Goal: Complete application form: Complete application form

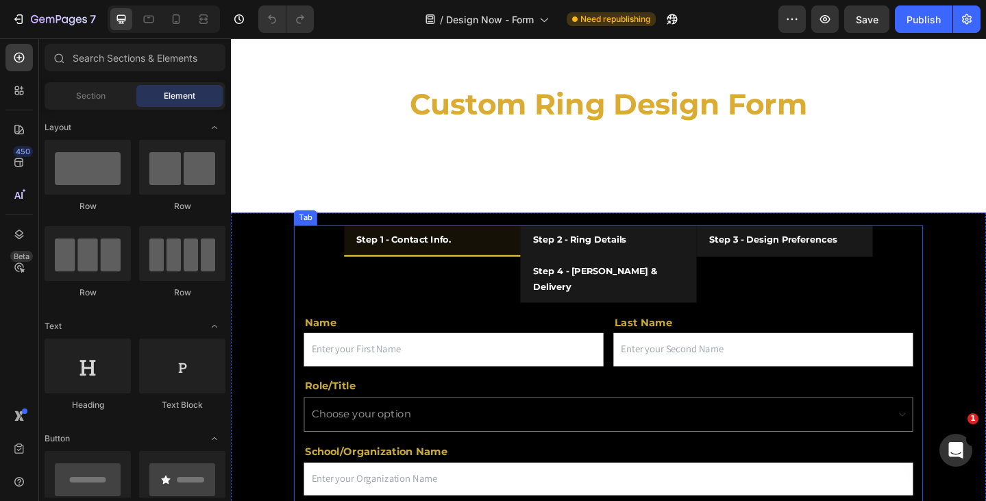
scroll to position [68, 0]
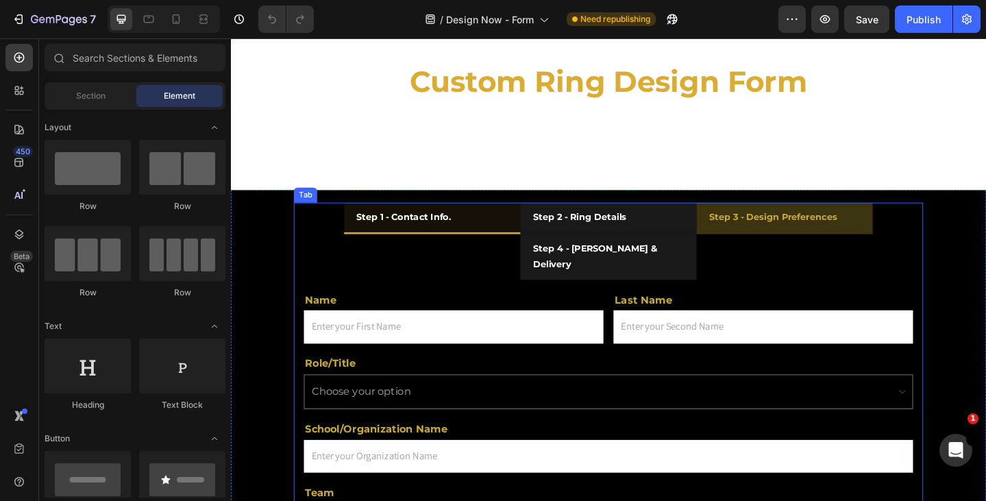
click at [791, 223] on div "Step 3 - Design Preferences" at bounding box center [820, 233] width 143 height 21
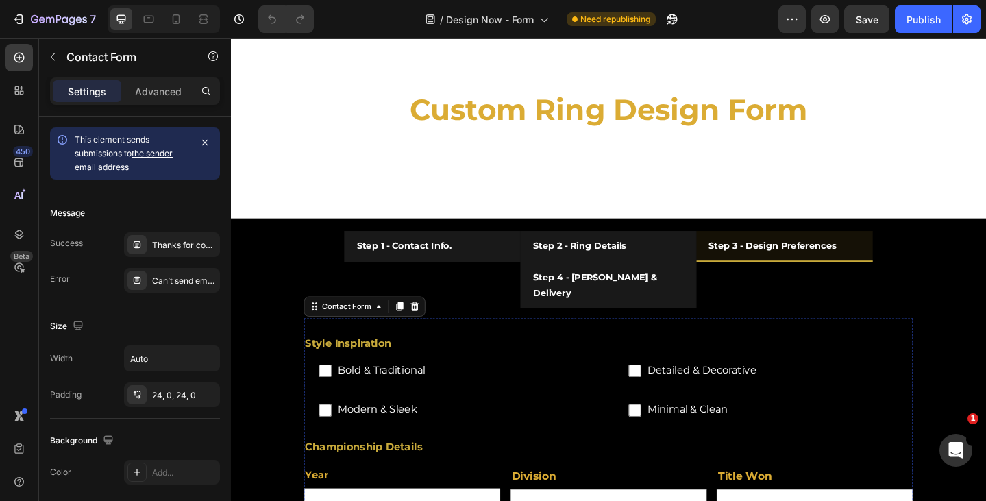
scroll to position [0, 0]
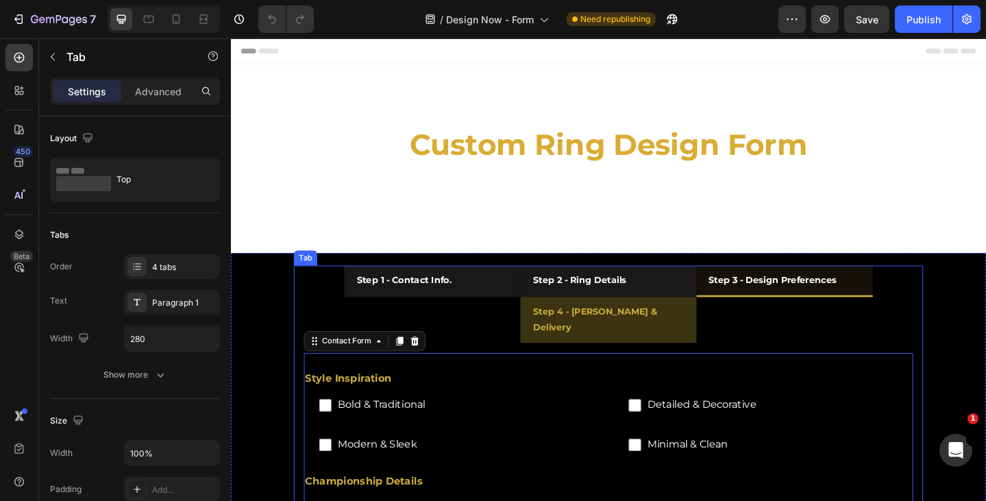
click at [696, 342] on li "Step 4 - [PERSON_NAME] & Delivery" at bounding box center [642, 344] width 192 height 49
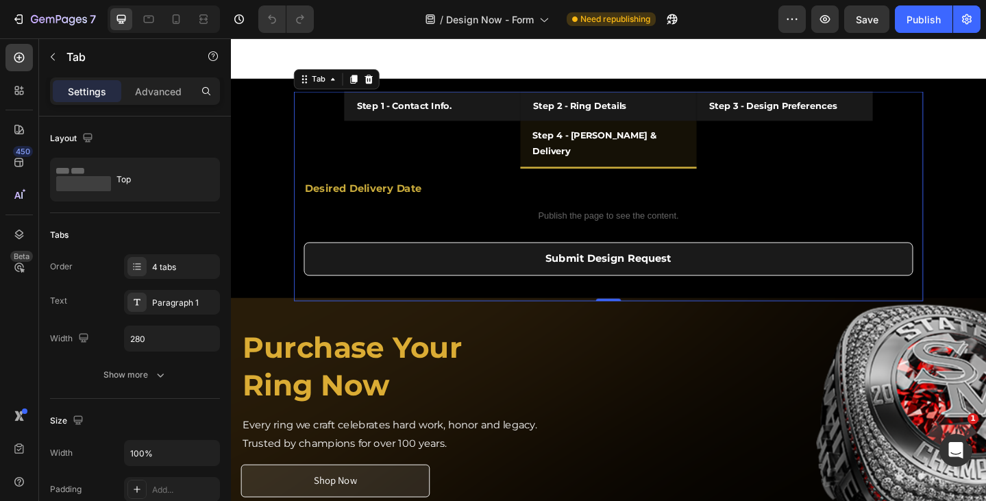
scroll to position [137, 0]
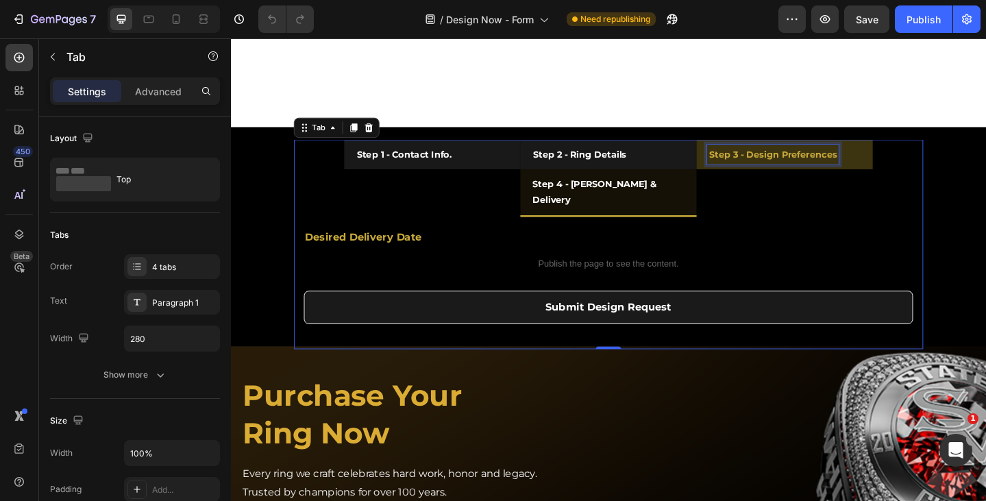
click at [787, 166] on strong "Step 3 - Design Preferences" at bounding box center [820, 164] width 139 height 12
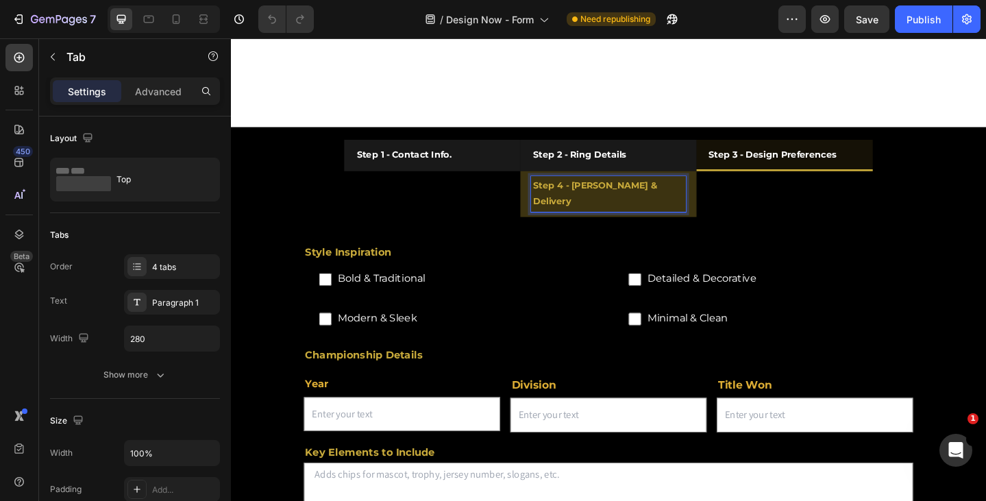
click at [681, 203] on strong "Step 4 - [PERSON_NAME] & Delivery" at bounding box center [629, 206] width 138 height 29
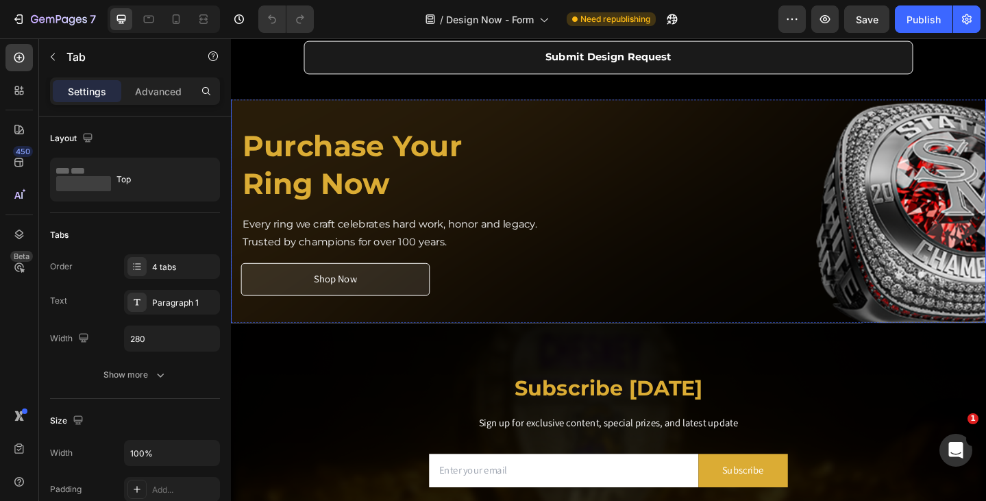
scroll to position [203, 0]
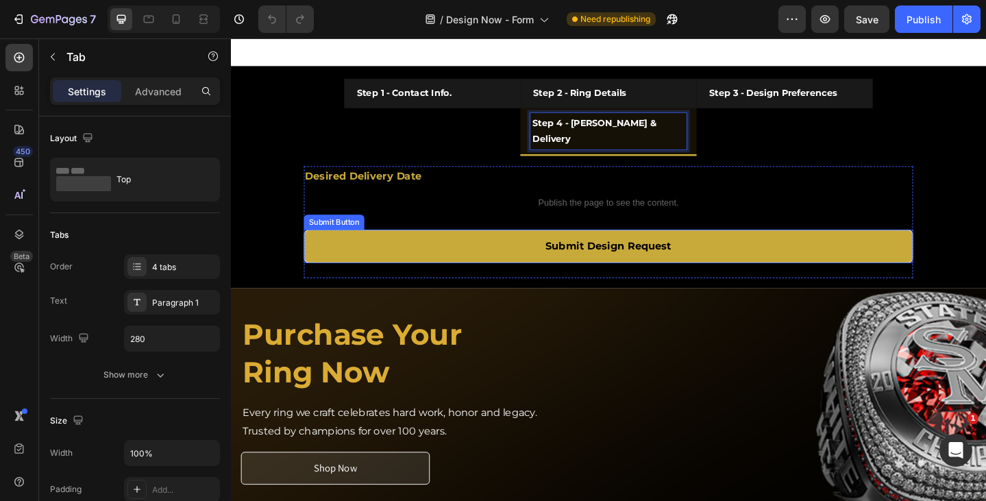
click at [718, 271] on button "Submit Design Request" at bounding box center [641, 265] width 663 height 36
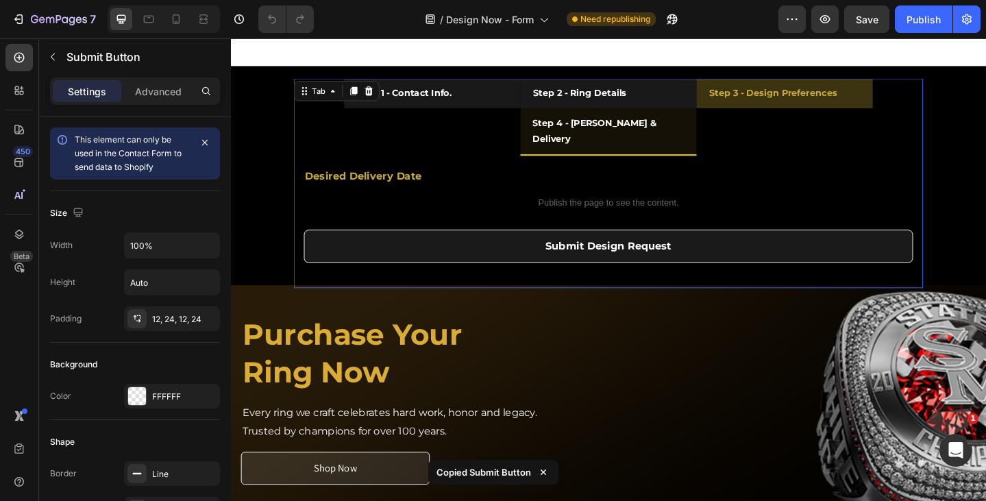
click at [772, 107] on div "Step 3 - Design Preferences" at bounding box center [820, 98] width 143 height 21
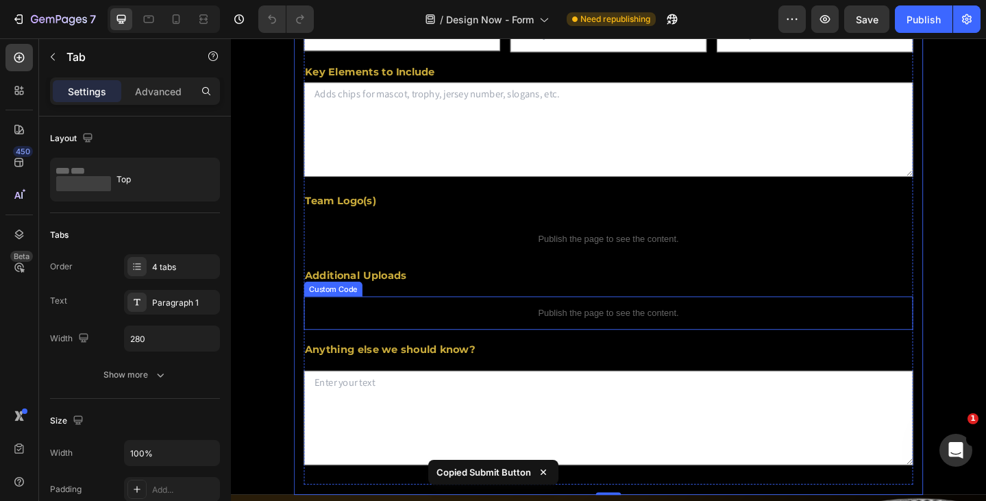
scroll to position [683, 0]
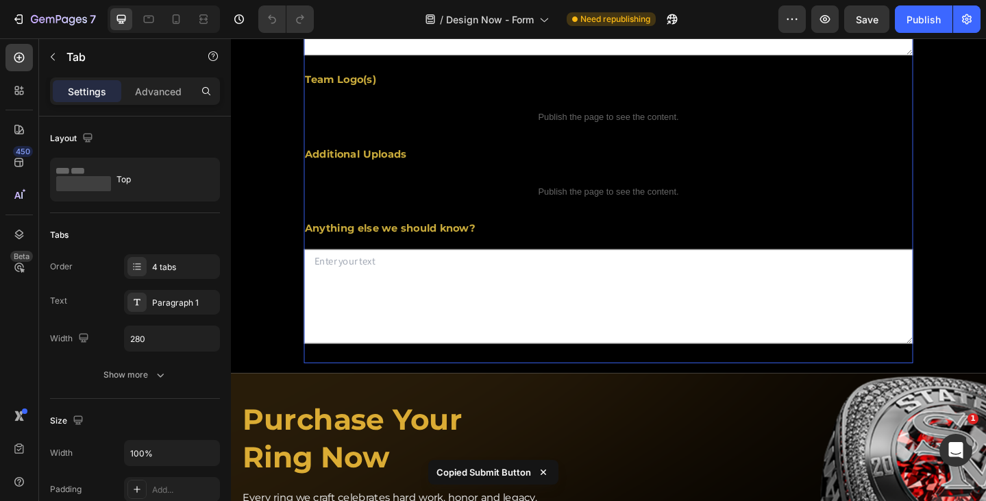
click at [801, 392] on div "Style Inspiration Text Block Bold & Traditional Checkbox Detailed & Decorative …" at bounding box center [641, 45] width 663 height 694
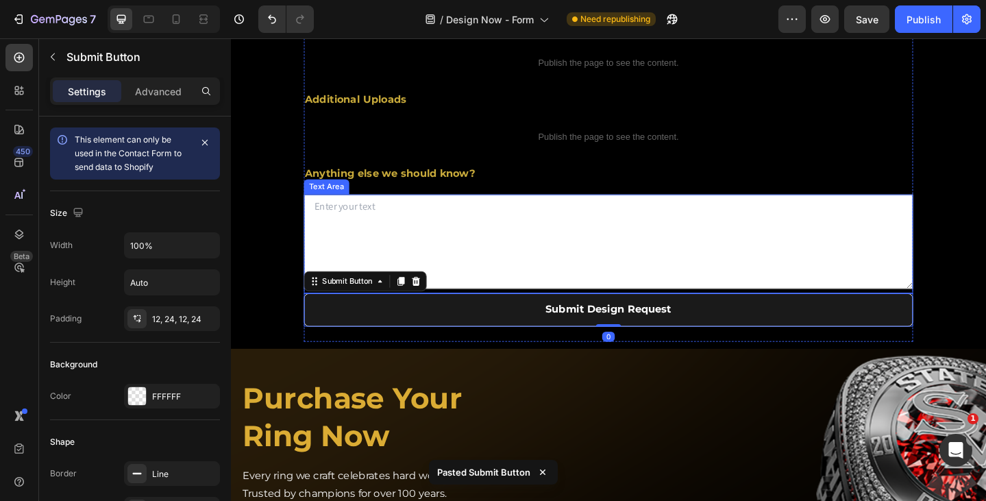
scroll to position [751, 0]
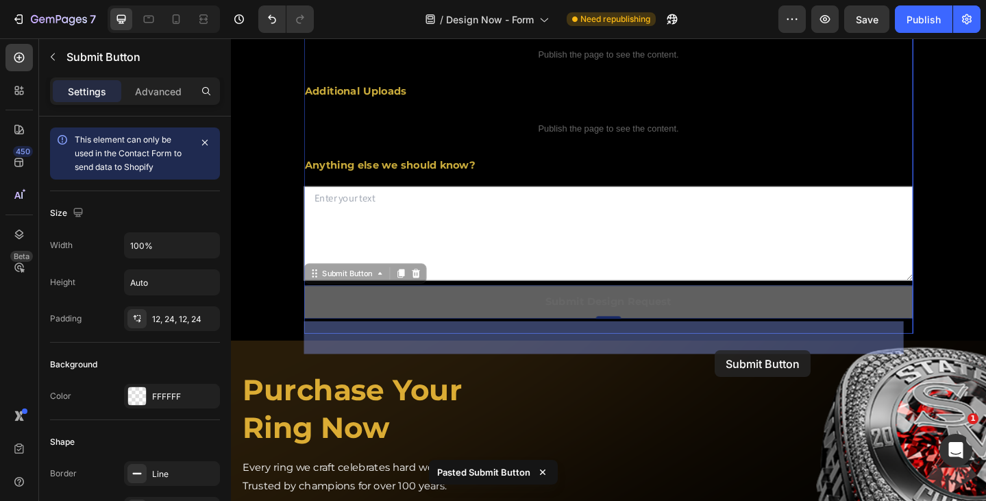
drag, startPoint x: 760, startPoint y: 360, endPoint x: 757, endPoint y: 378, distance: 18.0
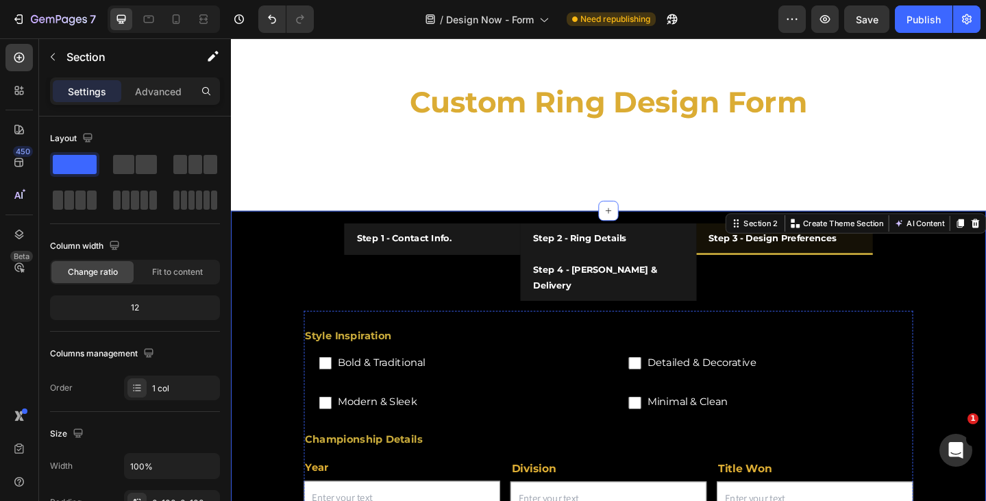
scroll to position [0, 0]
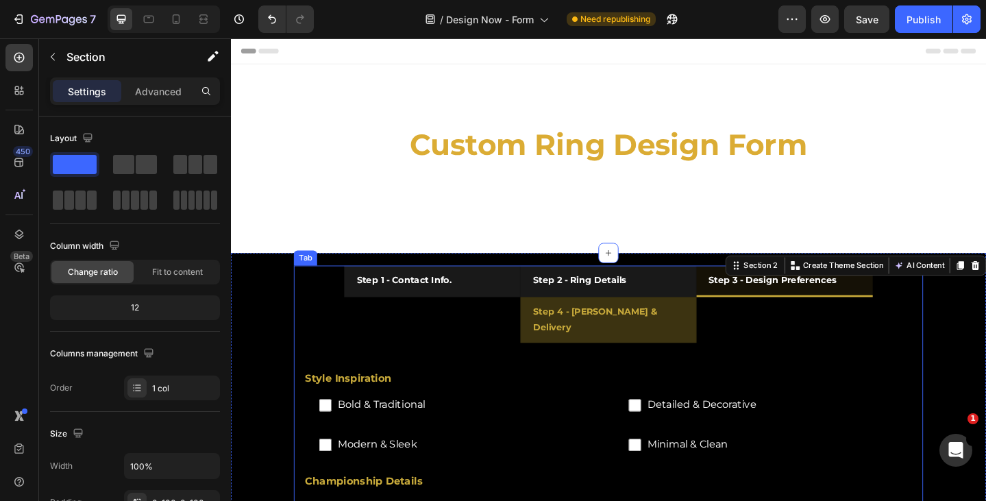
click at [680, 326] on div "Step 4 - [PERSON_NAME] & Delivery" at bounding box center [642, 344] width 168 height 38
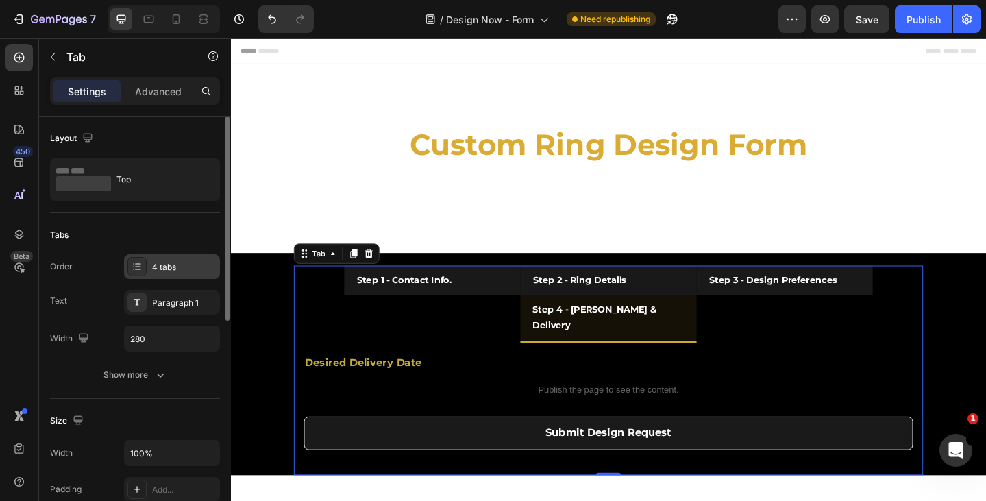
click at [162, 269] on div "4 tabs" at bounding box center [184, 267] width 64 height 12
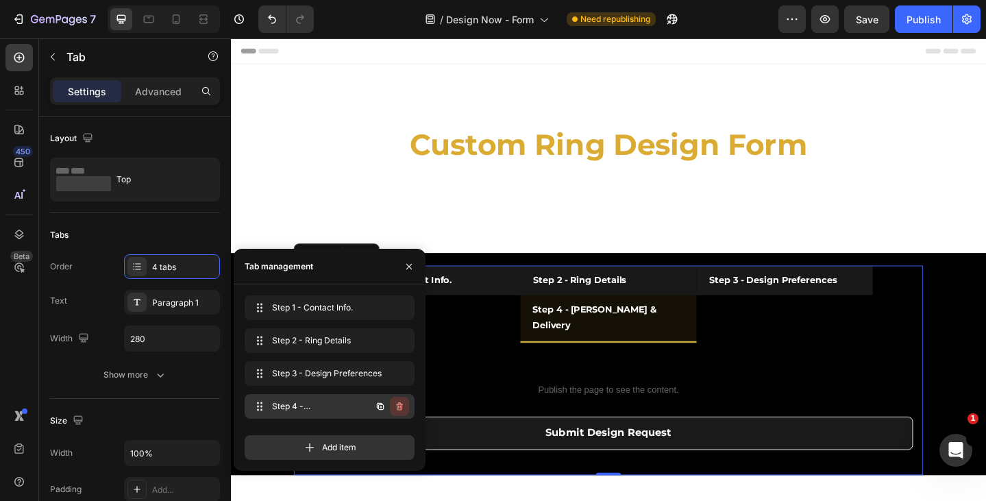
click at [402, 407] on icon "button" at bounding box center [399, 406] width 7 height 8
click at [398, 402] on div "Delete" at bounding box center [389, 406] width 25 height 12
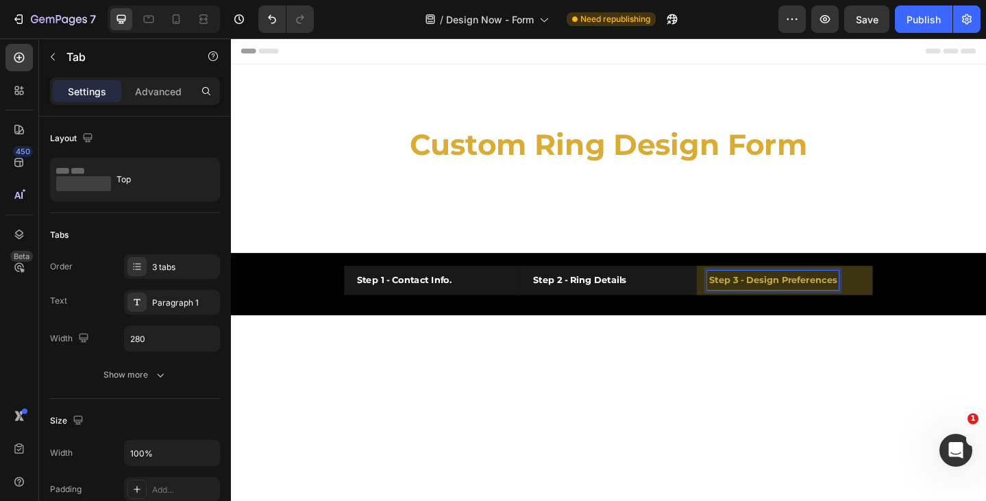
click at [785, 301] on strong "Step 3 - Design Preferences" at bounding box center [820, 301] width 139 height 12
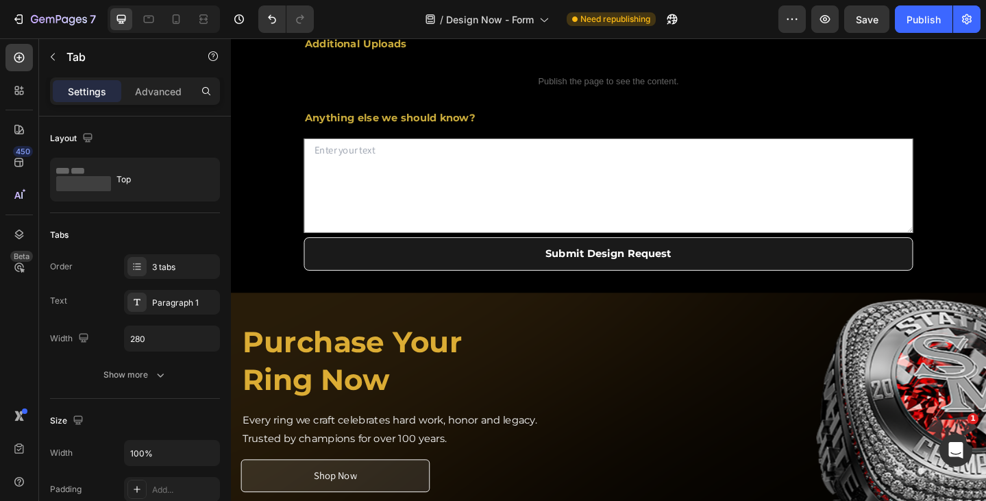
scroll to position [685, 0]
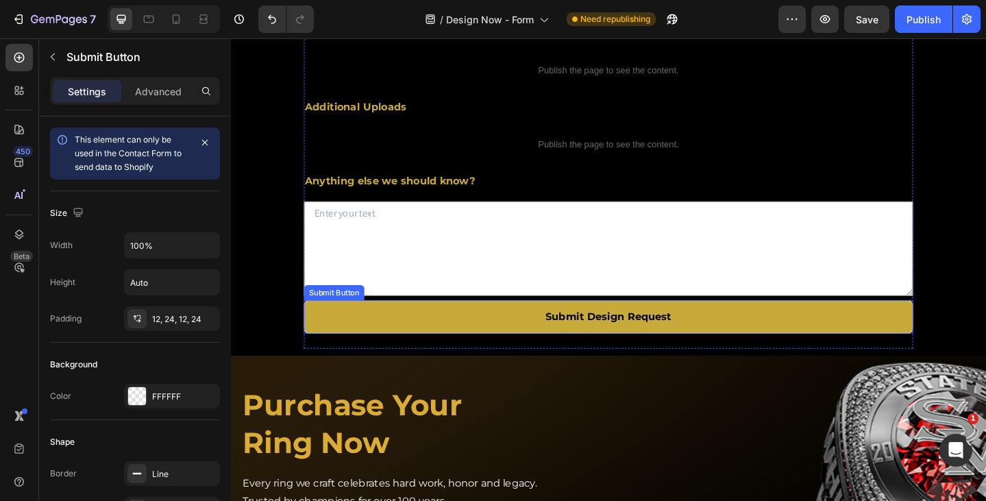
click at [871, 360] on button "Submit Design Request" at bounding box center [641, 341] width 663 height 36
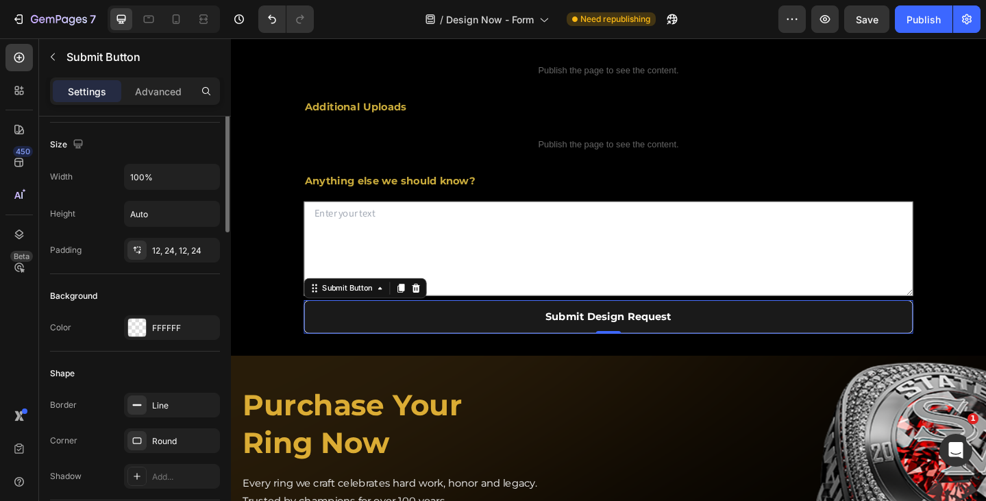
scroll to position [0, 0]
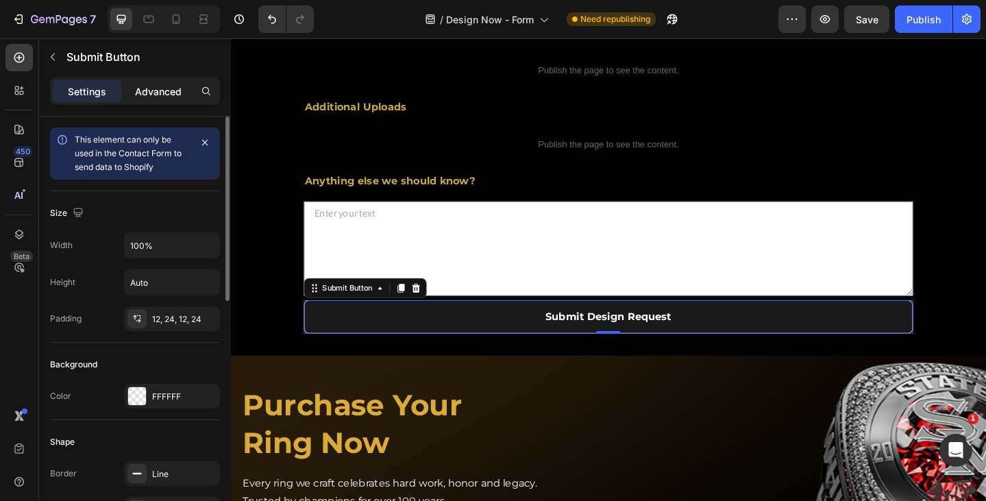
click at [152, 88] on p "Advanced" at bounding box center [158, 91] width 47 height 14
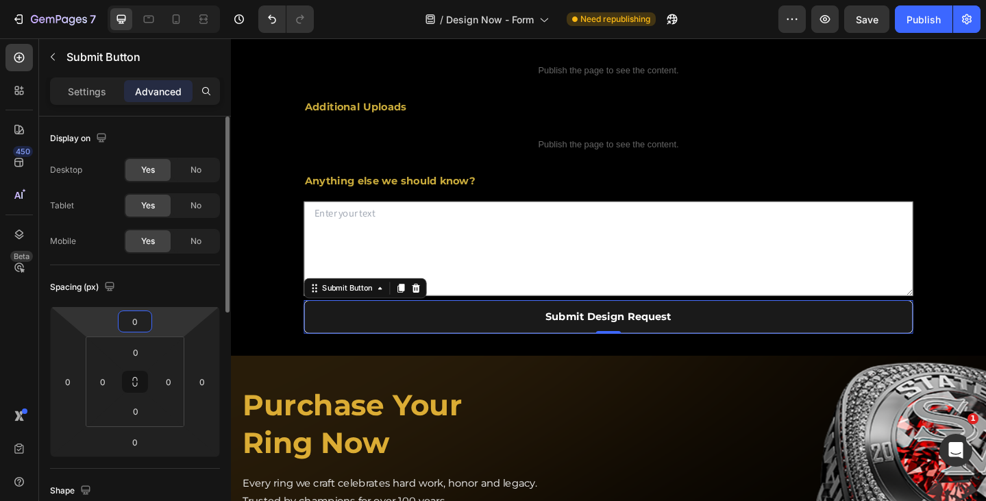
click at [141, 323] on input "0" at bounding box center [134, 321] width 27 height 21
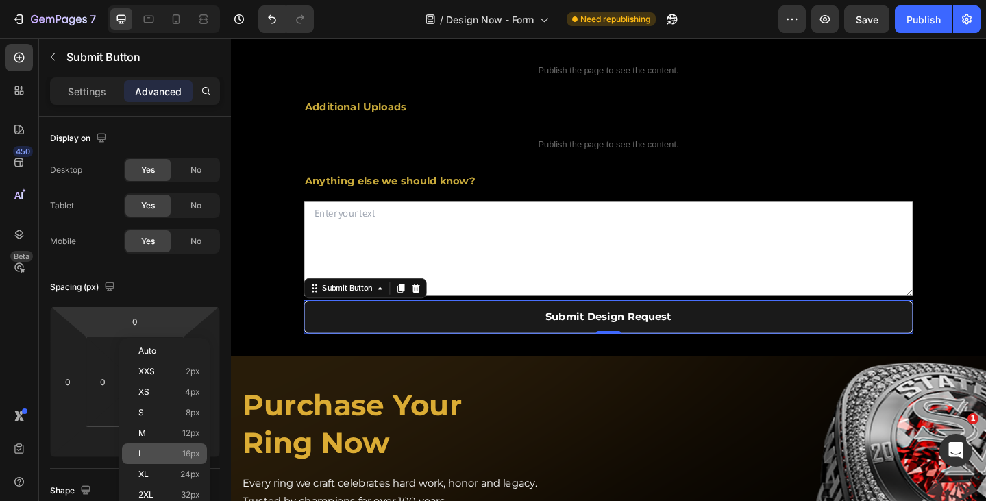
click at [174, 449] on p "L 16px" at bounding box center [169, 454] width 62 height 10
type input "16"
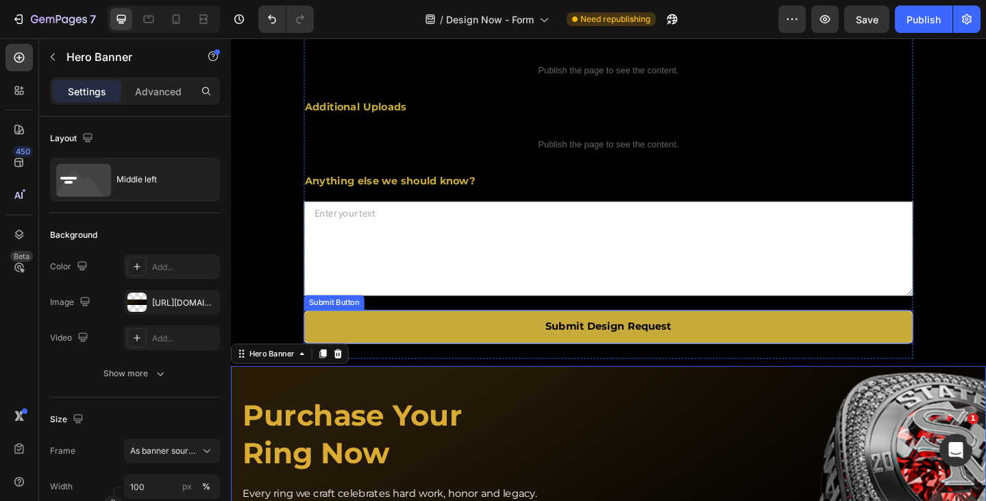
click at [476, 371] on button "Submit Design Request" at bounding box center [641, 352] width 663 height 36
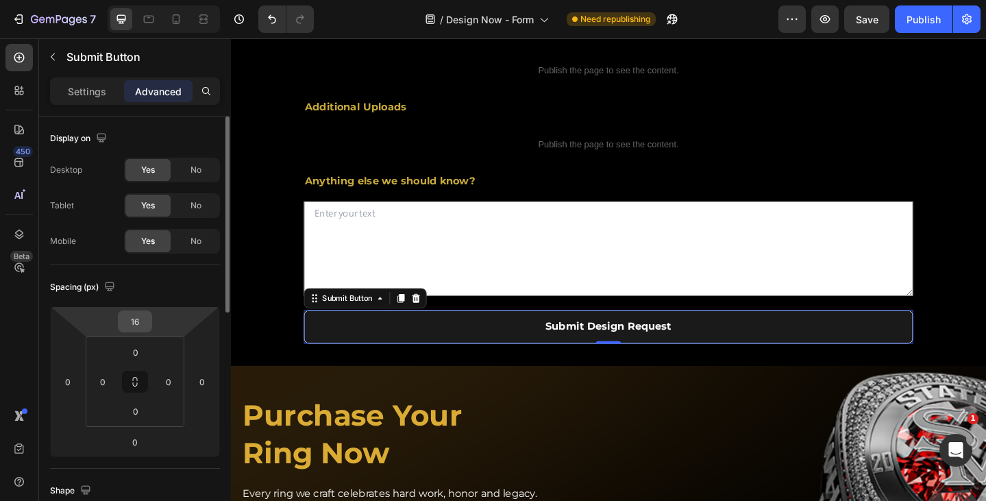
click at [147, 327] on input "16" at bounding box center [134, 321] width 27 height 21
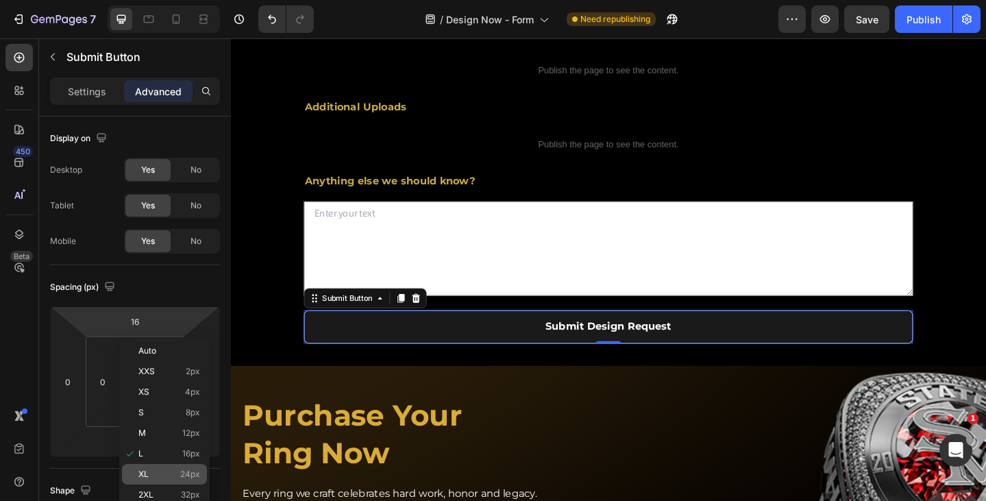
click at [169, 471] on p "XL 24px" at bounding box center [169, 474] width 62 height 10
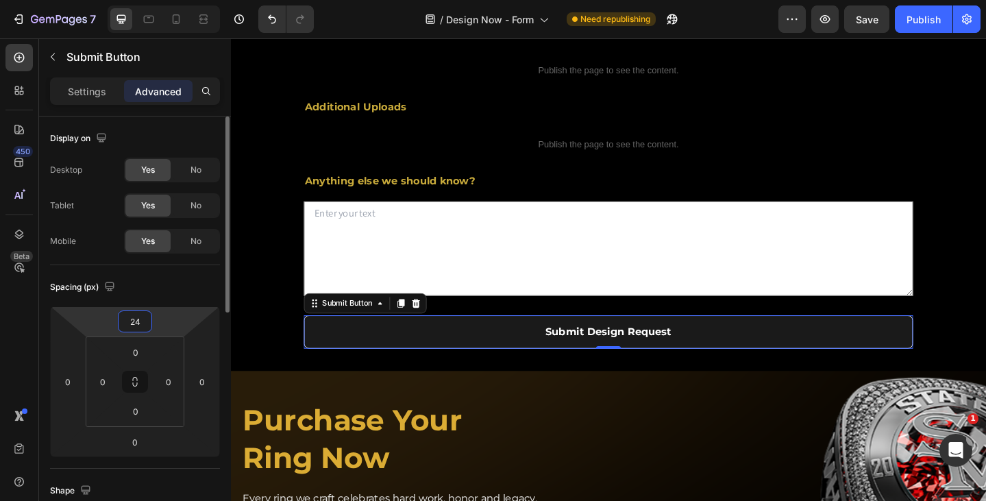
click at [143, 329] on input "24" at bounding box center [134, 321] width 27 height 21
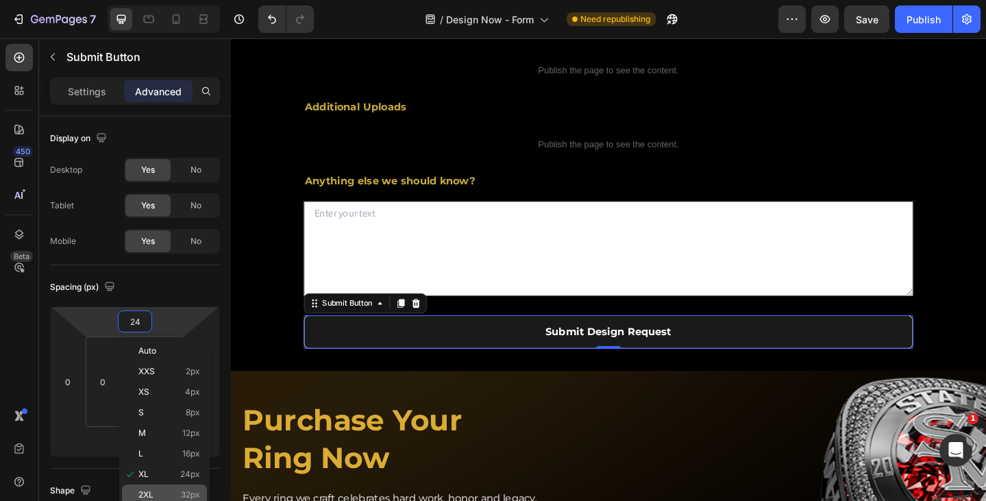
click at [158, 488] on div "2XL 32px" at bounding box center [164, 494] width 85 height 21
type input "32"
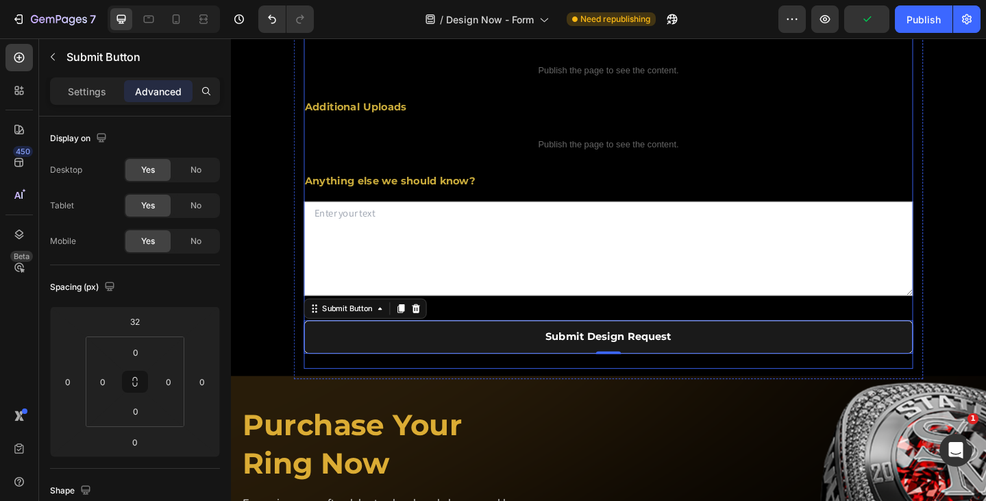
click at [695, 381] on div "Submit Design Request Submit Button 0" at bounding box center [641, 352] width 663 height 58
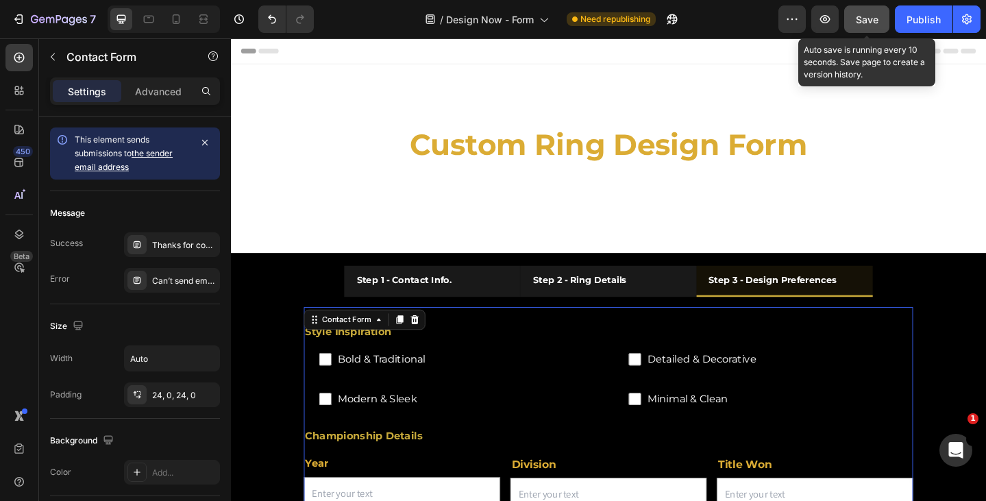
click at [876, 19] on span "Save" at bounding box center [866, 20] width 23 height 12
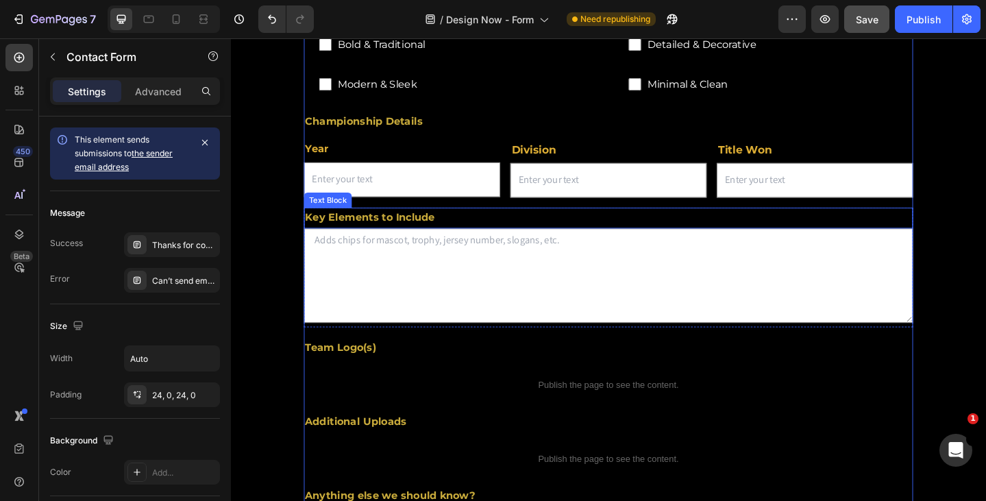
scroll to position [68, 0]
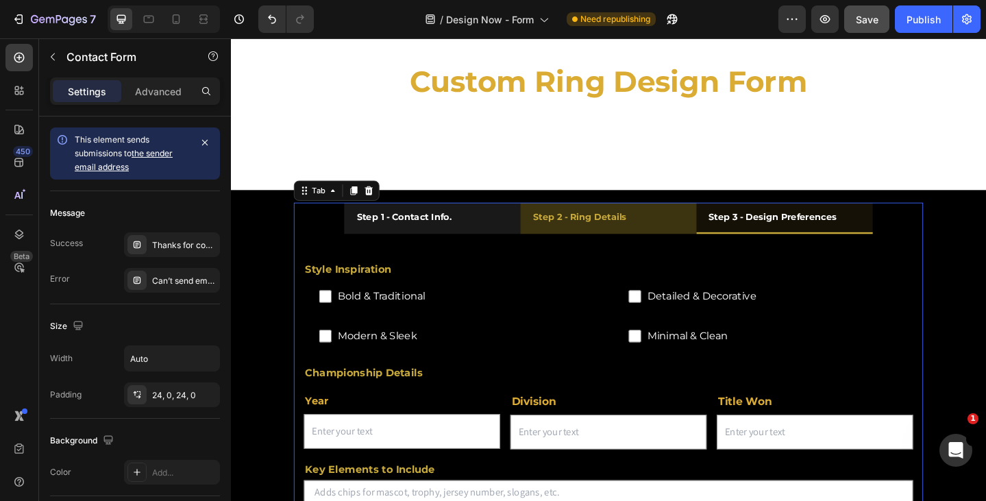
click at [653, 228] on strong "Step 2 - Ring Details" at bounding box center [610, 233] width 101 height 12
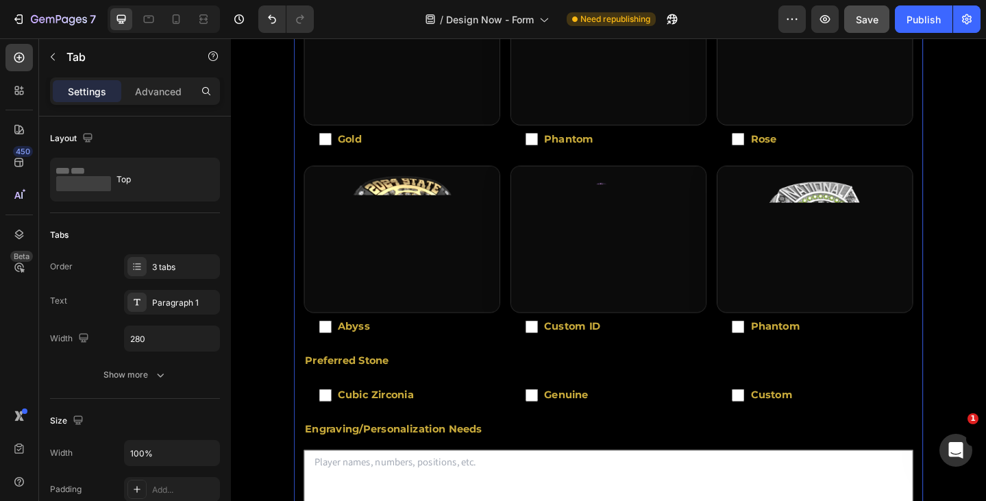
scroll to position [548, 0]
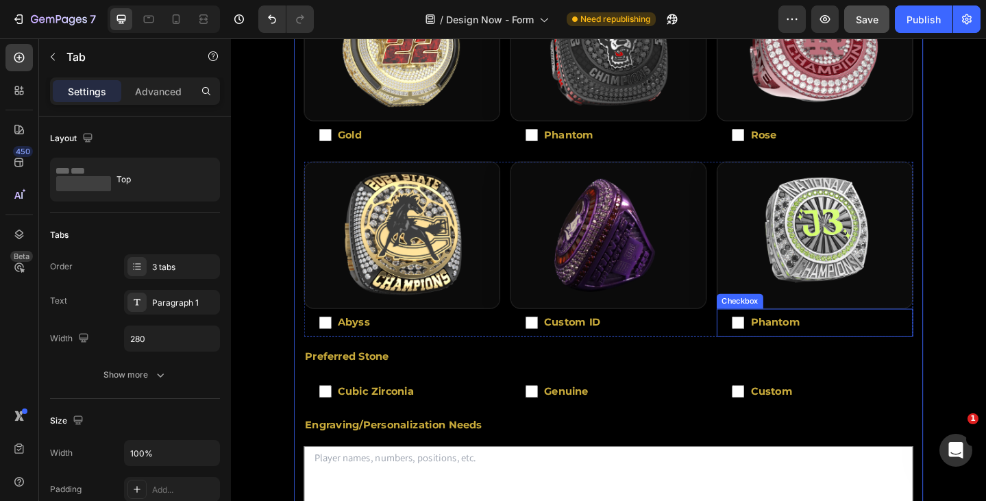
click at [821, 346] on span "Phantom" at bounding box center [873, 347] width 167 height 5
click at [790, 346] on input "Phantom" at bounding box center [783, 348] width 14 height 14
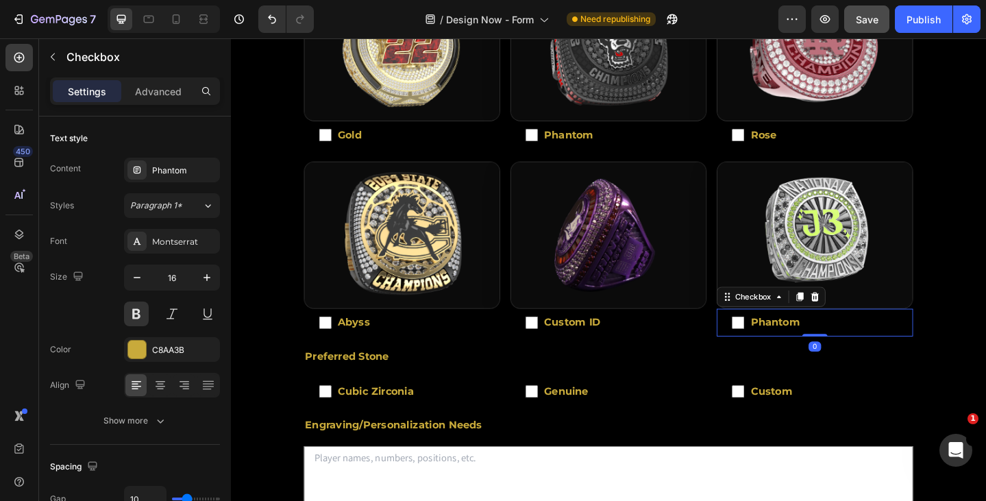
click at [825, 345] on span "Phantom" at bounding box center [873, 347] width 167 height 5
click at [790, 341] on input "Phantom" at bounding box center [783, 348] width 14 height 14
click at [825, 345] on span "Phantom" at bounding box center [873, 347] width 167 height 5
click at [790, 341] on input "Phantom" at bounding box center [783, 348] width 14 height 14
click at [825, 345] on span "Phantom" at bounding box center [873, 347] width 167 height 5
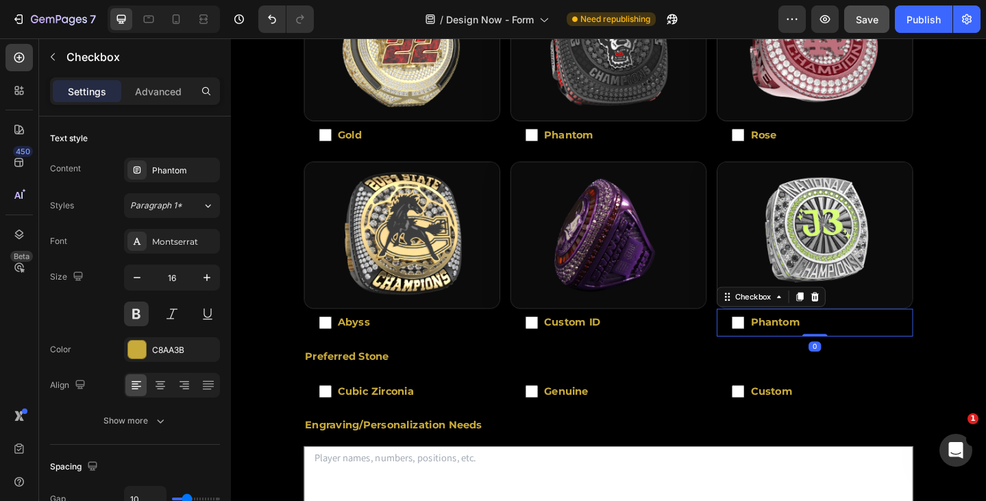
click at [790, 341] on input "Phantom" at bounding box center [783, 348] width 14 height 14
click at [812, 345] on span "Phantom" at bounding box center [873, 347] width 167 height 5
click at [790, 343] on input "Phantom" at bounding box center [783, 348] width 14 height 14
click at [812, 345] on span "Phantom" at bounding box center [873, 347] width 167 height 5
click at [790, 343] on input "Phantom" at bounding box center [783, 348] width 14 height 14
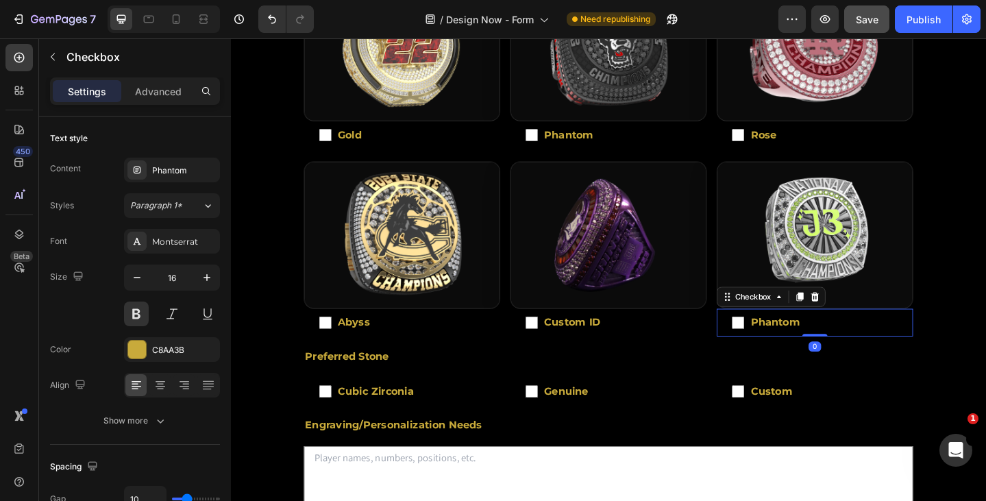
click at [812, 345] on span "Phantom" at bounding box center [873, 347] width 167 height 5
click at [790, 343] on input "Phantom" at bounding box center [783, 348] width 14 height 14
click at [812, 345] on span "Phantom" at bounding box center [873, 347] width 167 height 5
click at [790, 343] on input "Phantom" at bounding box center [783, 348] width 14 height 14
click at [809, 345] on span "Phantom" at bounding box center [873, 347] width 167 height 5
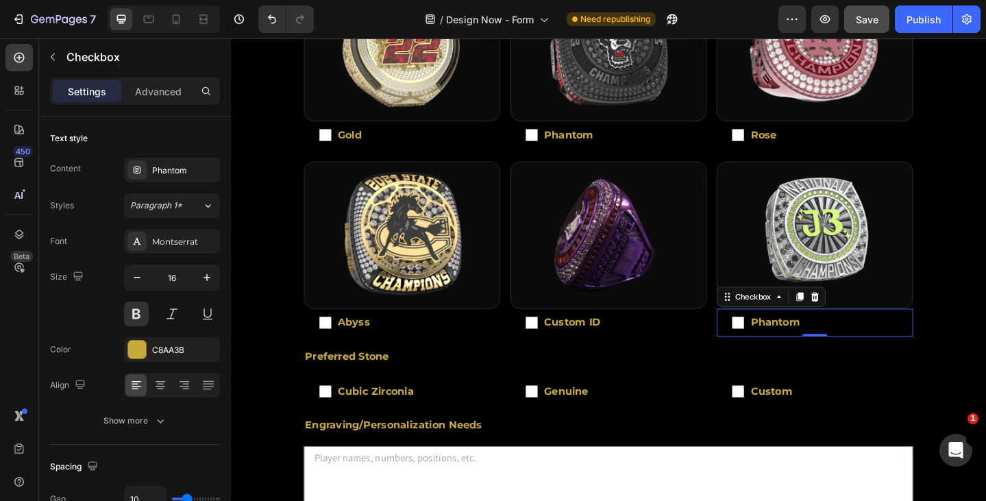
click at [790, 343] on input "Phantom" at bounding box center [783, 348] width 14 height 14
click at [809, 345] on span "Phantom" at bounding box center [873, 347] width 167 height 5
click at [790, 343] on input "Phantom" at bounding box center [783, 348] width 14 height 14
checkbox input "false"
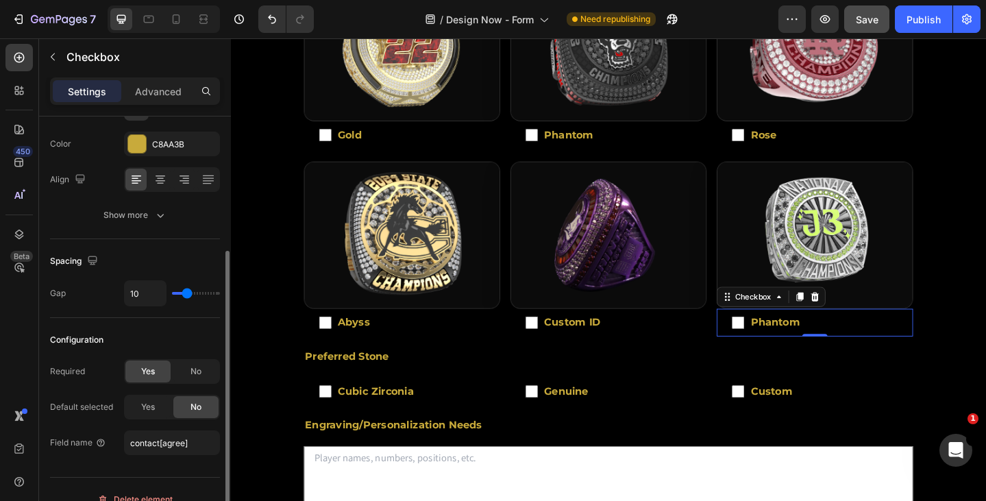
scroll to position [0, 0]
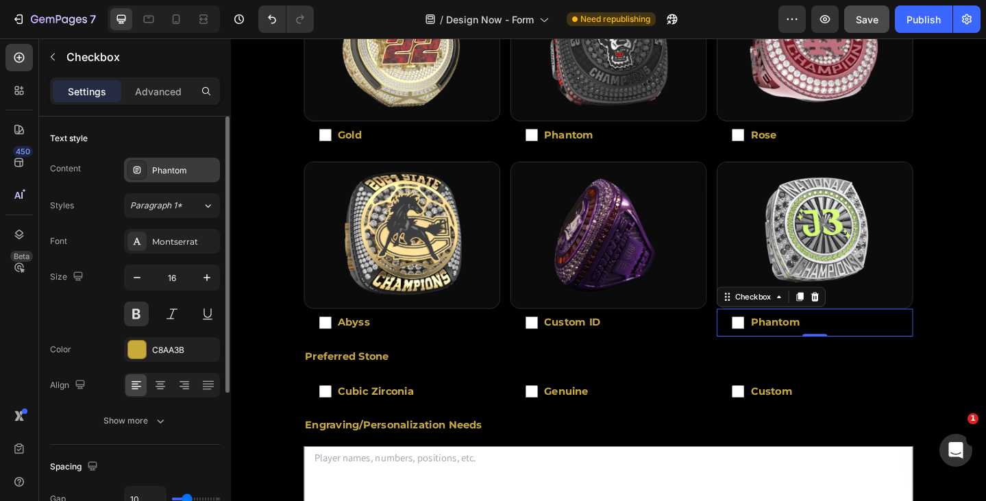
click at [170, 164] on div "Phantom" at bounding box center [184, 170] width 64 height 12
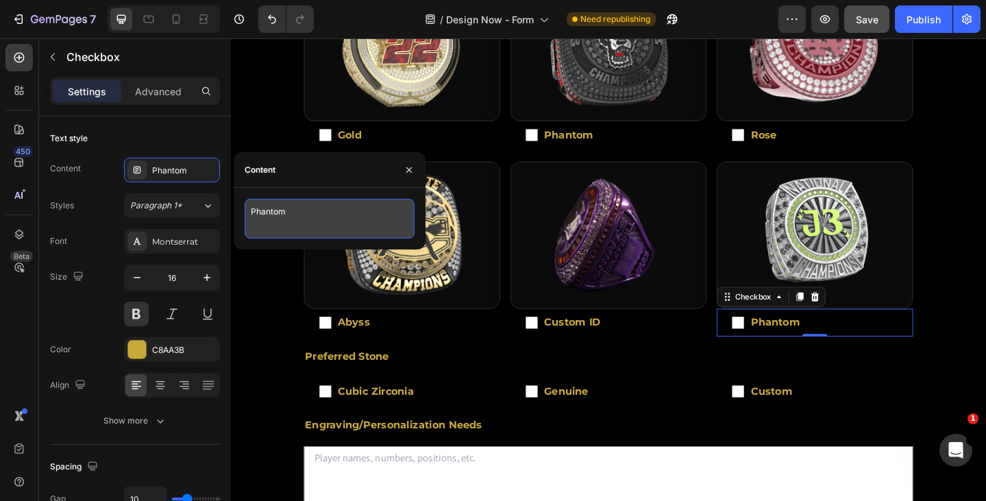
click at [282, 212] on textarea "Phantom" at bounding box center [330, 219] width 170 height 40
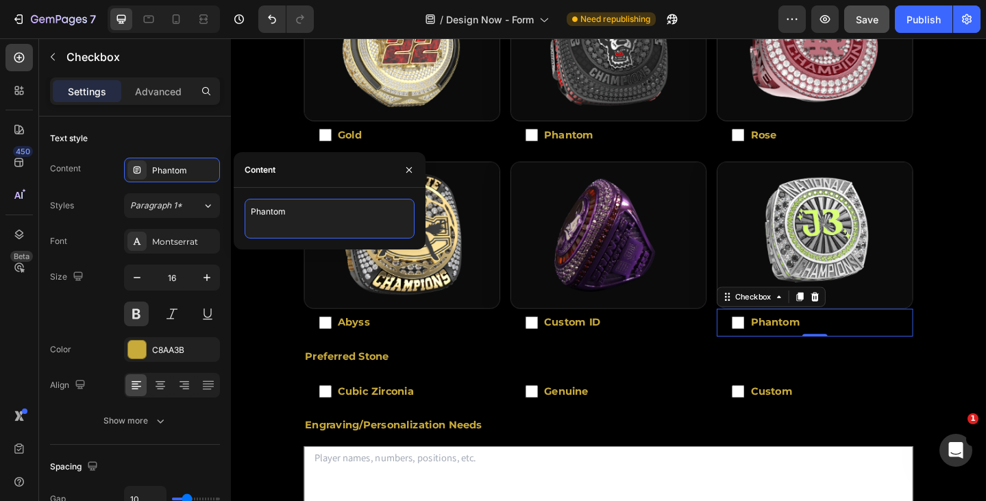
click at [282, 212] on textarea "Phantom" at bounding box center [330, 219] width 170 height 40
type textarea "Silver"
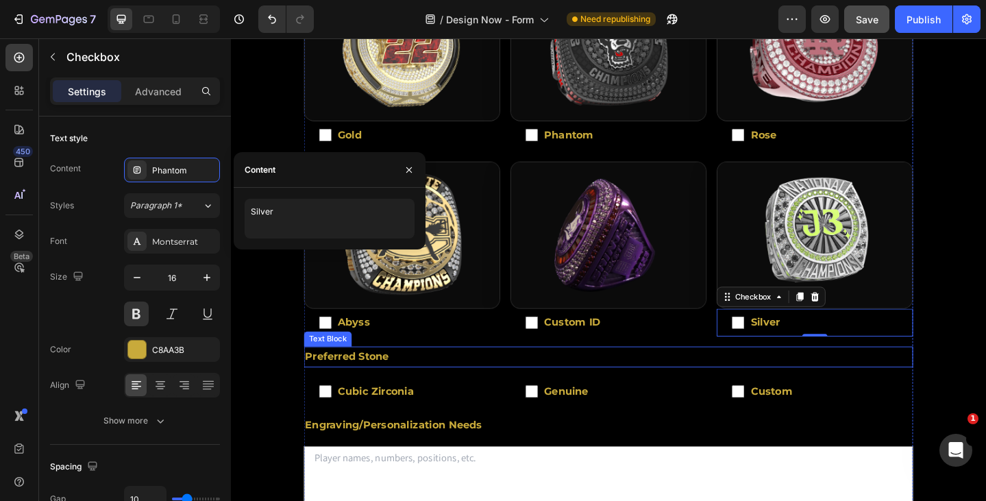
click at [689, 388] on p "Preferred Stone" at bounding box center [642, 385] width 660 height 20
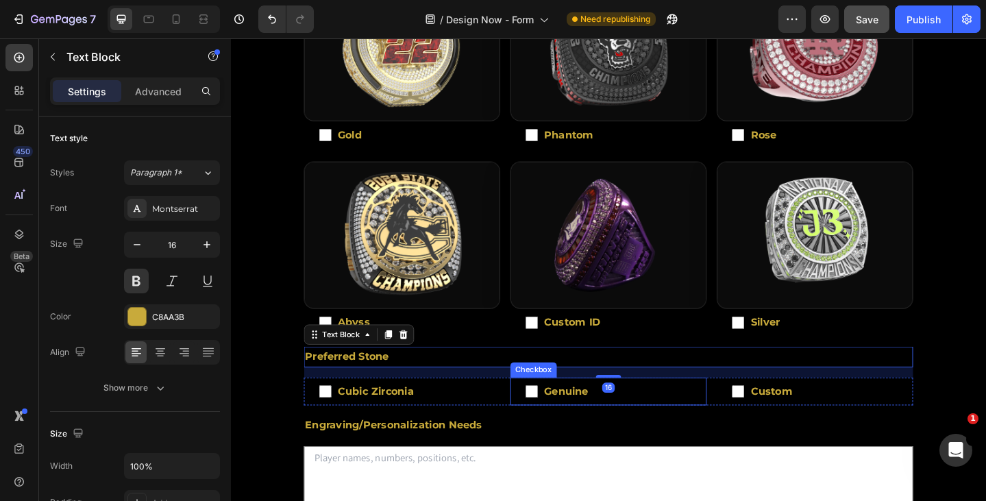
scroll to position [479, 0]
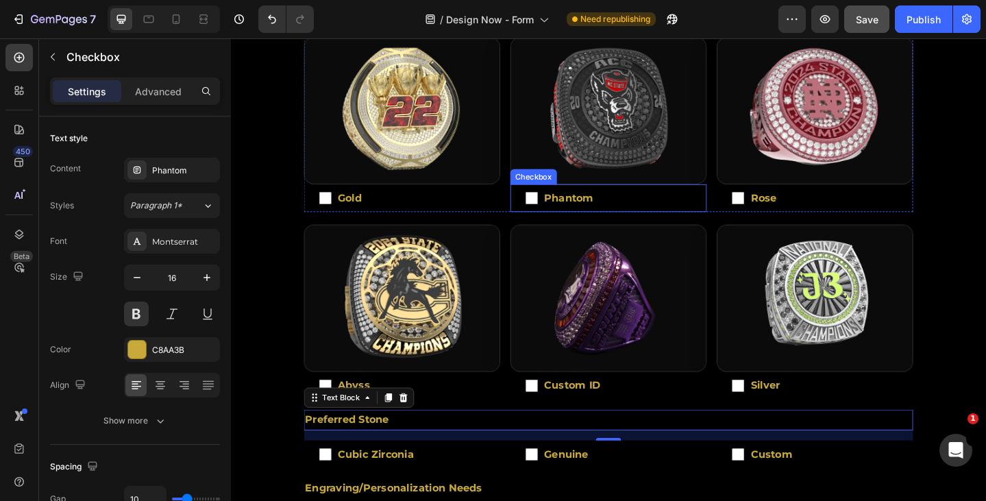
click at [590, 210] on span "Phantom" at bounding box center [648, 212] width 167 height 5
click at [565, 207] on input "Phantom" at bounding box center [558, 212] width 14 height 14
checkbox input "false"
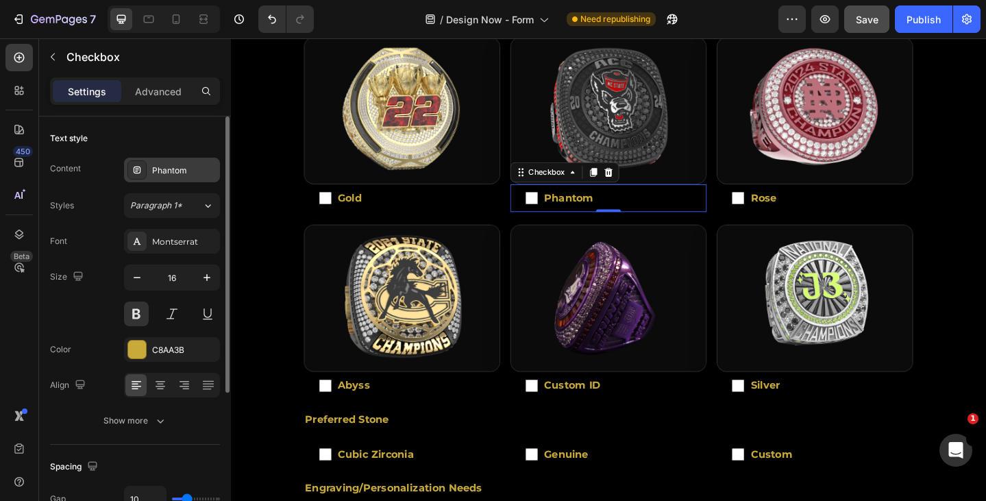
click at [177, 169] on div "Phantom" at bounding box center [184, 170] width 64 height 12
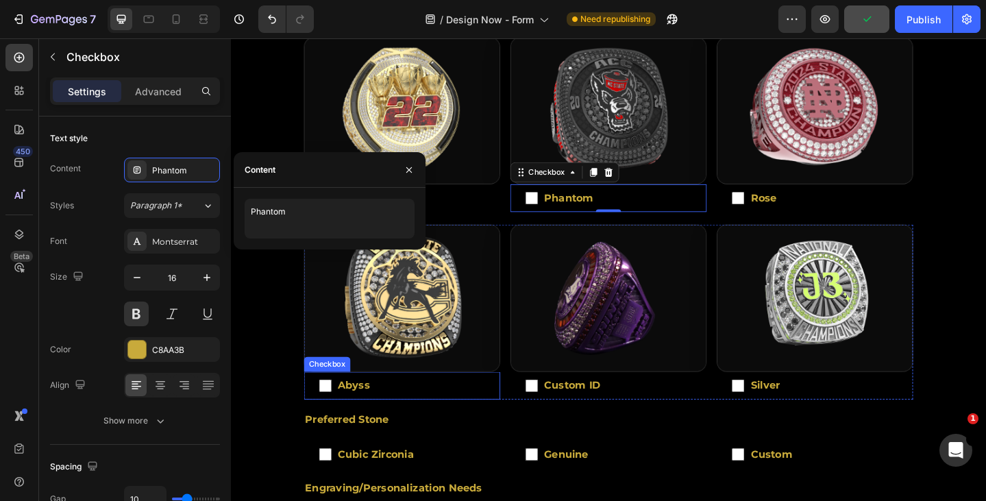
click at [371, 414] on span "Abyss" at bounding box center [423, 416] width 167 height 5
click at [340, 411] on input "Abyss" at bounding box center [334, 417] width 14 height 14
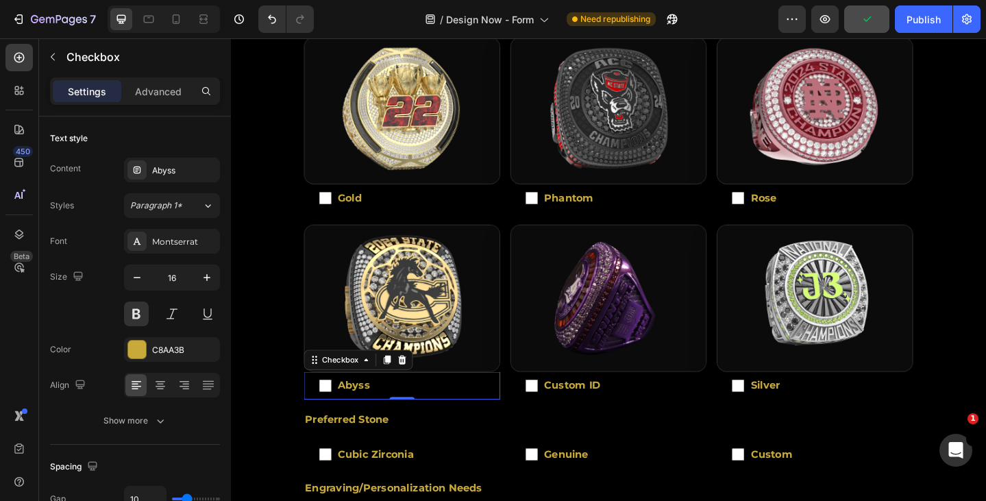
click at [375, 414] on span "Abyss" at bounding box center [423, 416] width 167 height 5
click at [340, 412] on input "Abyss" at bounding box center [334, 417] width 14 height 14
checkbox input "false"
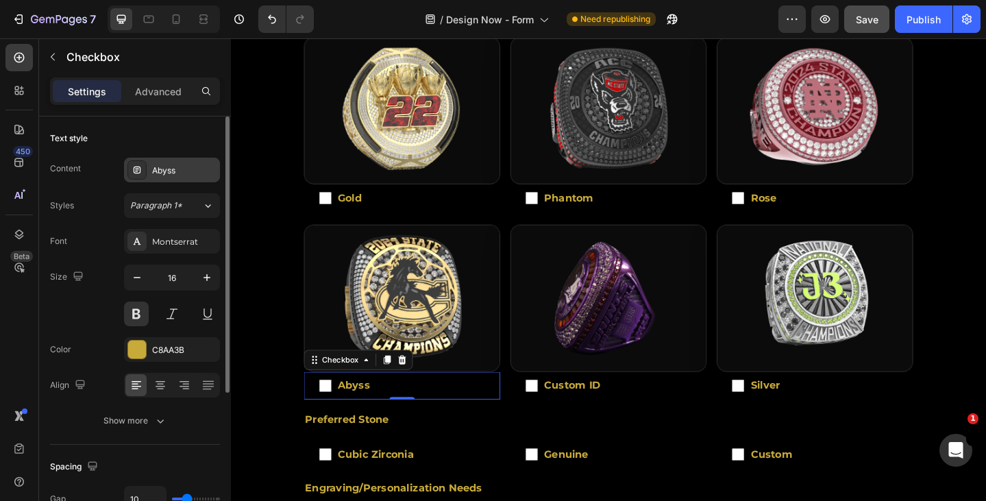
click at [166, 169] on div "Abyss" at bounding box center [184, 170] width 64 height 12
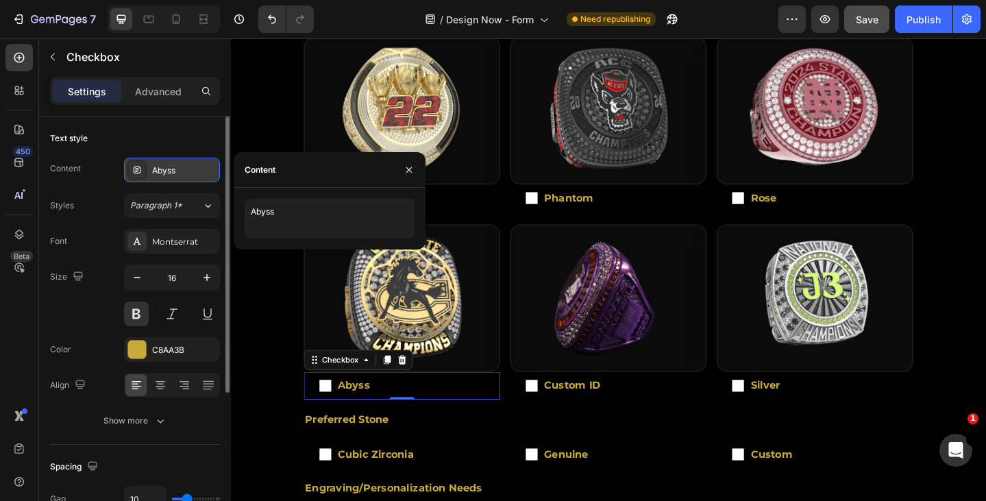
click at [166, 169] on div "Abyss" at bounding box center [184, 170] width 64 height 12
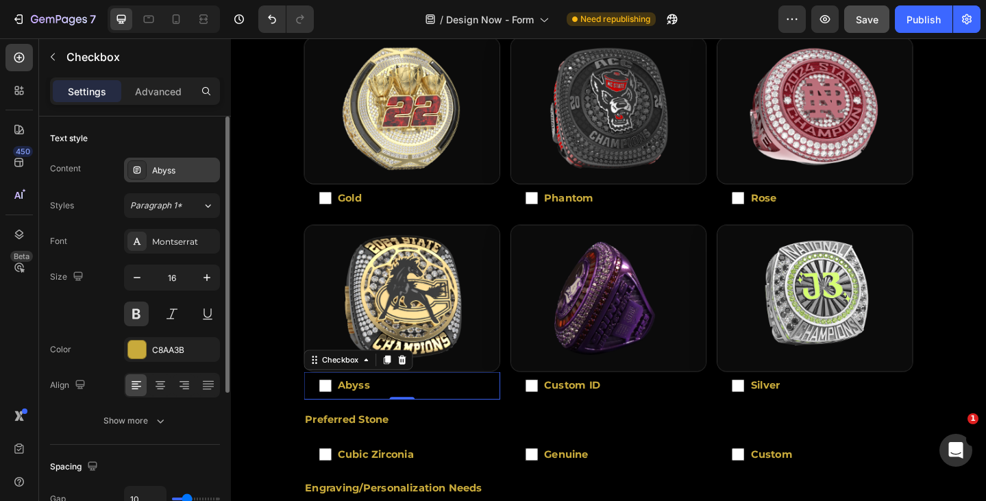
click at [172, 169] on div "Abyss" at bounding box center [184, 170] width 64 height 12
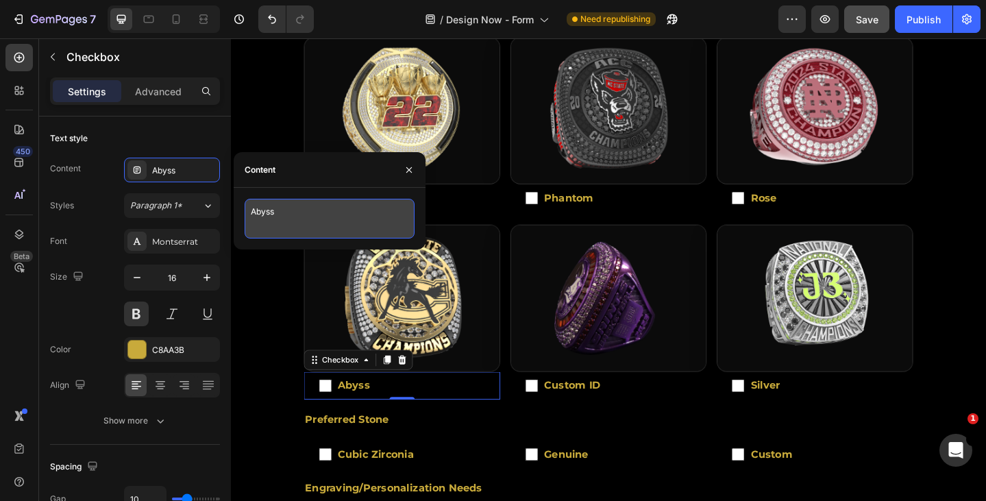
click at [266, 215] on textarea "Abyss" at bounding box center [330, 219] width 170 height 40
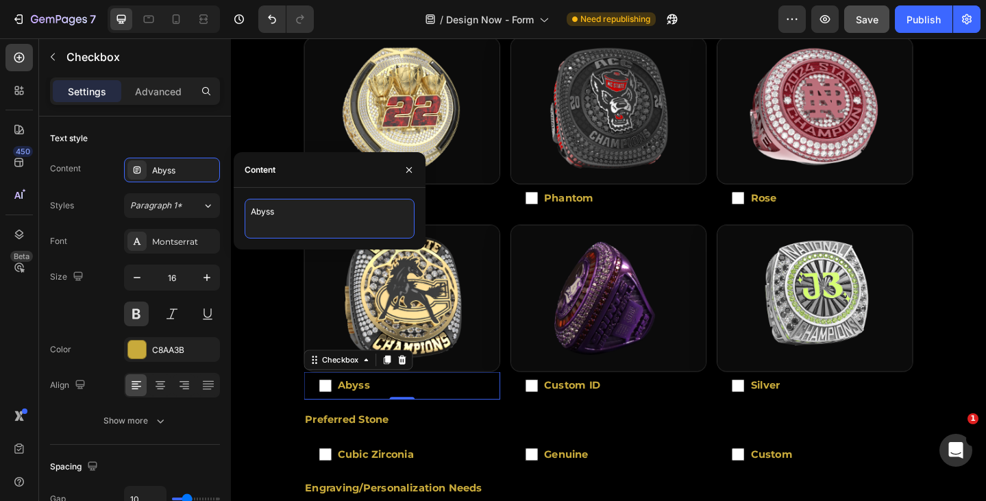
click at [266, 215] on textarea "Abyss" at bounding box center [330, 219] width 170 height 40
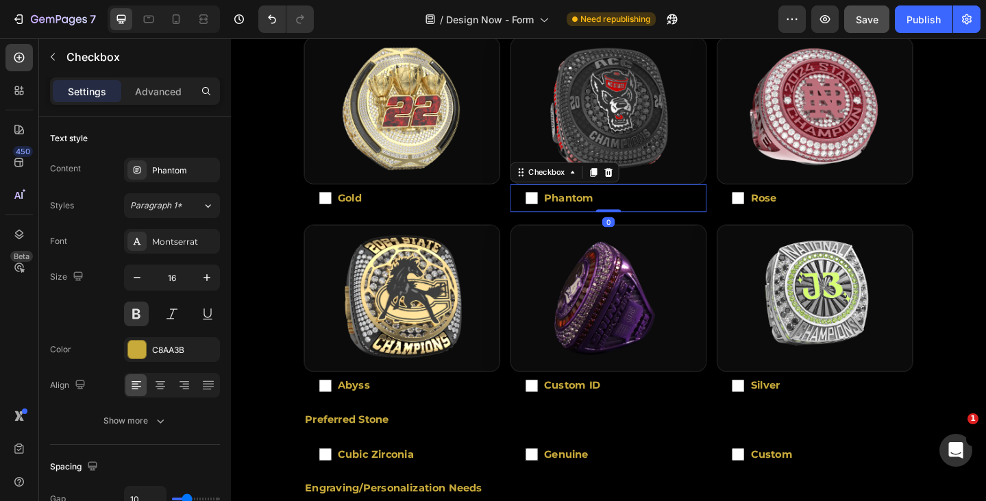
click at [604, 210] on span "Phantom" at bounding box center [648, 212] width 167 height 5
click at [565, 205] on input "Phantom" at bounding box center [558, 212] width 14 height 14
checkbox input "false"
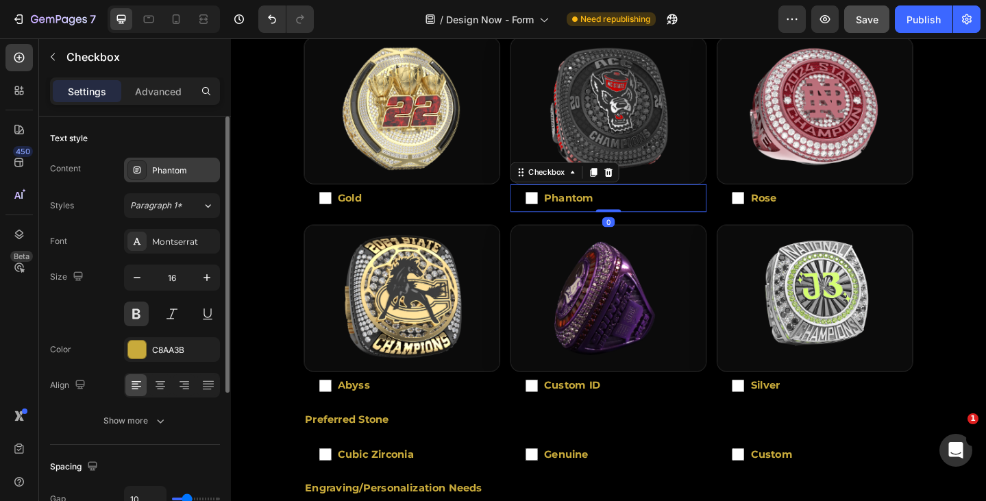
click at [174, 164] on div "Phantom" at bounding box center [184, 170] width 64 height 12
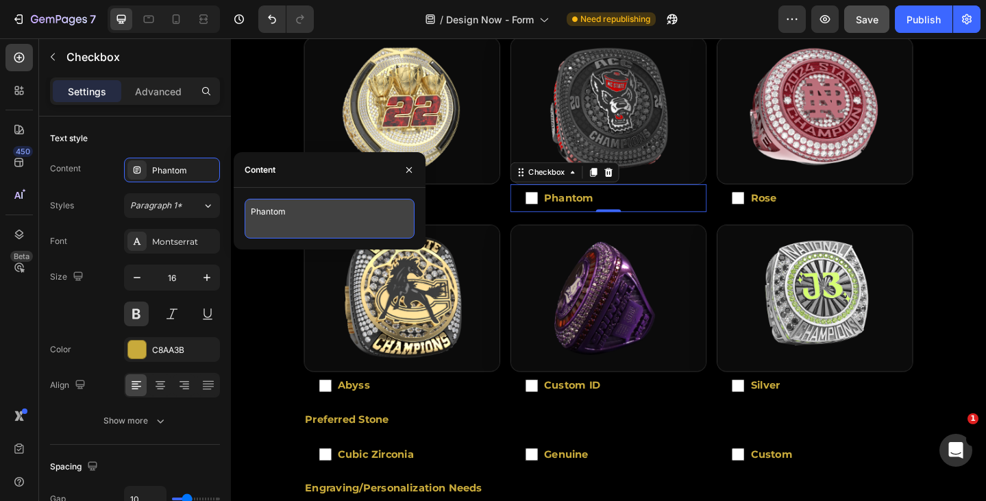
click at [277, 212] on textarea "Phantom" at bounding box center [330, 219] width 170 height 40
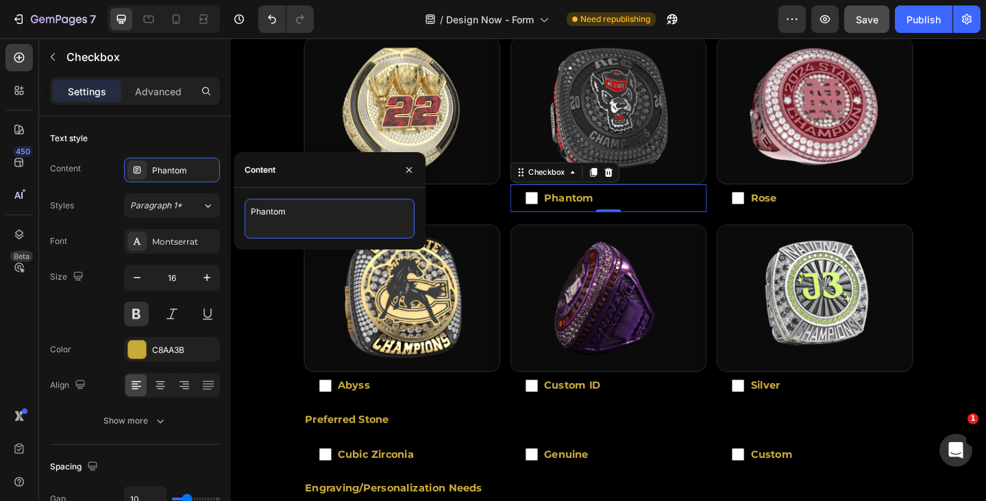
click at [277, 212] on textarea "Phantom" at bounding box center [330, 219] width 170 height 40
paste textarea "Abyss"
type textarea "Abyss"
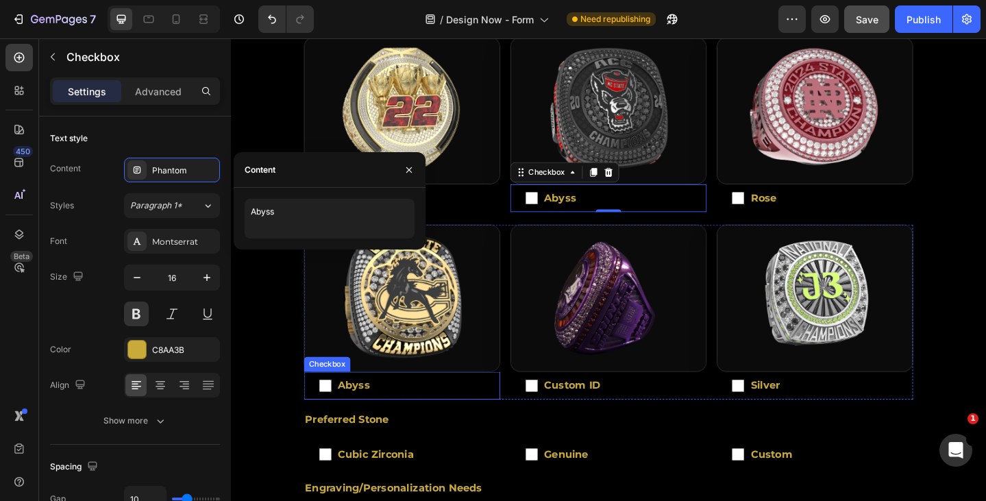
click at [413, 414] on span "Abyss" at bounding box center [423, 416] width 167 height 5
click at [340, 410] on input "Abyss" at bounding box center [334, 417] width 14 height 14
checkbox input "false"
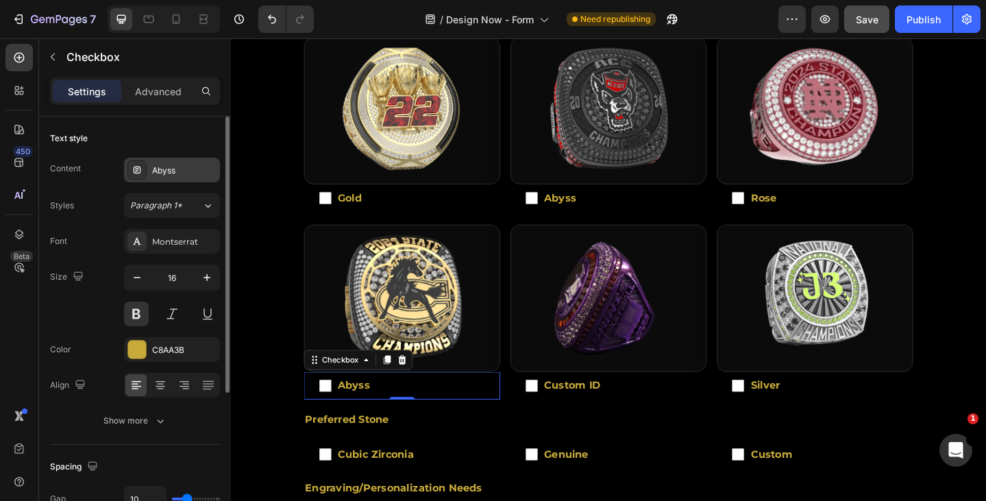
click at [181, 169] on div "Abyss" at bounding box center [184, 170] width 64 height 12
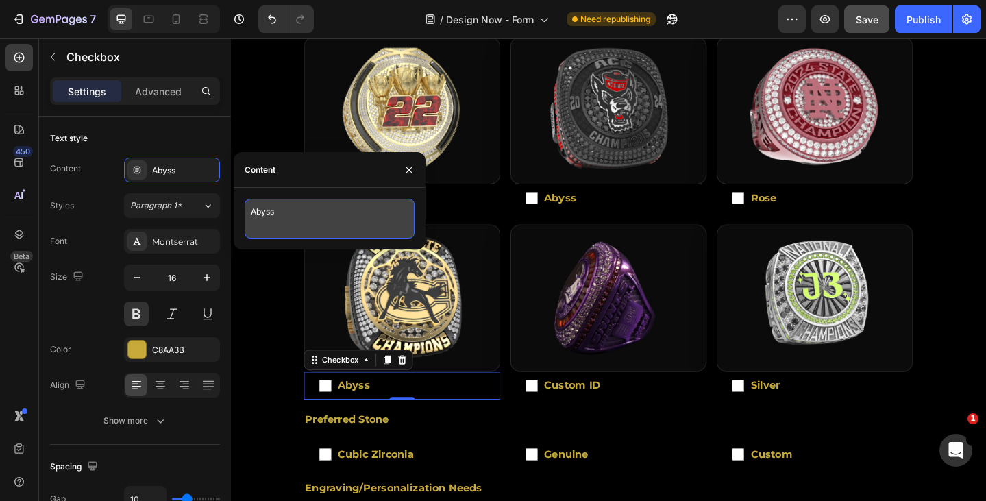
click at [321, 218] on textarea "Abyss" at bounding box center [330, 219] width 170 height 40
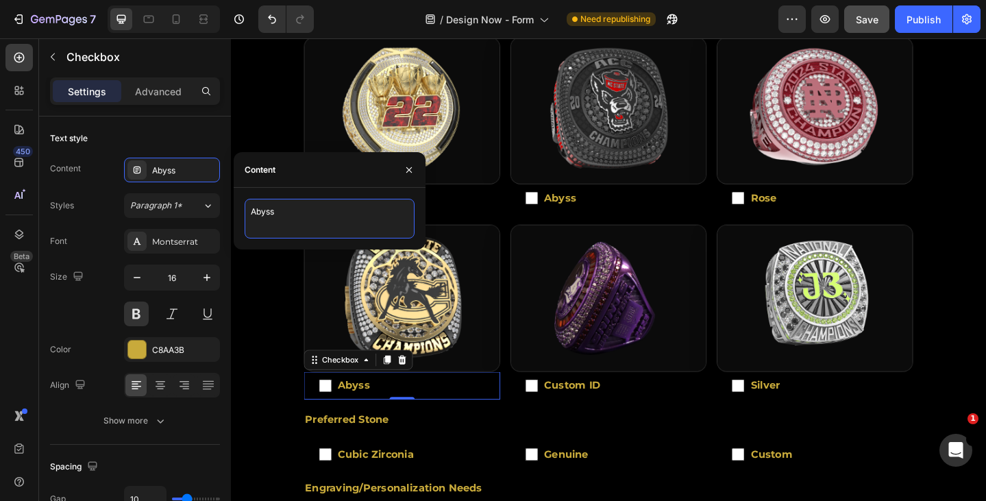
click at [321, 218] on textarea "Abyss" at bounding box center [330, 219] width 170 height 40
type textarea "Phantom"
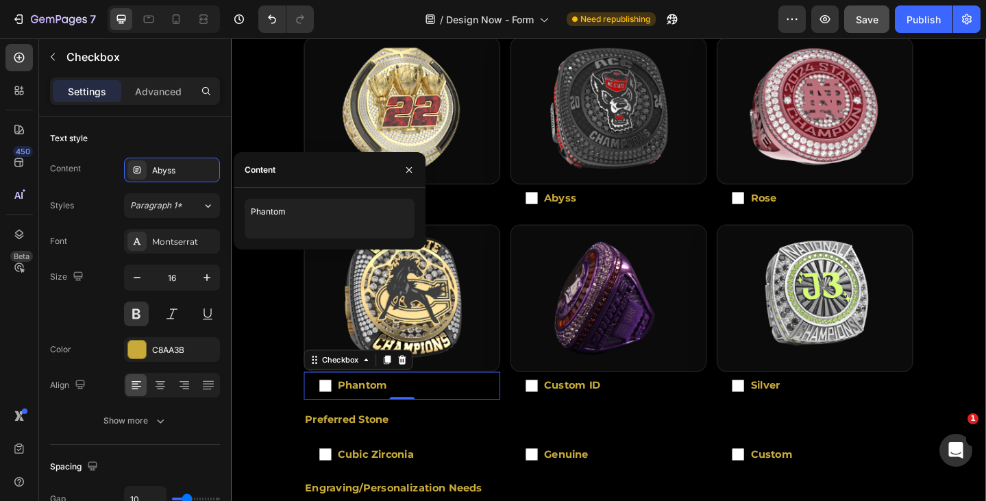
click at [281, 343] on div "Step 1 - Contact Info. Step 2 - Ring Details Step 3 - Design Preferences Name T…" at bounding box center [642, 238] width 822 height 893
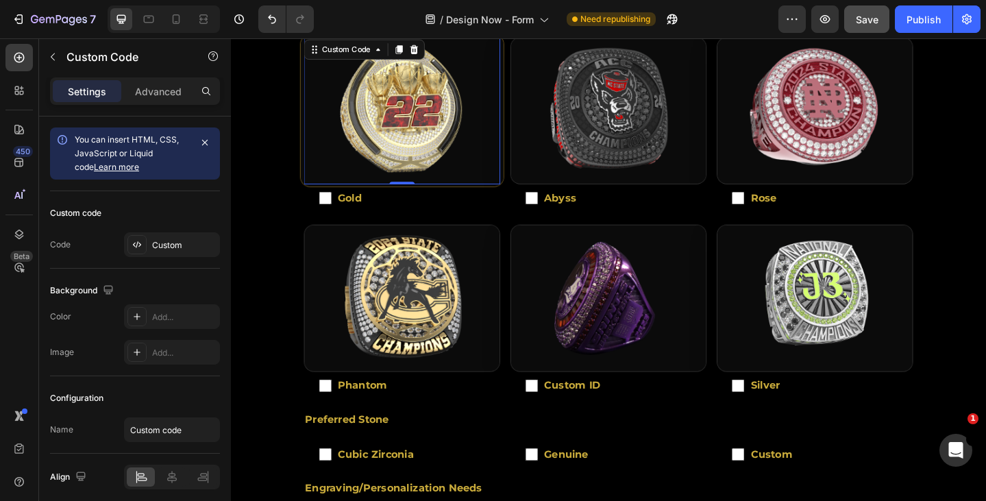
click at [427, 140] on div "Abyss ring image zoom area" at bounding box center [417, 117] width 222 height 166
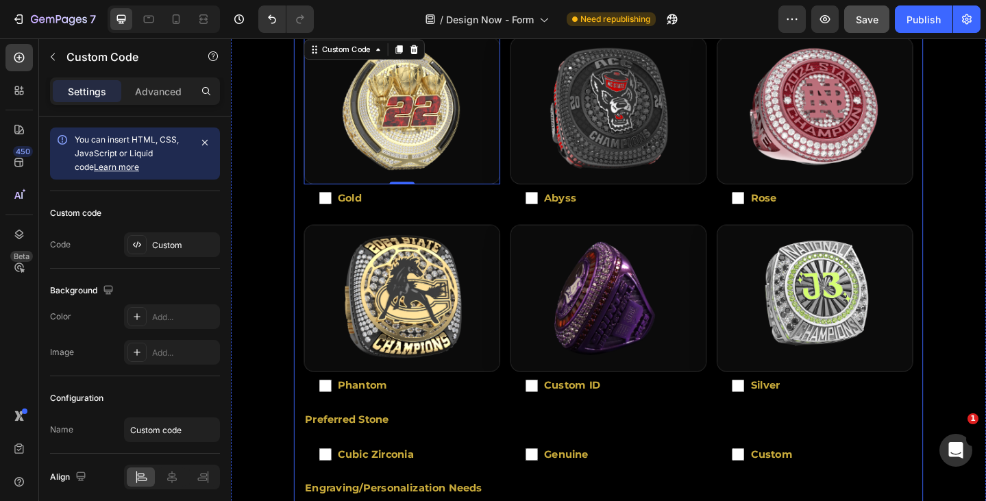
scroll to position [753, 0]
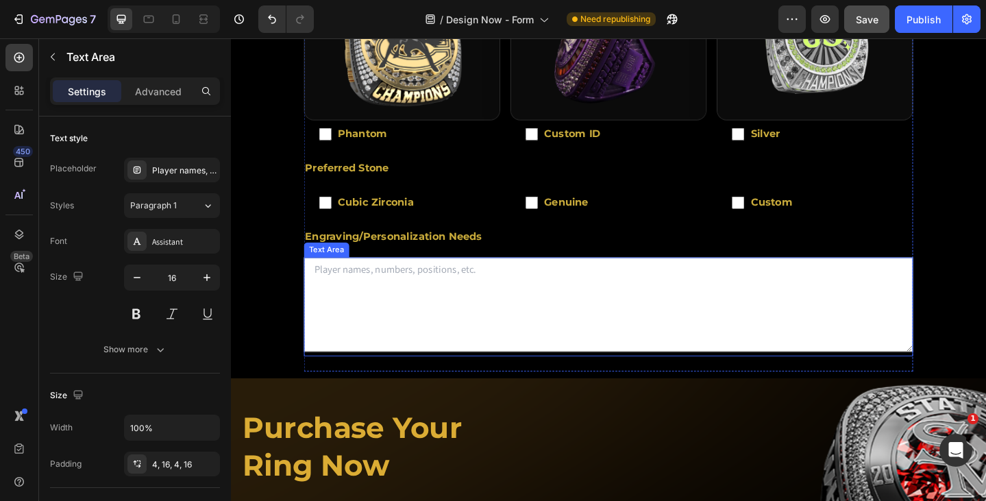
click at [577, 334] on textarea at bounding box center [641, 328] width 663 height 103
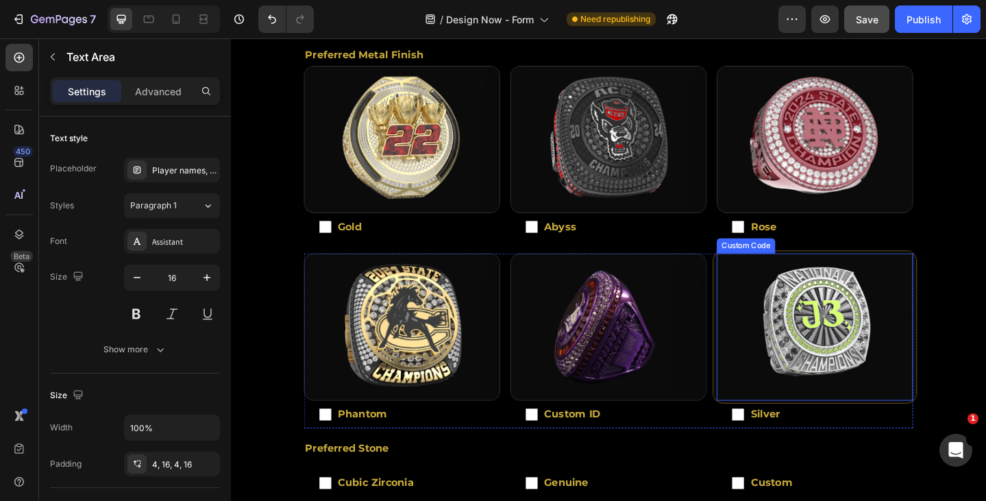
scroll to position [411, 0]
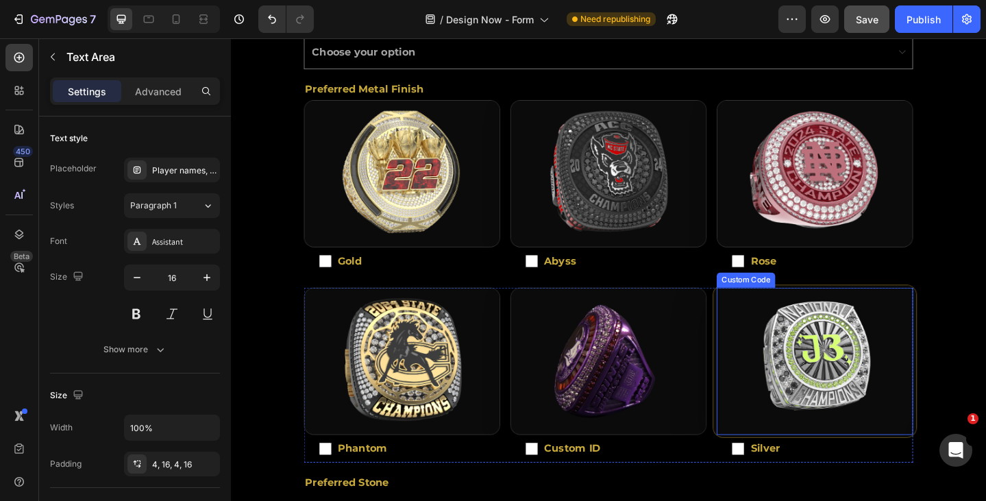
click at [873, 413] on img "Silver Vibrantium ring image zoom area" at bounding box center [866, 390] width 221 height 165
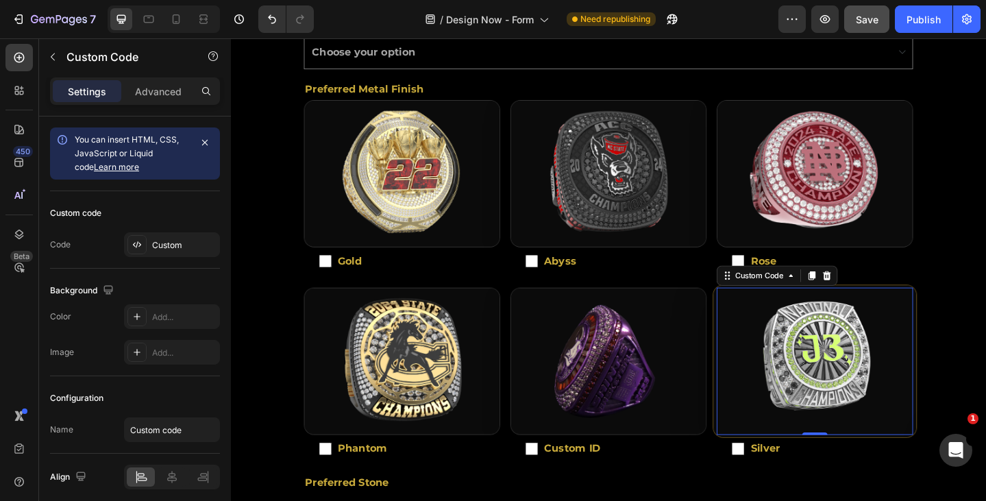
click at [871, 384] on img "Silver Vibrantium ring image zoom area" at bounding box center [866, 390] width 221 height 165
click at [800, 299] on div "Custom Code" at bounding box center [806, 296] width 58 height 12
click at [838, 350] on img "Silver Vibrantium ring image zoom area" at bounding box center [866, 390] width 221 height 165
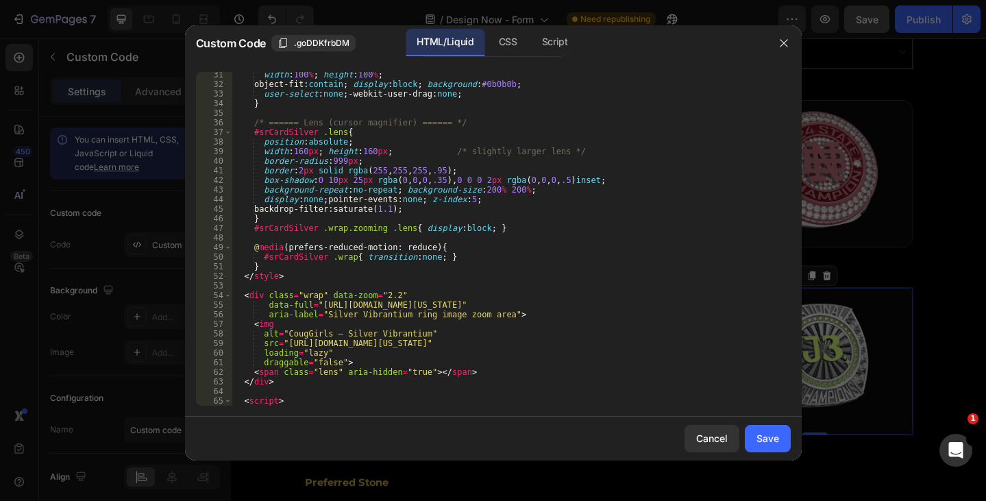
scroll to position [372, 0]
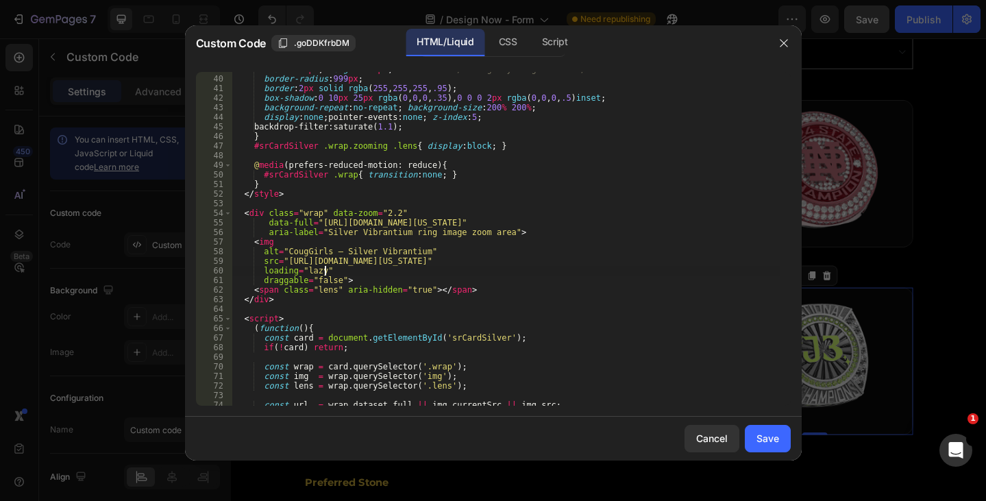
click at [625, 271] on div "width : 160 px ; height : 160 px ; /* slightly larger lens */ border-radius : 9…" at bounding box center [505, 240] width 548 height 353
drag, startPoint x: 723, startPoint y: 261, endPoint x: 285, endPoint y: 259, distance: 437.7
click at [285, 259] on div "width : 160 px ; height : 160 px ; /* slightly larger lens */ border-radius : 9…" at bounding box center [505, 240] width 548 height 353
paste textarea "St.[PERSON_NAME]-_Football_2023.png?v=1758765153"
click at [697, 342] on div "width : 160 px ; height : 160 px ; /* slightly larger lens */ border-radius : 9…" at bounding box center [505, 240] width 548 height 353
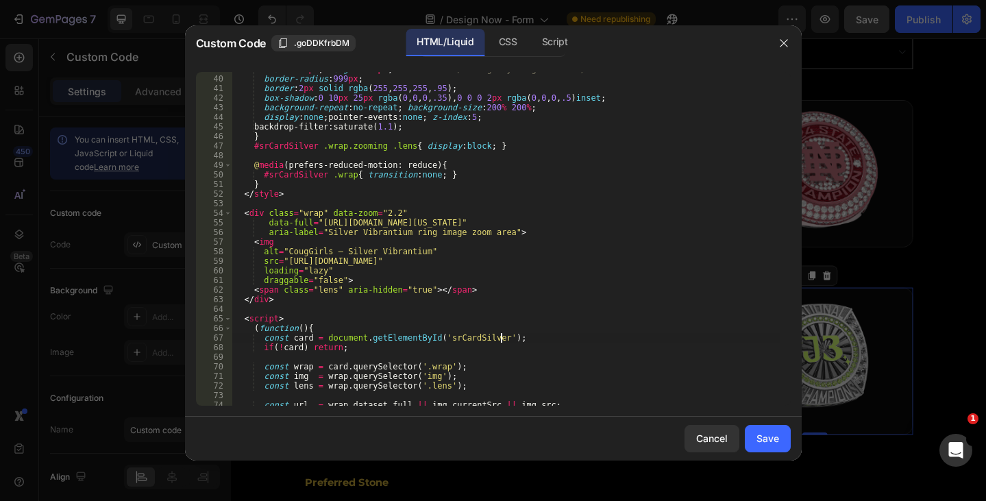
type textarea "const card = document.getElementById('srCardSilver');"
click at [771, 433] on div "Save" at bounding box center [767, 438] width 23 height 14
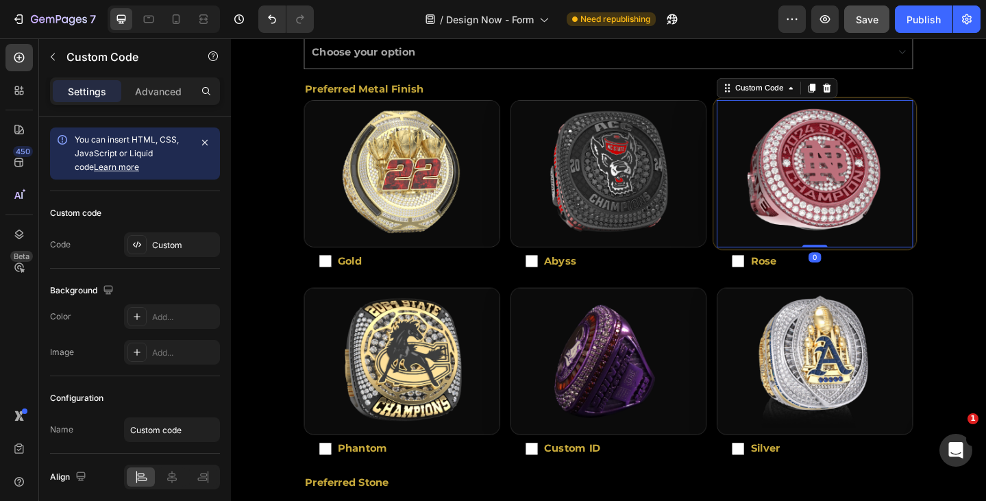
click at [886, 192] on img "Rose Gold ring image zoom area" at bounding box center [866, 185] width 221 height 165
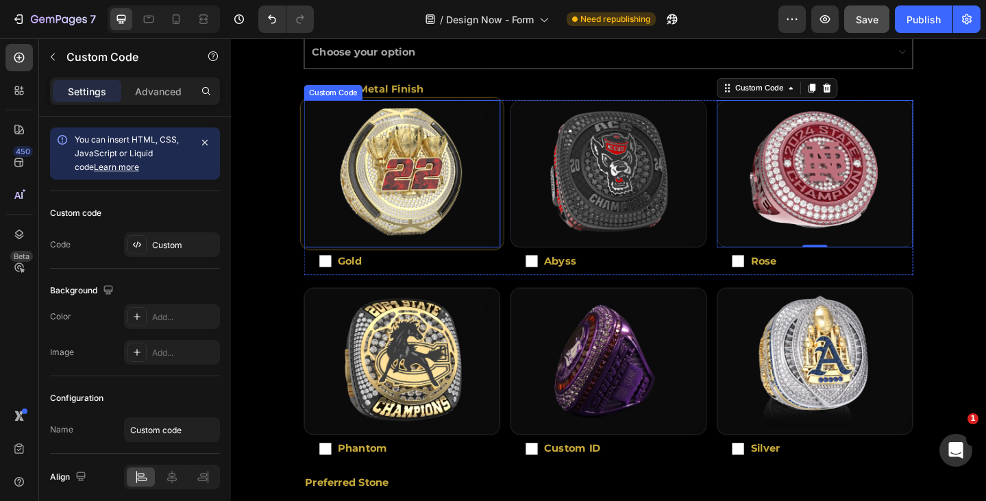
click at [458, 208] on div "Abyss ring image zoom area" at bounding box center [417, 186] width 222 height 166
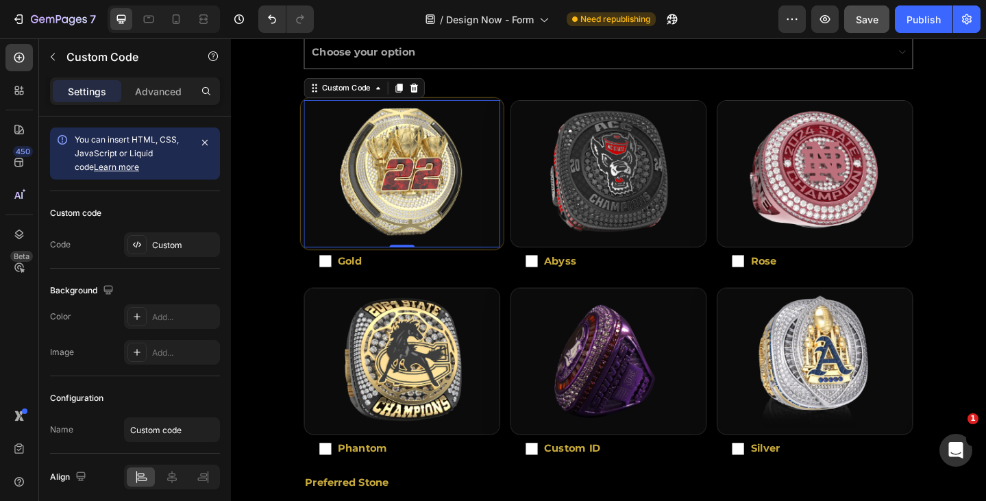
click at [416, 197] on div "Abyss ring image zoom area" at bounding box center [417, 186] width 222 height 166
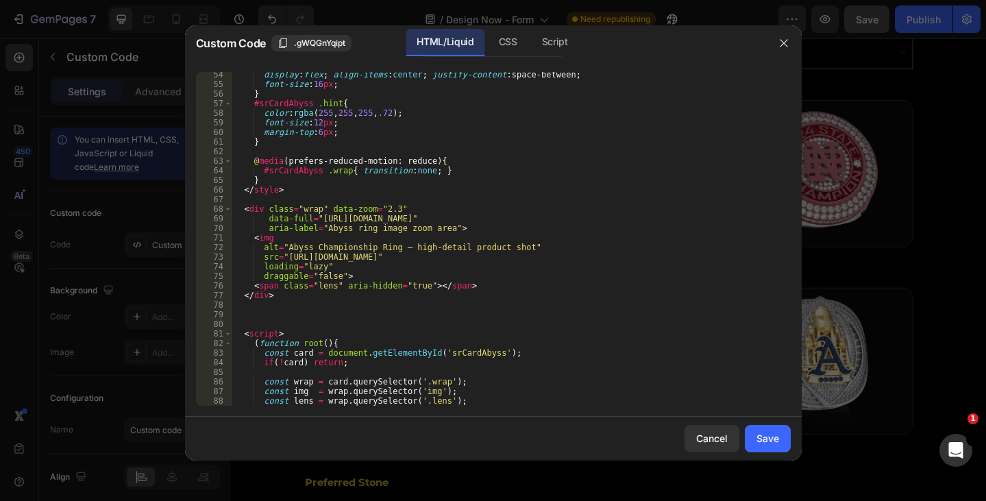
scroll to position [510, 0]
type textarea "src="[URL][DOMAIN_NAME]""
click at [510, 259] on div "display : flex ; align-items : center ; justify-content : space-between ; font-…" at bounding box center [505, 246] width 548 height 353
drag, startPoint x: 621, startPoint y: 40, endPoint x: 693, endPoint y: 205, distance: 180.0
click at [690, 210] on div "Custom Code .gWQGnYqipt HTML/Liquid CSS Script src="[URL][DOMAIN_NAME]" 54 55 5…" at bounding box center [493, 242] width 616 height 435
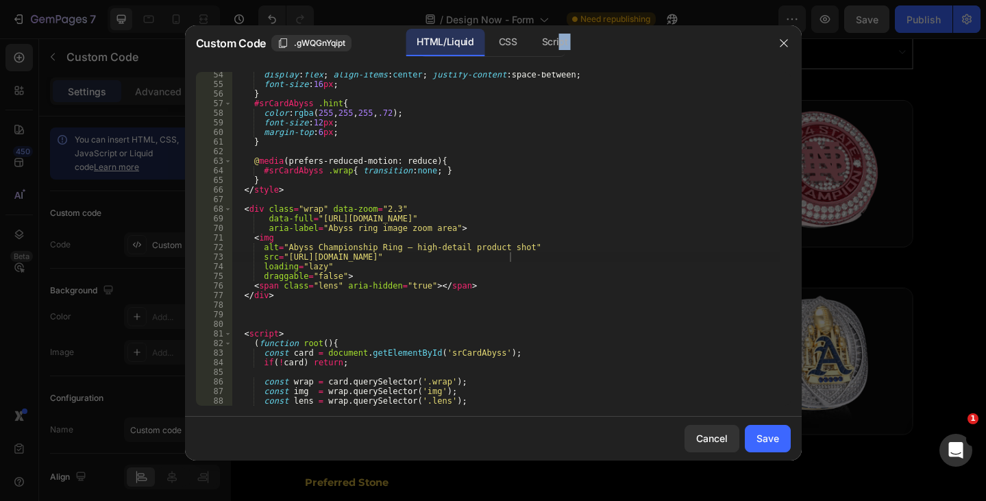
drag, startPoint x: 784, startPoint y: 38, endPoint x: 718, endPoint y: 86, distance: 81.9
click at [784, 39] on icon "button" at bounding box center [783, 43] width 11 height 11
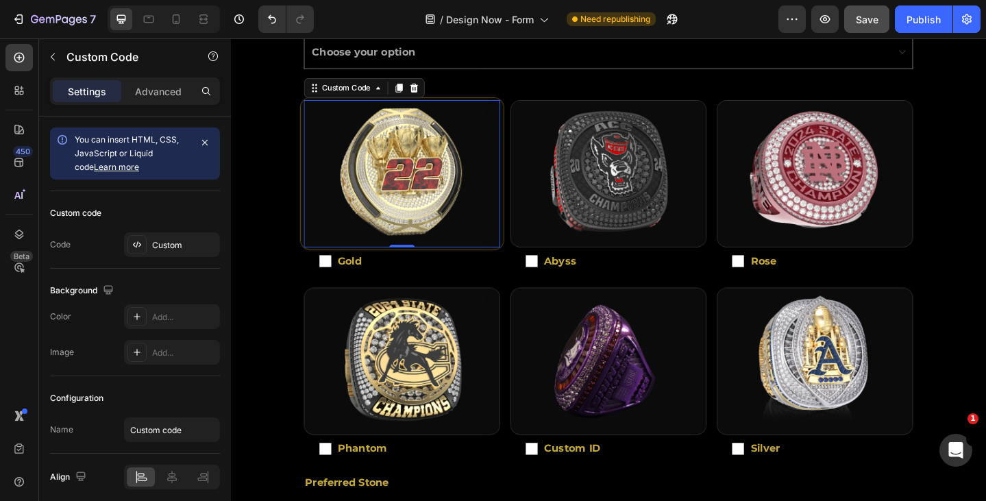
click at [438, 203] on div "Abyss ring image zoom area" at bounding box center [417, 186] width 222 height 166
click at [437, 203] on div "Abyss ring image zoom area" at bounding box center [417, 186] width 222 height 166
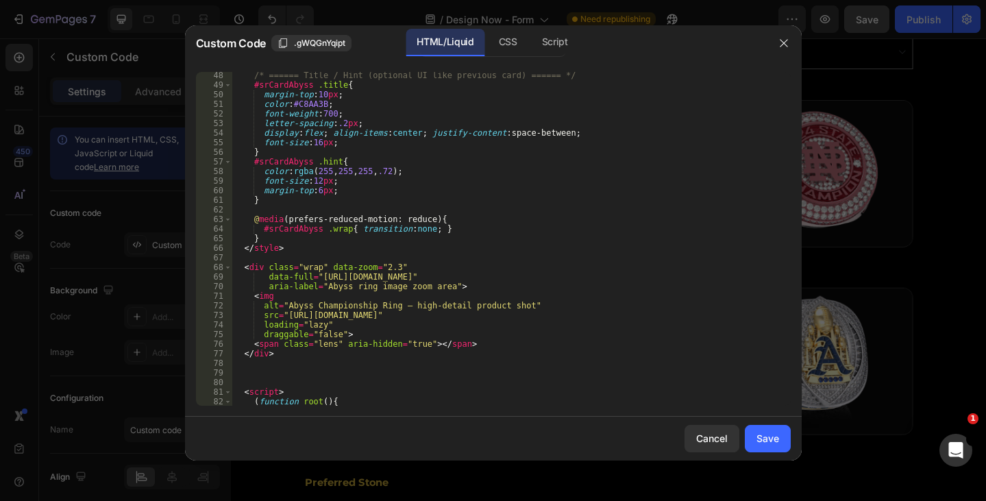
scroll to position [493, 0]
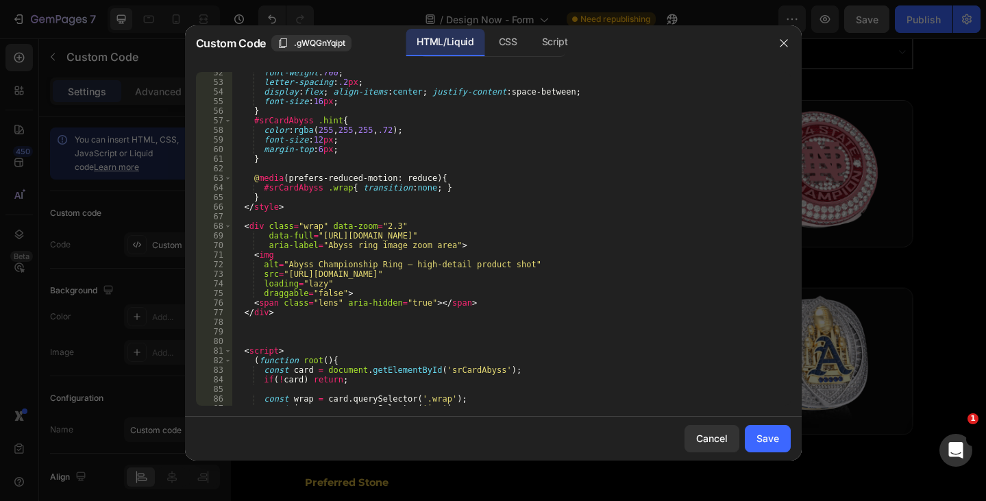
click at [290, 260] on div "font-weight : 700 ; letter-spacing : .2 px ; display : flex ; align-items : cen…" at bounding box center [505, 244] width 548 height 353
click at [402, 278] on div "font-weight : 700 ; letter-spacing : .2 px ; display : flex ; align-items : cen…" at bounding box center [505, 244] width 548 height 353
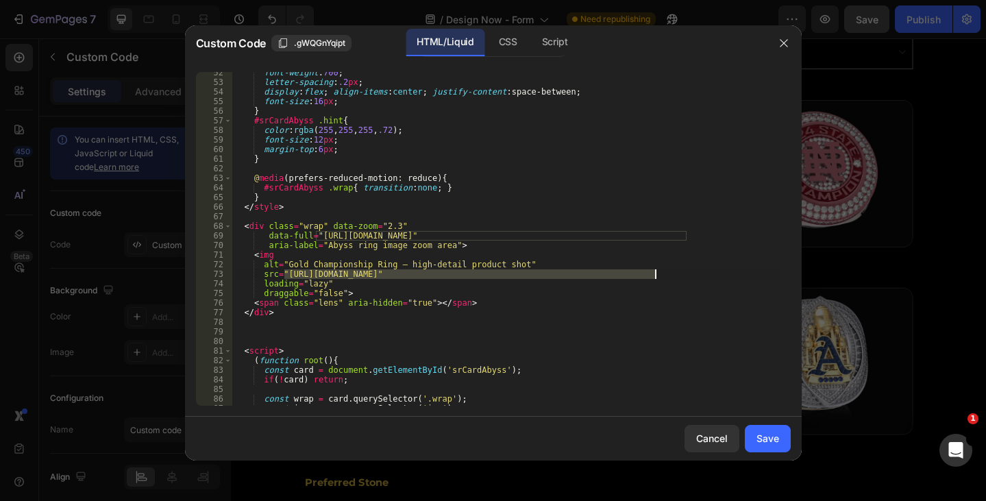
drag, startPoint x: 283, startPoint y: 273, endPoint x: 657, endPoint y: 275, distance: 374.0
click at [657, 275] on div "font-weight : 700 ; letter-spacing : .2 px ; display : flex ; align-items : cen…" at bounding box center [505, 244] width 548 height 353
paste textarea "Liberty_University_-_2024_-_Football.png?v=1758217843"
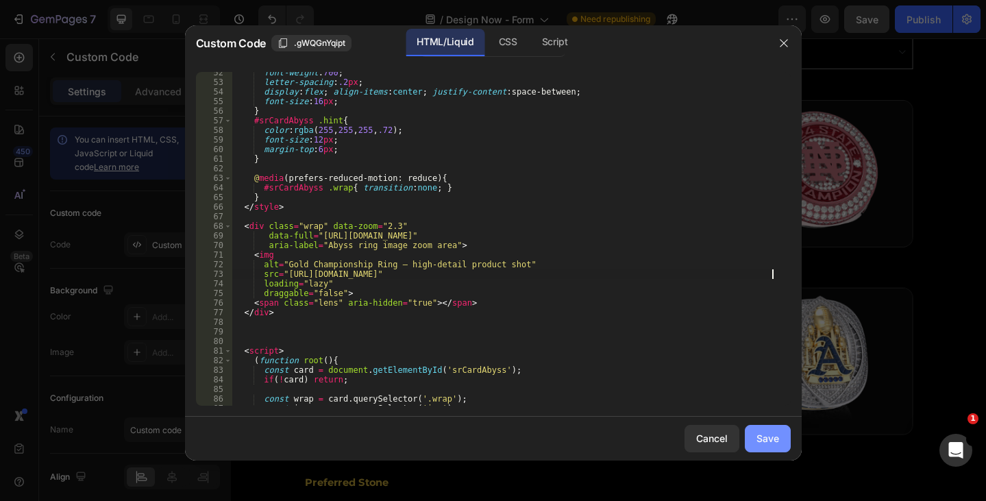
type textarea "src="[URL][DOMAIN_NAME]""
click at [766, 438] on div "Save" at bounding box center [767, 438] width 23 height 14
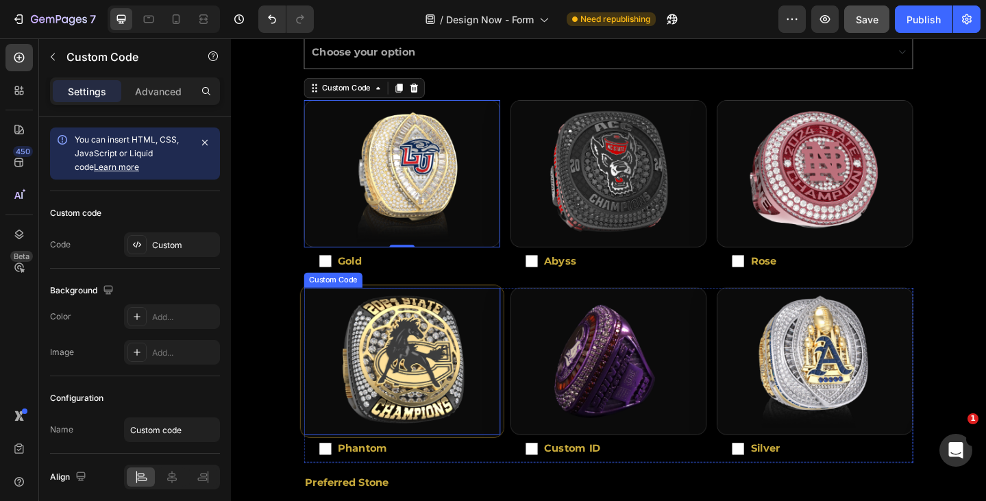
click at [485, 410] on div "Abyss ring image zoom area" at bounding box center [417, 390] width 222 height 166
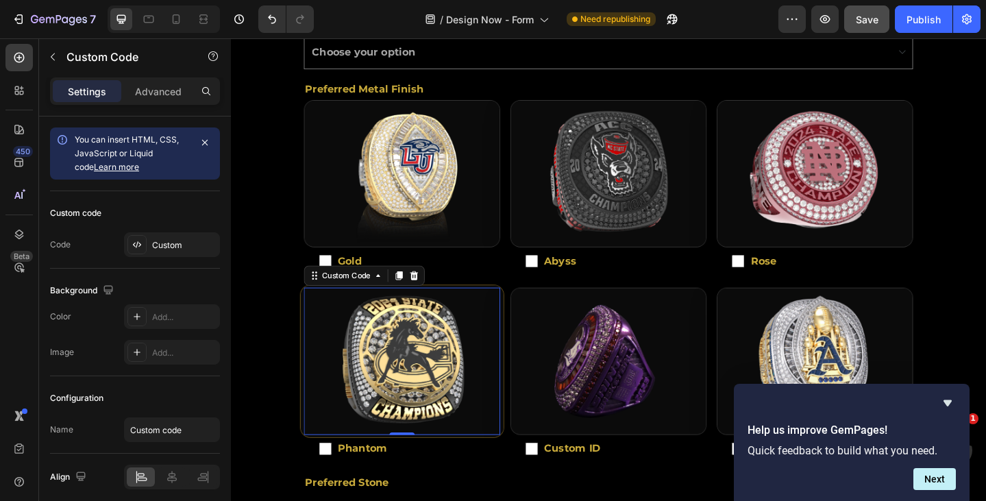
click at [440, 355] on div "Abyss ring image zoom area" at bounding box center [417, 390] width 222 height 166
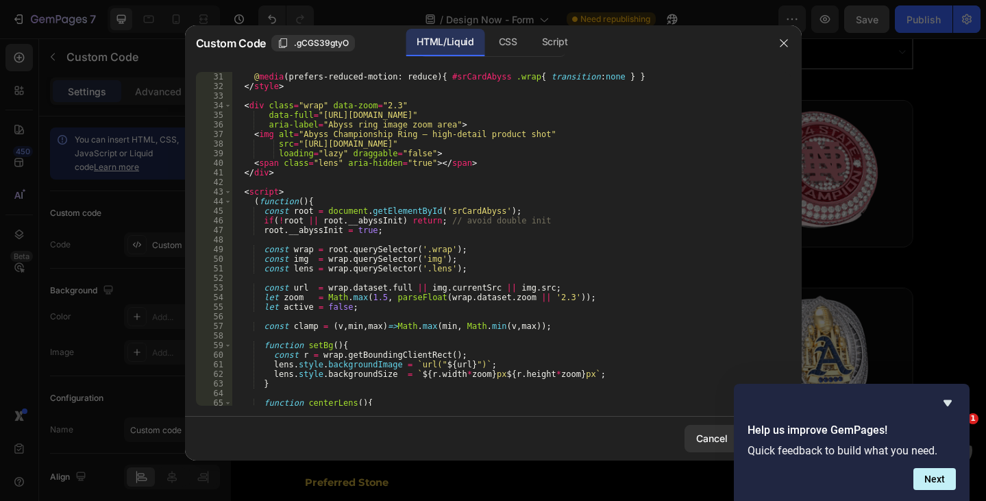
scroll to position [288, 0]
click at [312, 133] on div "@ media (prefers-reduced-motion: reduce) { #srCardAbyss .wrap { transition : no…" at bounding box center [505, 248] width 548 height 353
click at [375, 147] on div "@ media (prefers-reduced-motion: reduce) { #srCardAbyss .wrap { transition : no…" at bounding box center [505, 248] width 548 height 353
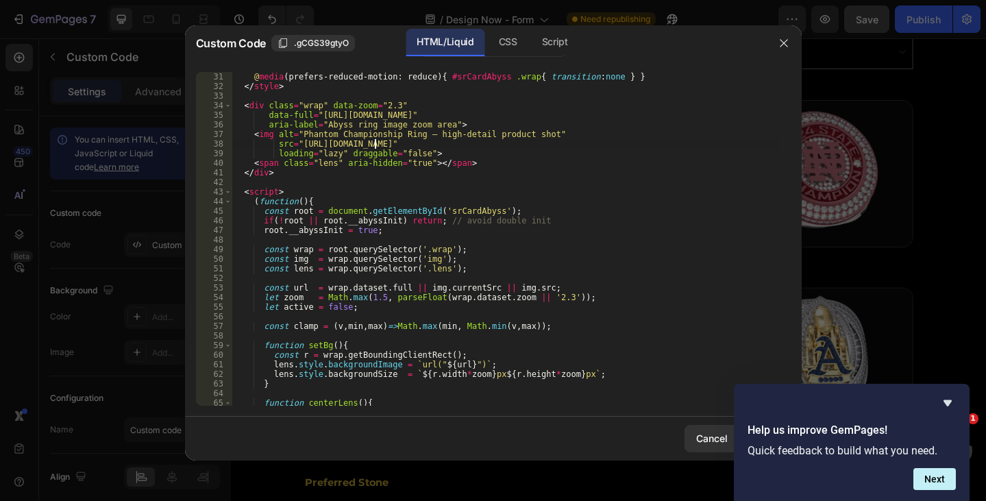
click at [375, 147] on div "@ media (prefers-reduced-motion: reduce) { #srCardAbyss .wrap { transition : no…" at bounding box center [505, 248] width 548 height 353
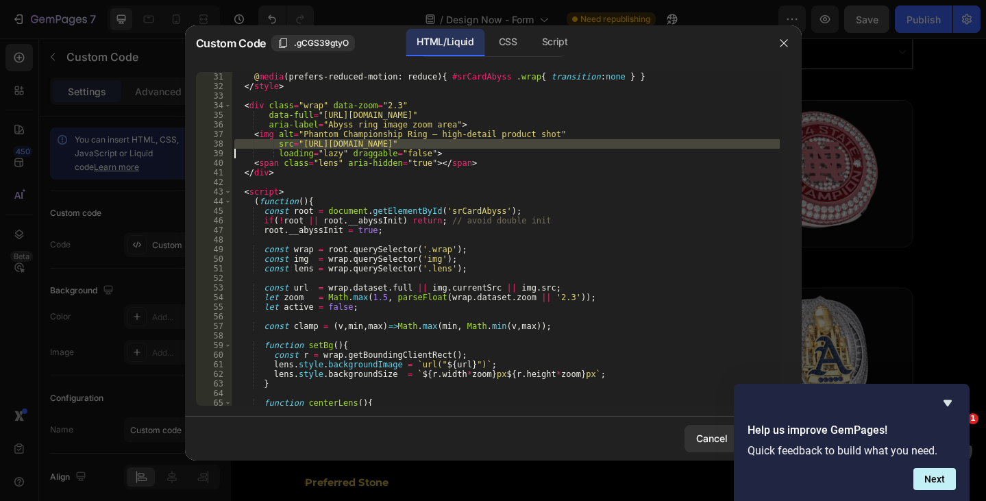
click at [326, 145] on div "@ media (prefers-reduced-motion: reduce) { #srCardAbyss .wrap { transition : no…" at bounding box center [505, 239] width 548 height 334
drag, startPoint x: 297, startPoint y: 144, endPoint x: 688, endPoint y: 146, distance: 391.1
click at [688, 146] on div "@ media (prefers-reduced-motion: reduce) { #srCardAbyss .wrap { transition : no…" at bounding box center [505, 248] width 548 height 353
paste textarea "web_NC_State_-_2024_-_Men_s_Swimming.png?v=1756461197"
type textarea "src="[URL][DOMAIN_NAME]""
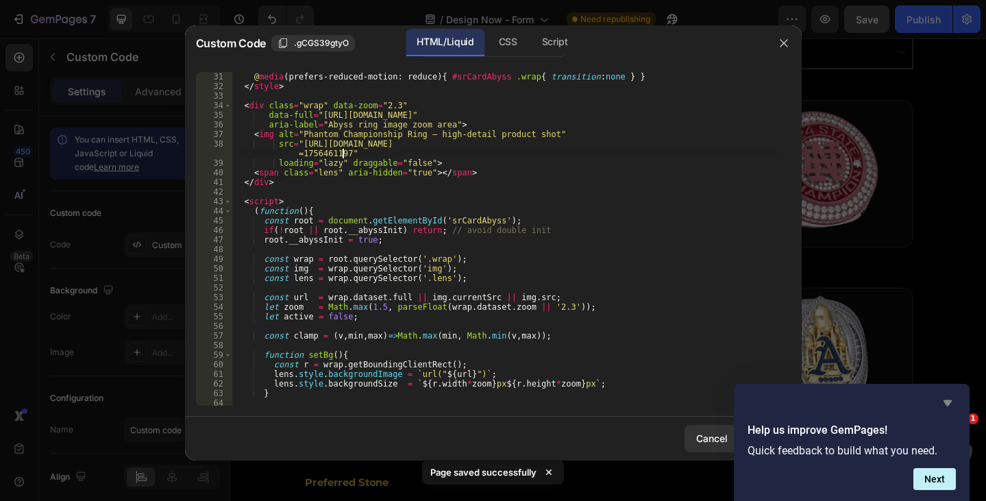
click at [949, 401] on icon "Hide survey" at bounding box center [947, 403] width 8 height 6
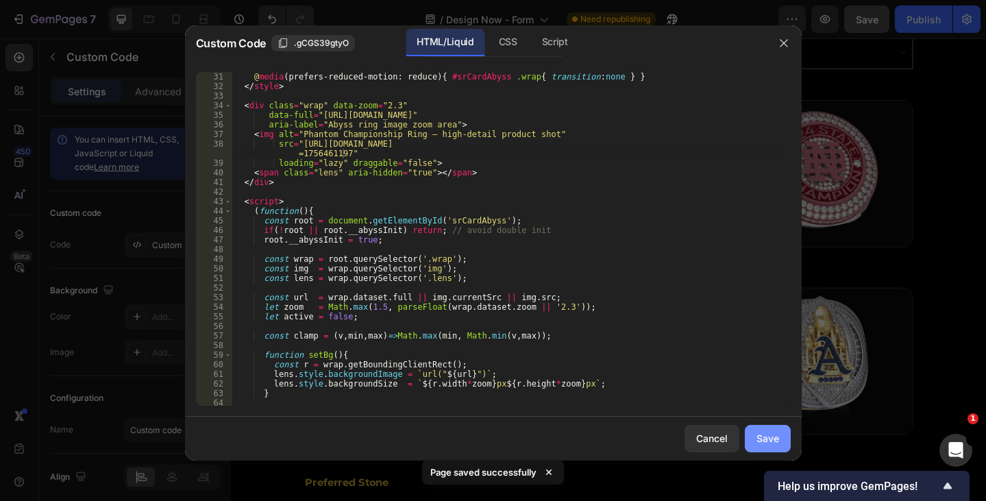
click at [774, 436] on div "Save" at bounding box center [767, 438] width 23 height 14
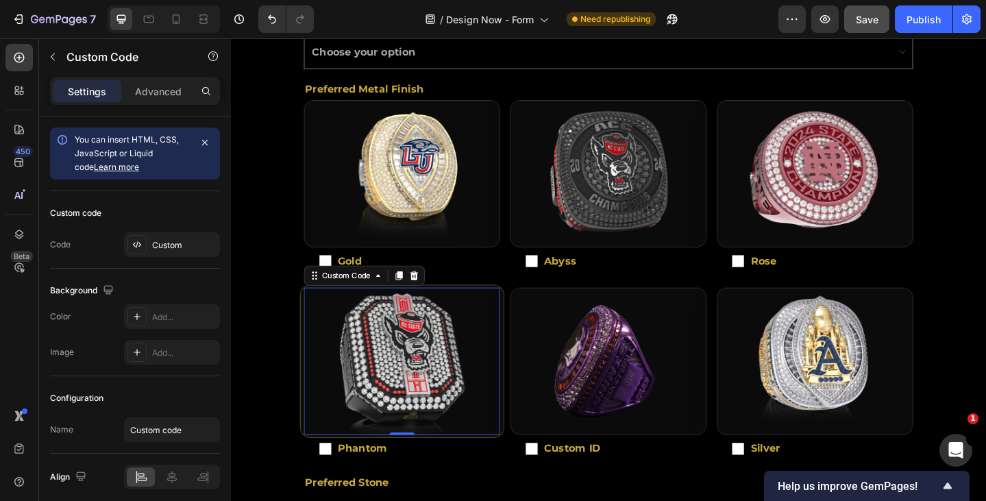
click at [416, 394] on div "Abyss ring image zoom area" at bounding box center [417, 390] width 222 height 166
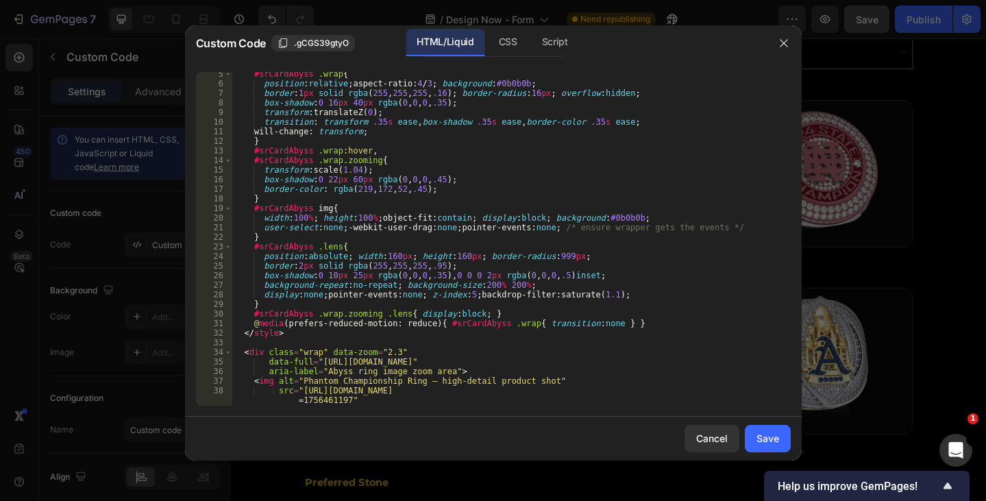
scroll to position [164, 0]
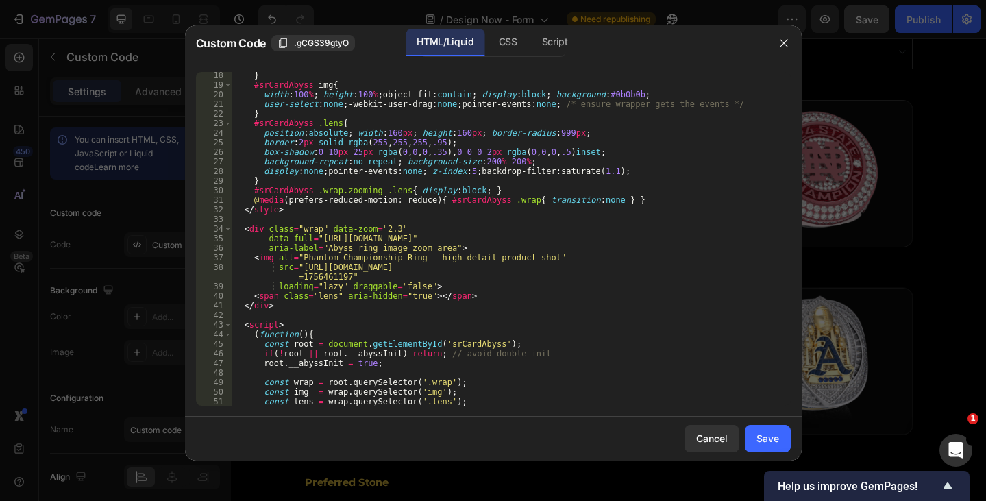
click at [638, 278] on div "} #srCardAbyss img { width : 100 % ; height : 100 % ; object-fit : contain ; di…" at bounding box center [505, 247] width 548 height 353
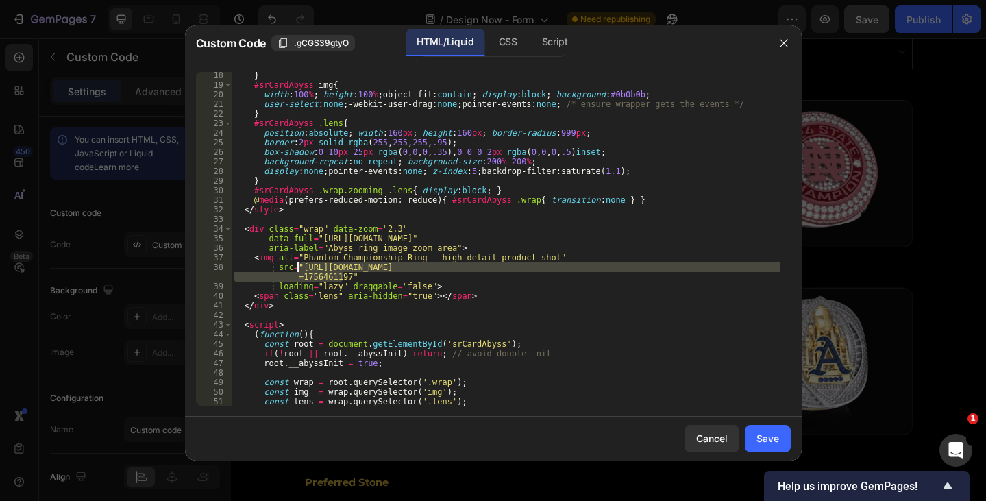
drag, startPoint x: 342, startPoint y: 276, endPoint x: 299, endPoint y: 270, distance: 44.3
click at [299, 270] on div "} #srCardAbyss img { width : 100 % ; height : 100 % ; object-fit : contain ; di…" at bounding box center [505, 247] width 548 height 353
paste textarea "Kane_County_Cougars.png?v=1756801042"
type textarea "src="[URL][DOMAIN_NAME]""
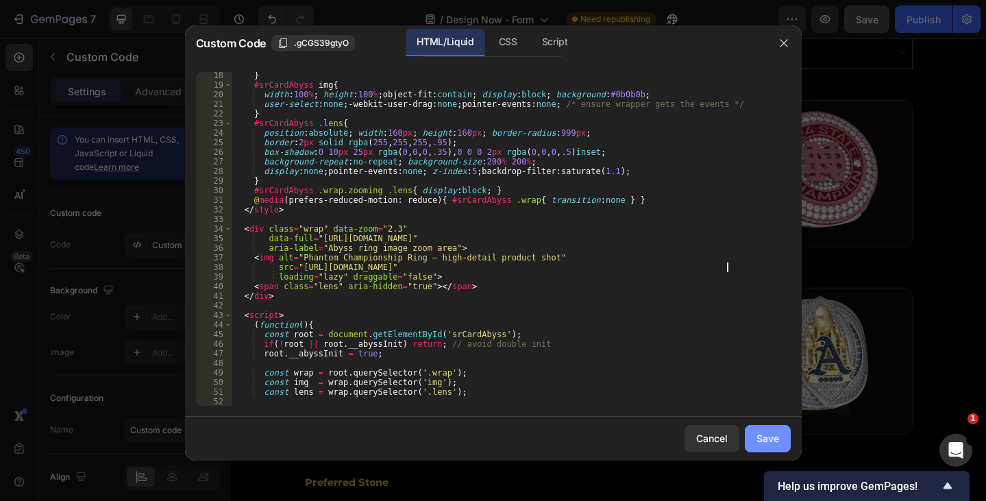
click at [763, 436] on div "Save" at bounding box center [767, 438] width 23 height 14
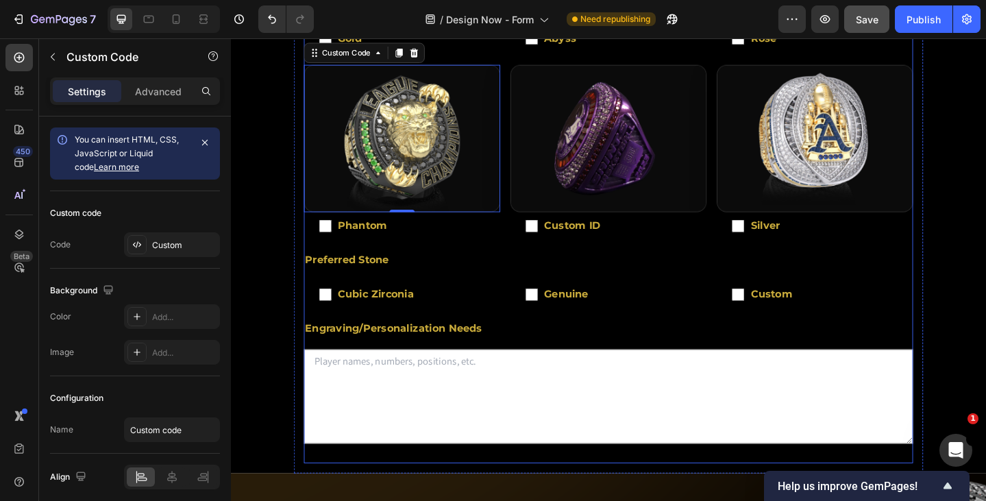
scroll to position [616, 0]
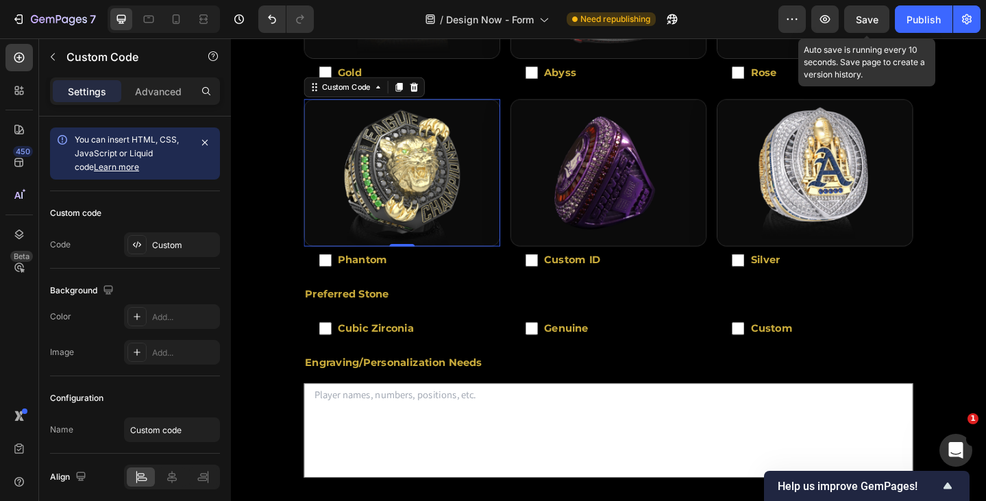
click at [877, 14] on span "Save" at bounding box center [866, 20] width 23 height 12
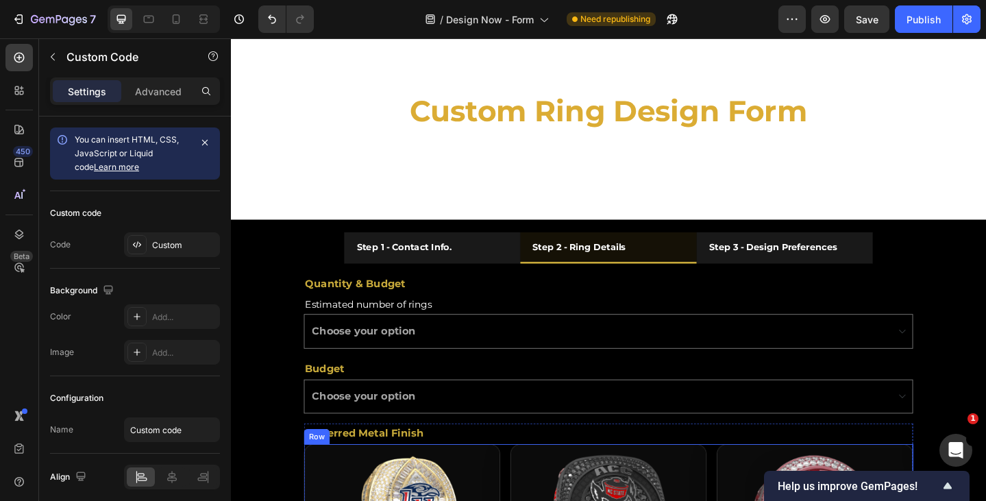
scroll to position [0, 0]
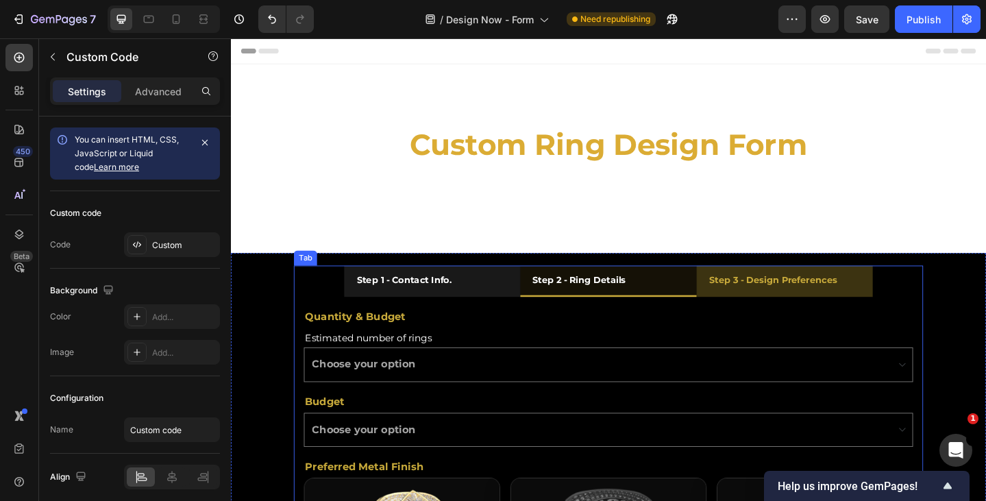
click at [794, 305] on strong "Step 3 - Design Preferences" at bounding box center [820, 301] width 139 height 12
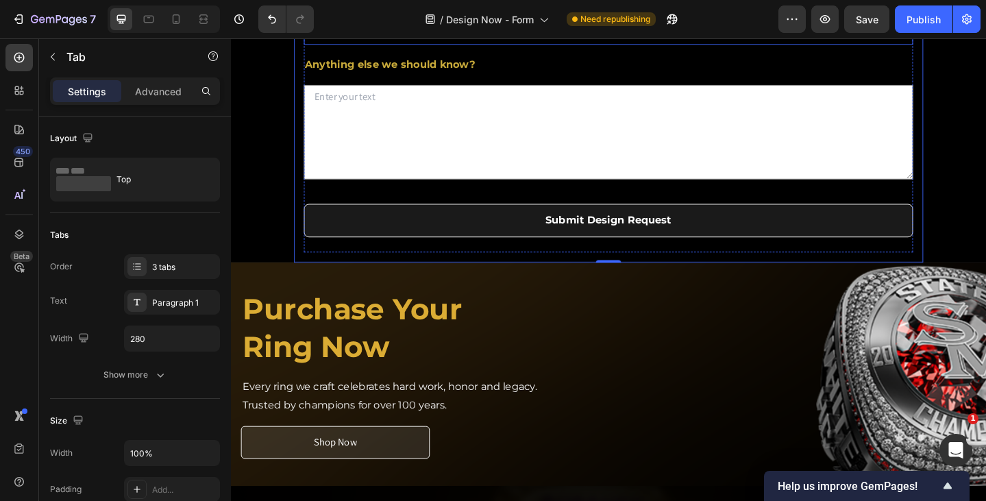
scroll to position [822, 0]
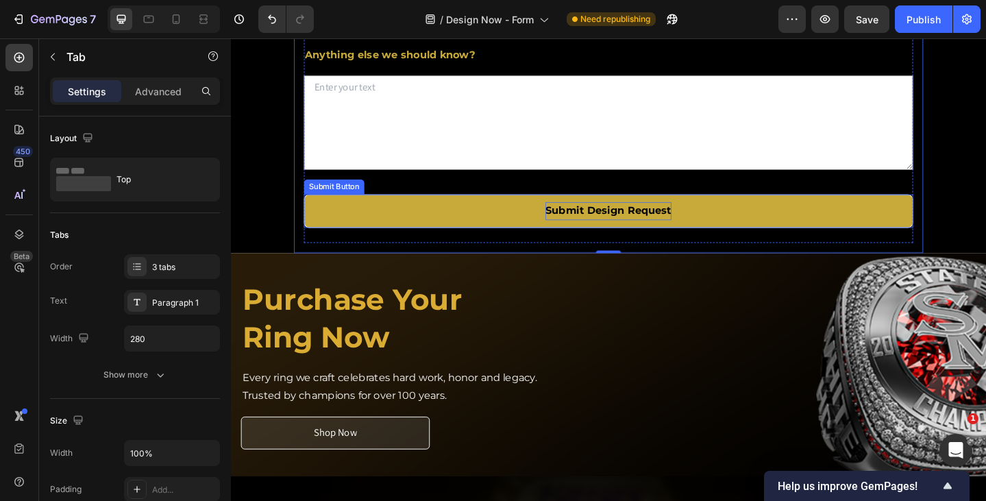
click at [606, 236] on strong "Submit Design Request" at bounding box center [641, 226] width 137 height 20
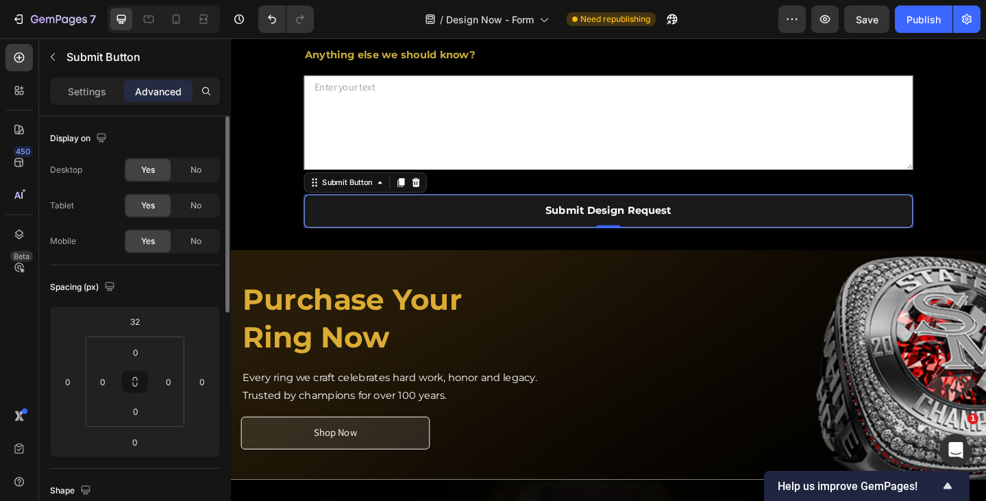
scroll to position [490, 0]
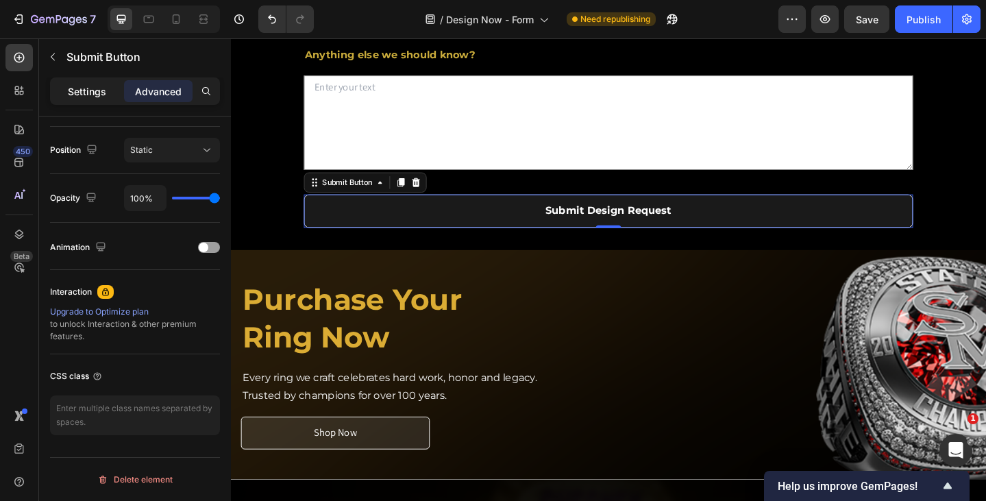
click at [72, 84] on p "Settings" at bounding box center [87, 91] width 38 height 14
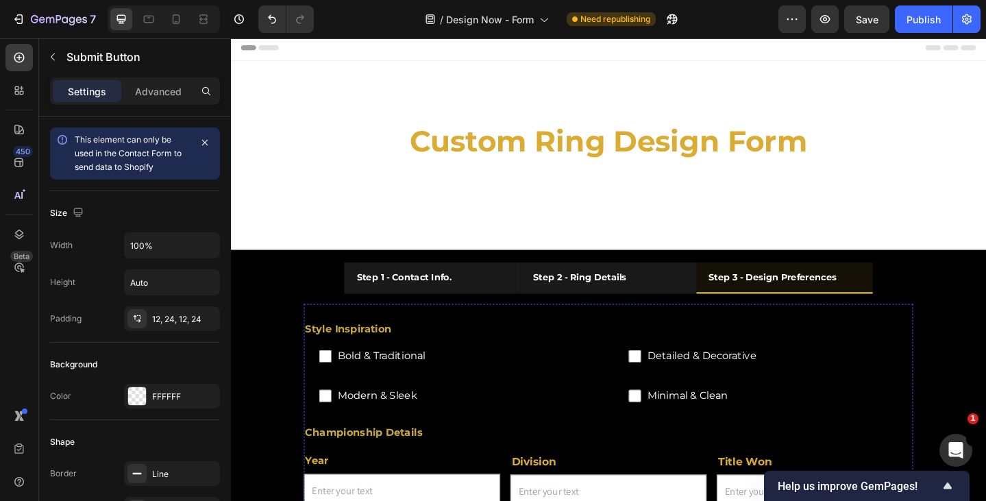
scroll to position [0, 0]
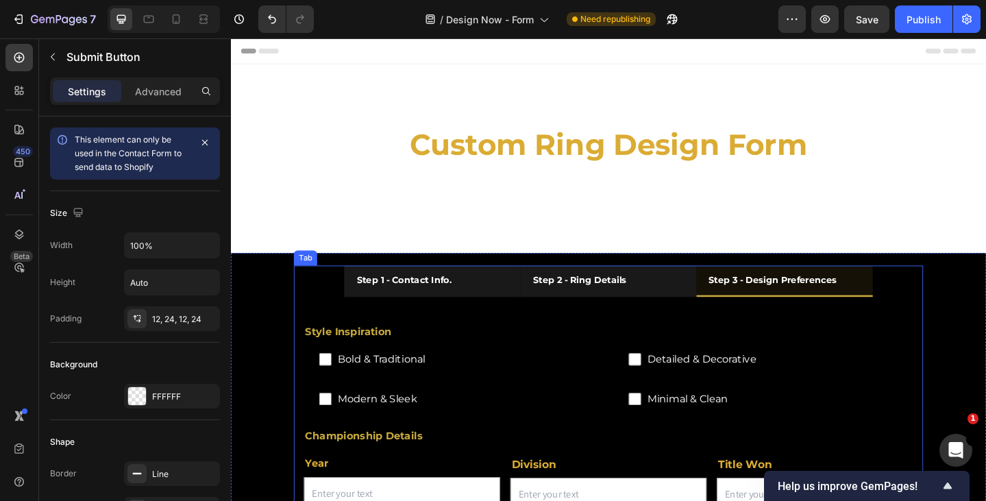
click at [328, 299] on ul "Step 1 - Contact Info. Step 2 - Ring Details Step 3 - Design Preferences" at bounding box center [641, 303] width 685 height 34
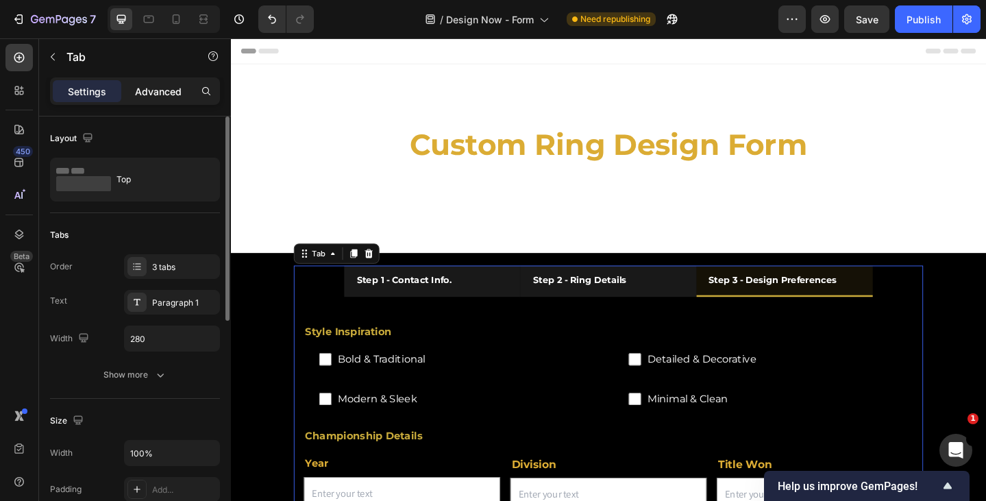
click at [168, 90] on p "Advanced" at bounding box center [158, 91] width 47 height 14
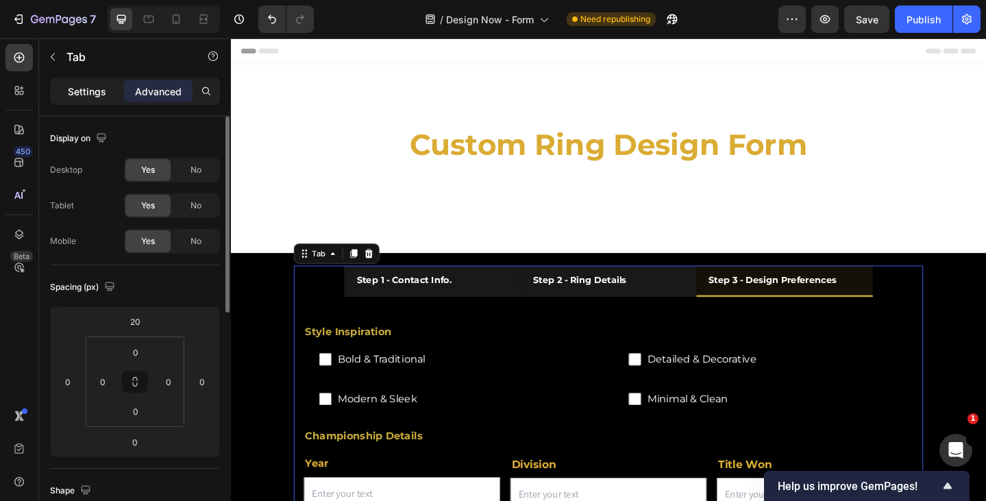
click at [96, 98] on div "Settings" at bounding box center [87, 91] width 68 height 22
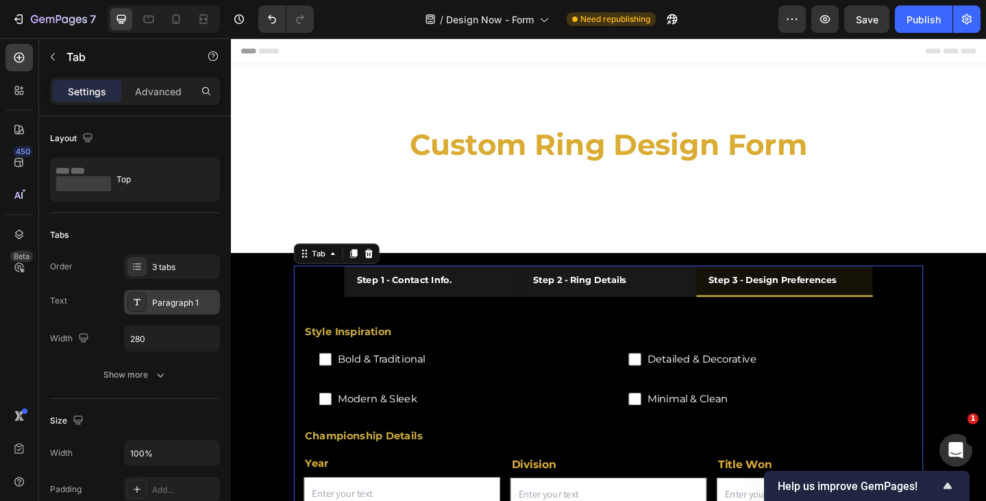
scroll to position [453, 0]
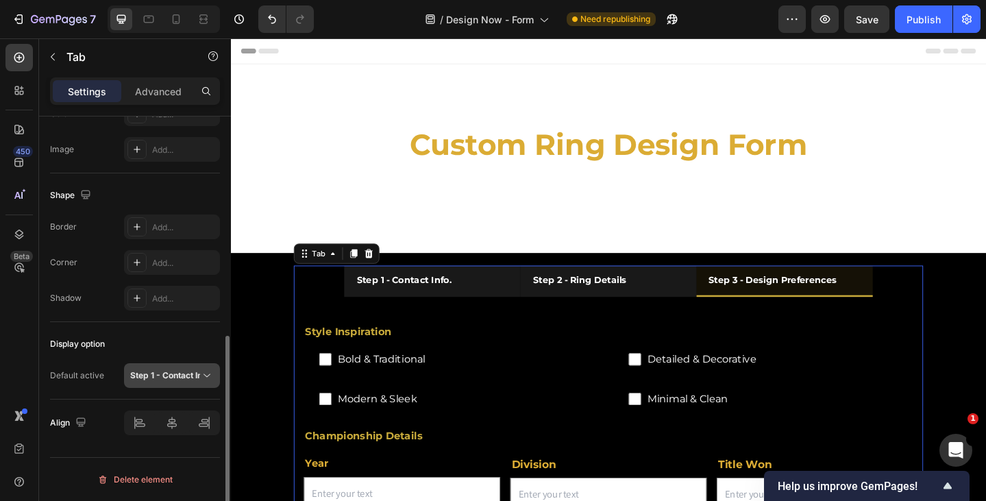
click at [173, 379] on strong "Step 1 - Contact Info." at bounding box center [171, 375] width 83 height 10
click at [142, 334] on div "Display option" at bounding box center [135, 344] width 170 height 22
click at [316, 304] on ul "Step 1 - Contact Info. Step 2 - Ring Details Step 3 - Design Preferences" at bounding box center [641, 303] width 685 height 34
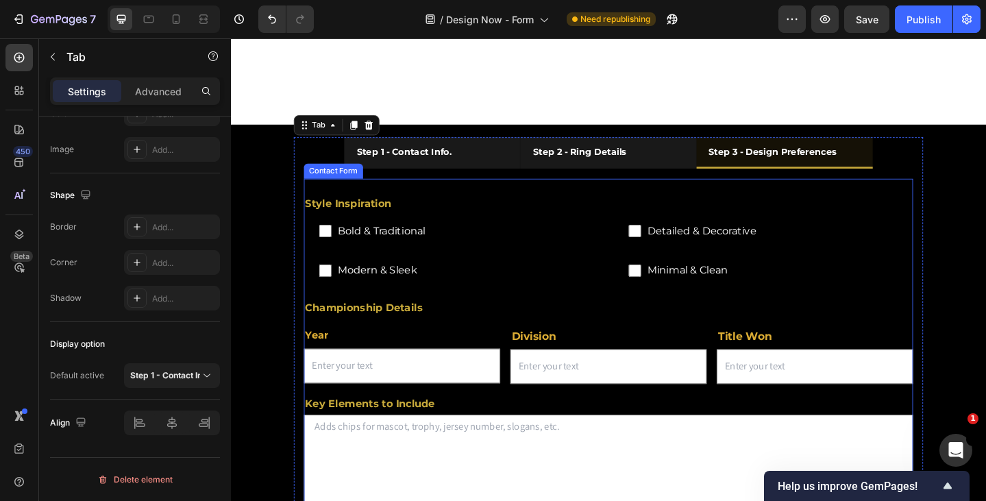
scroll to position [274, 0]
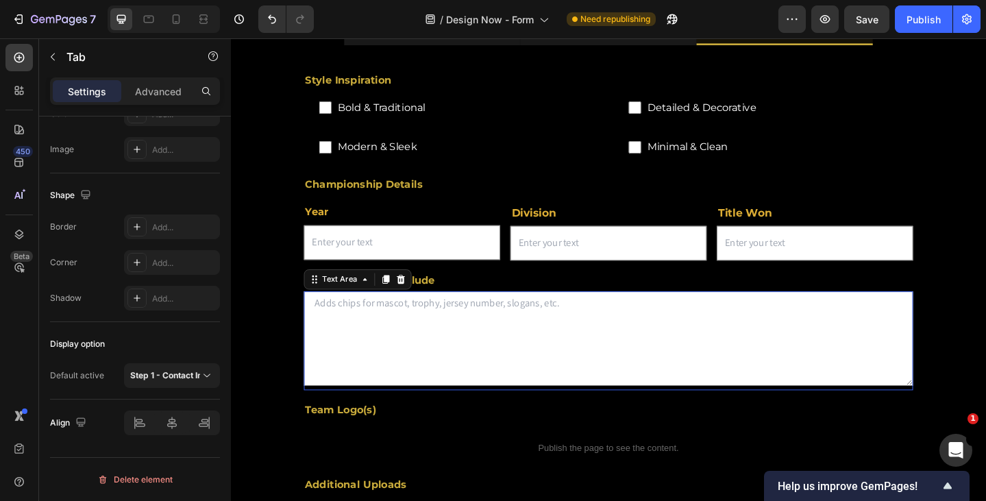
click at [597, 390] on textarea at bounding box center [641, 365] width 663 height 103
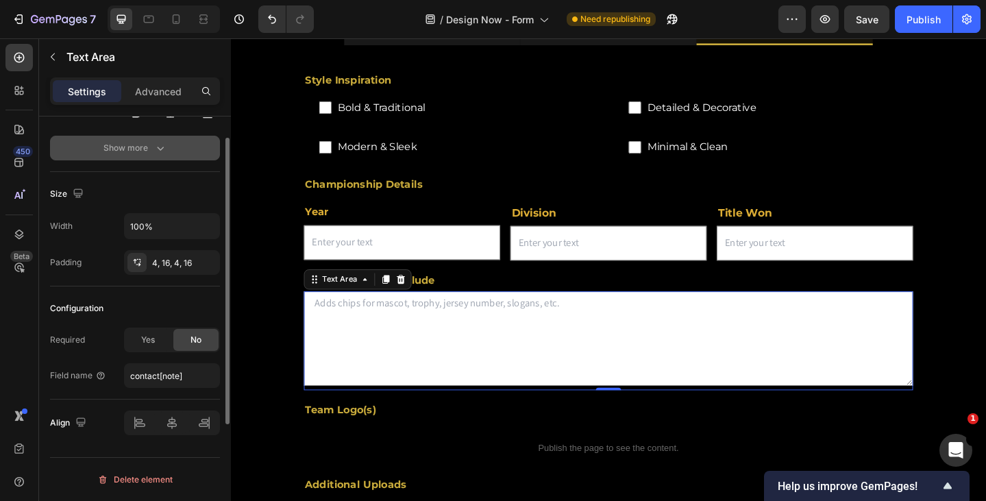
scroll to position [0, 0]
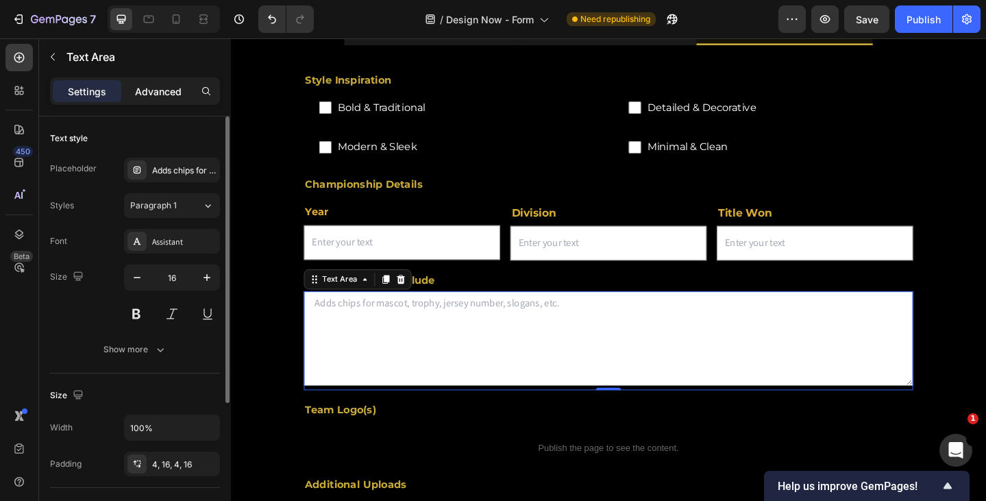
drag, startPoint x: 153, startPoint y: 86, endPoint x: 136, endPoint y: 156, distance: 72.6
click at [153, 86] on p "Advanced" at bounding box center [158, 91] width 47 height 14
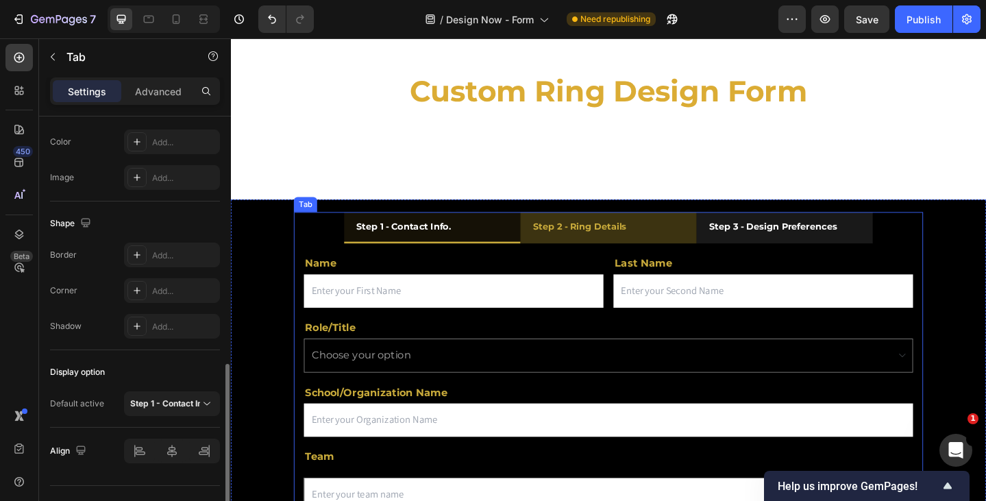
click at [603, 245] on strong "Step 2 - Ring Details" at bounding box center [610, 243] width 101 height 12
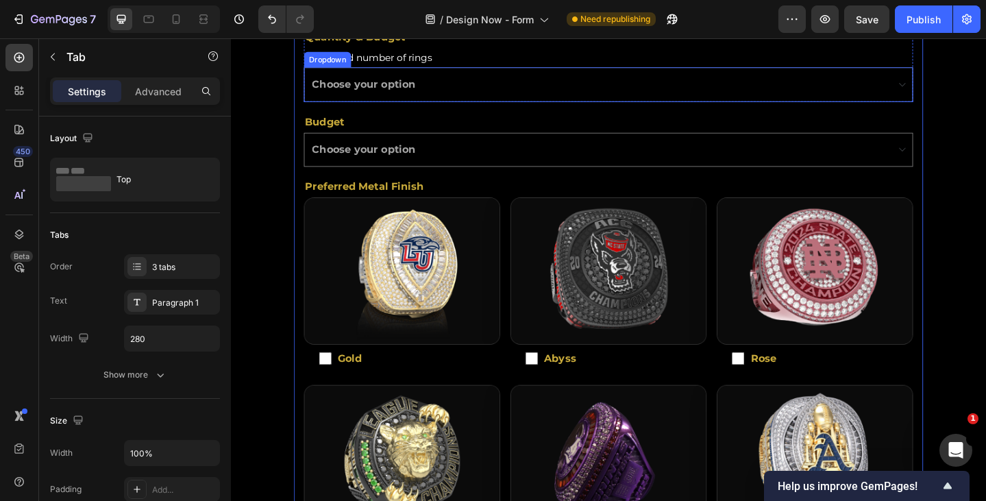
scroll to position [332, 0]
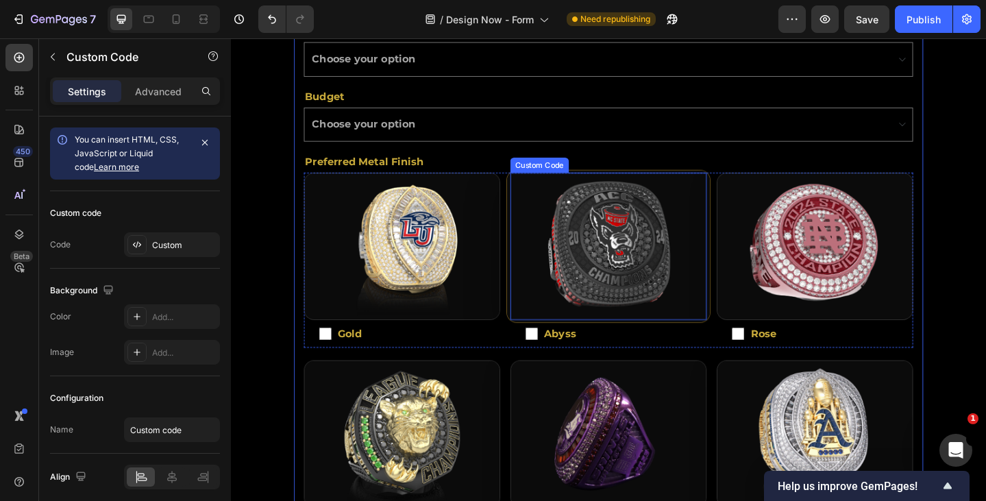
click at [636, 267] on img "Silver Vibrantium ring image zoom area" at bounding box center [641, 264] width 221 height 165
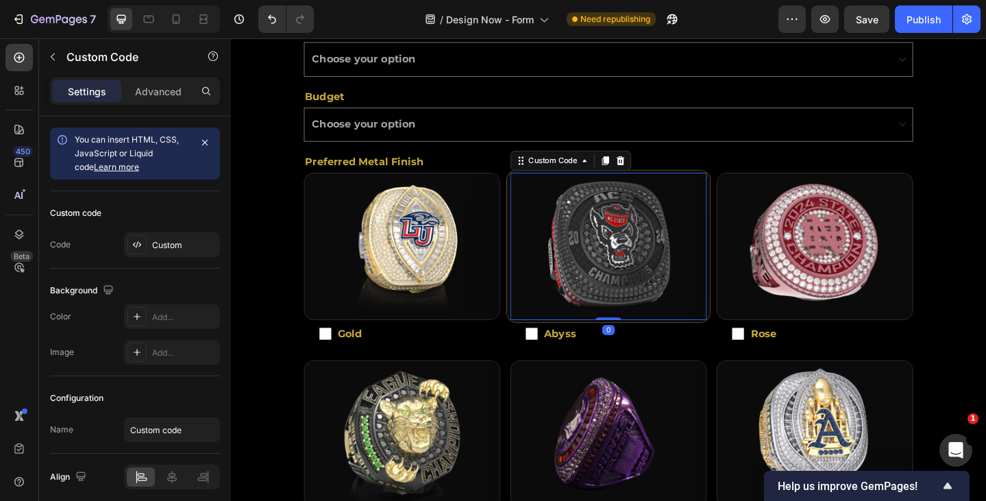
click at [636, 269] on img "Silver Vibrantium ring image zoom area" at bounding box center [641, 264] width 221 height 165
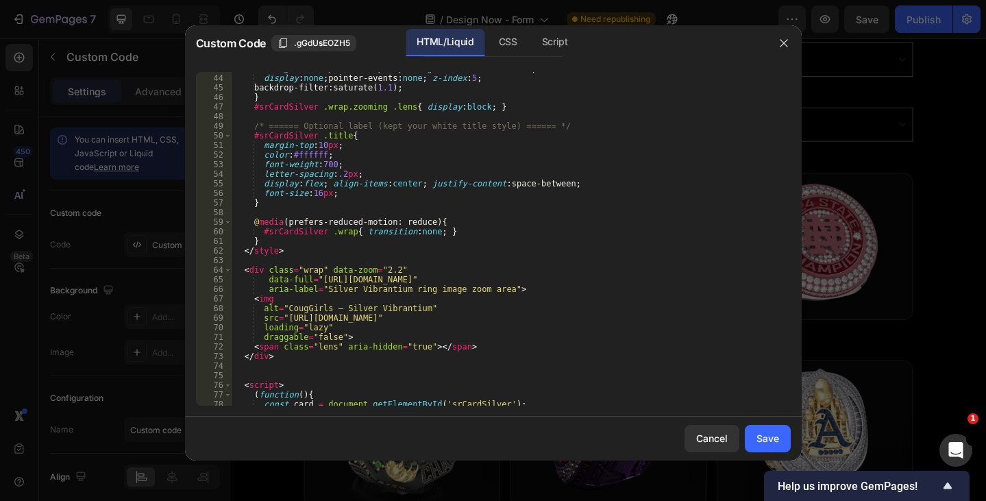
scroll to position [452, 0]
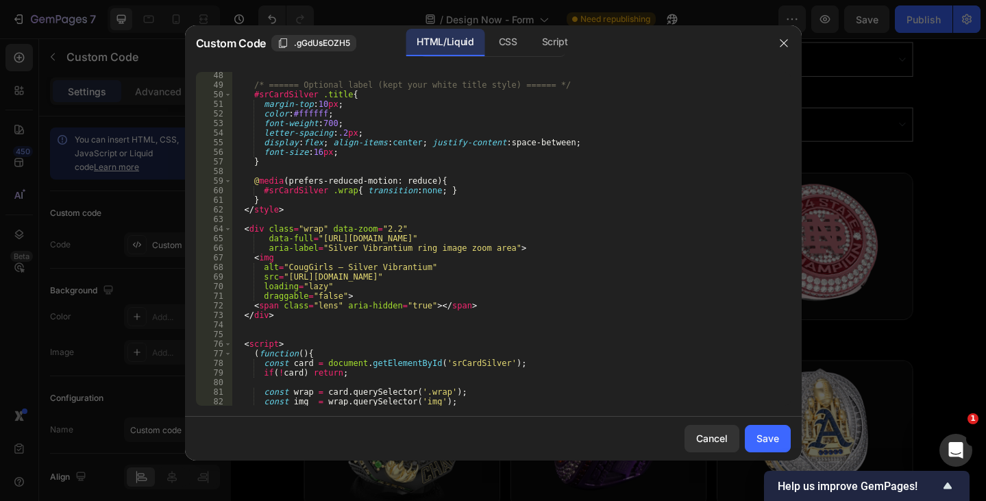
click at [334, 275] on div "/* ====== Optional label (kept your white title style) ====== */ #srCardSilver …" at bounding box center [505, 247] width 548 height 353
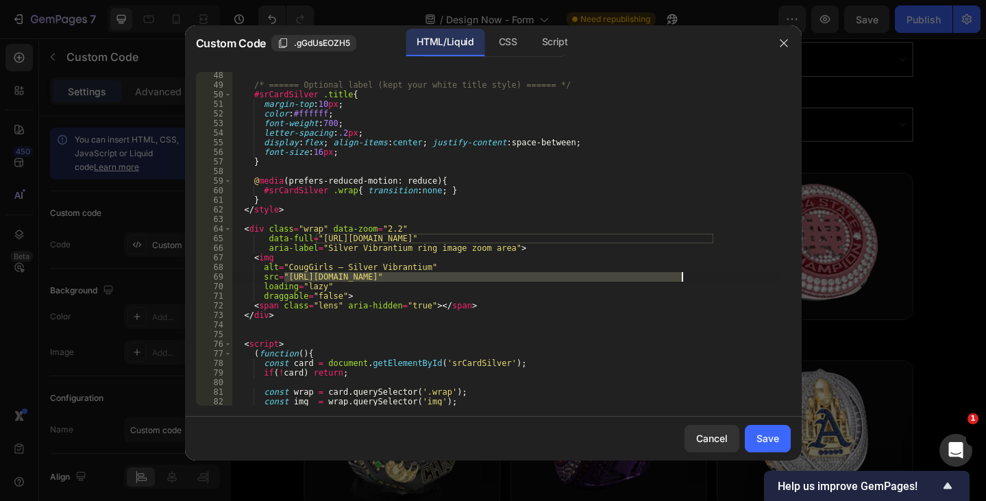
drag, startPoint x: 282, startPoint y: 276, endPoint x: 680, endPoint y: 277, distance: 397.9
click at [680, 277] on div "/* ====== Optional label (kept your white title style) ====== */ #srCardSilver …" at bounding box center [505, 247] width 548 height 353
paste textarea "R1294-NC_State_Men_s_Basketball.png?v=1758054074"
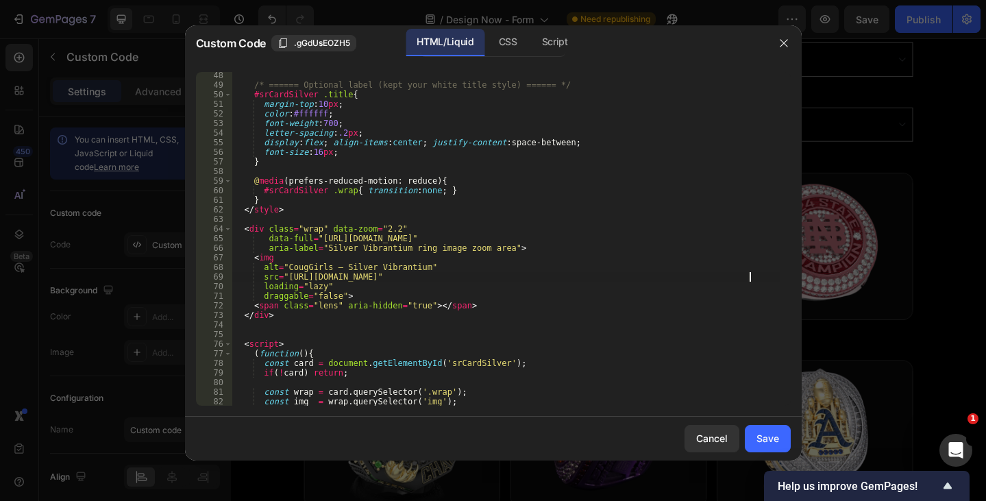
click at [300, 265] on div "/* ====== Optional label (kept your white title style) ====== */ #srCardSilver …" at bounding box center [505, 247] width 548 height 353
click at [345, 264] on div "/* ====== Optional label (kept your white title style) ====== */ #srCardSilver …" at bounding box center [505, 247] width 548 height 353
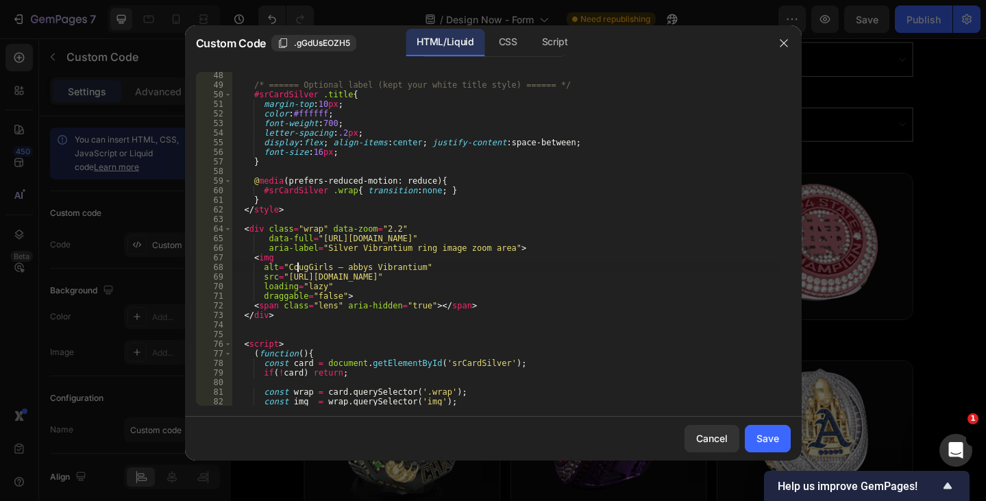
click at [299, 271] on div "/* ====== Optional label (kept your white title style) ====== */ #srCardSilver …" at bounding box center [505, 247] width 548 height 353
click at [298, 268] on div "/* ====== Optional label (kept your white title style) ====== */ #srCardSilver …" at bounding box center [505, 247] width 548 height 353
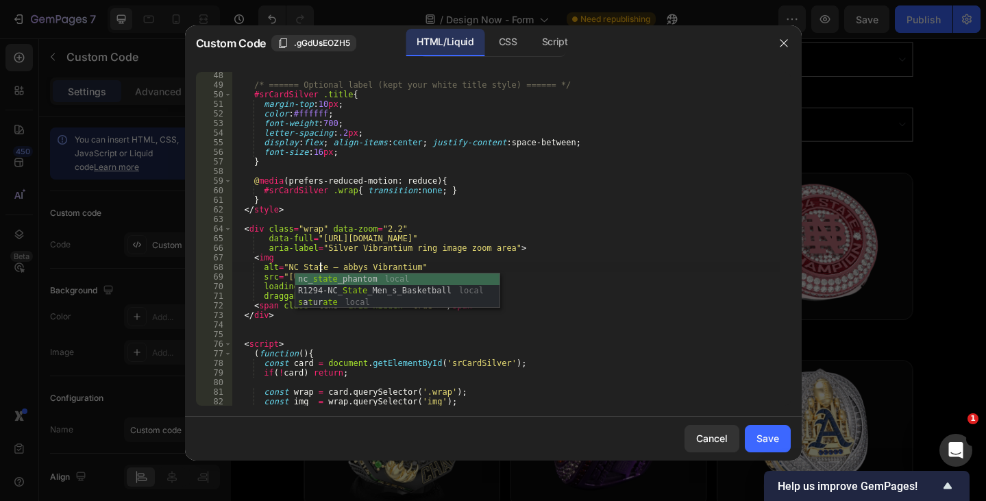
scroll to position [0, 7]
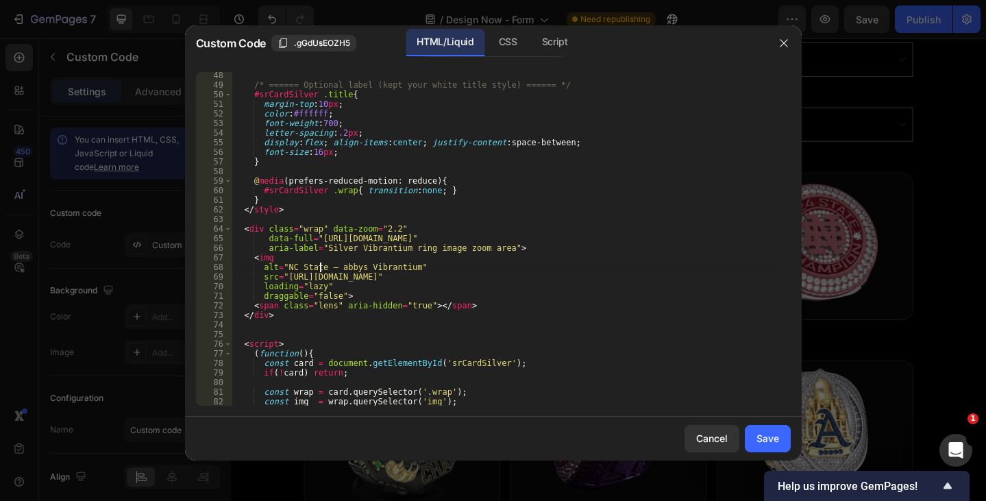
click at [454, 288] on div "/* ====== Optional label (kept your white title style) ====== */ #srCardSilver …" at bounding box center [505, 247] width 548 height 353
type textarea "loading="lazy""
click at [764, 439] on div "Save" at bounding box center [767, 438] width 23 height 14
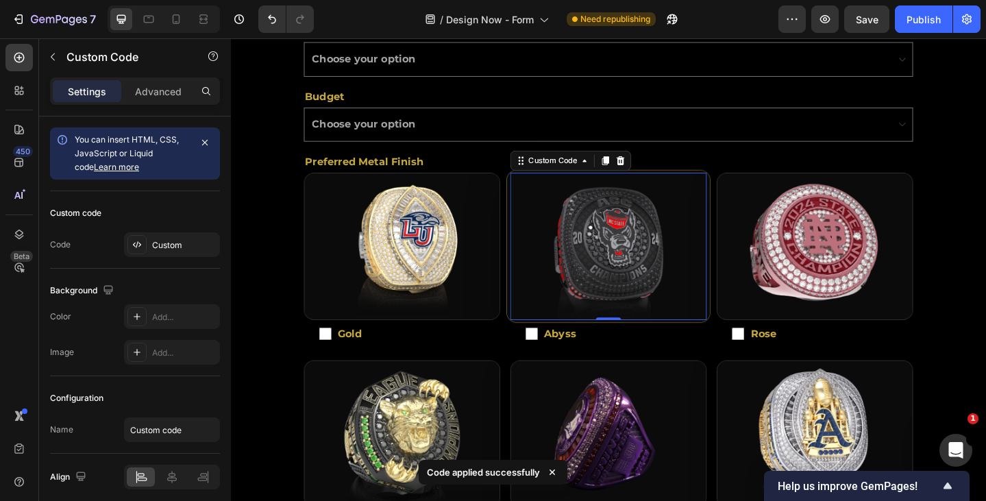
click at [638, 246] on img "Silver Vibrantium ring image zoom area" at bounding box center [641, 264] width 221 height 165
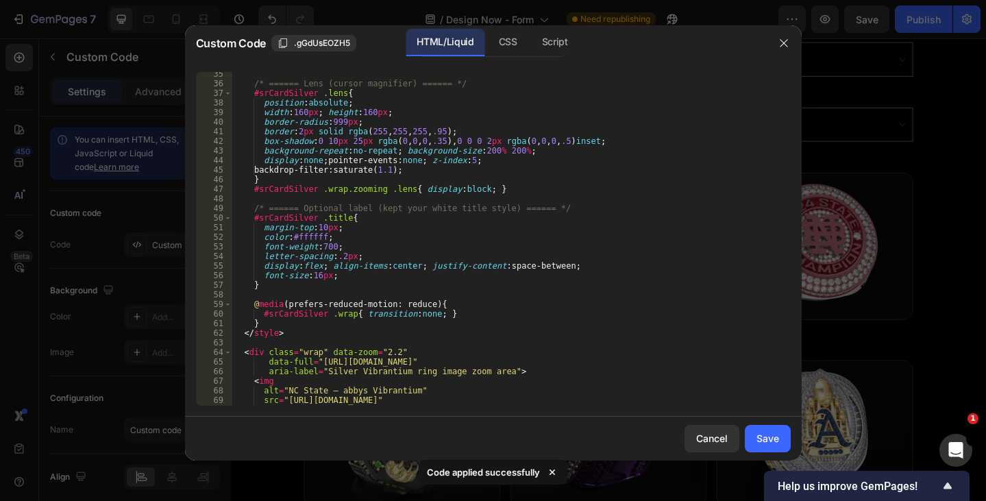
scroll to position [452, 0]
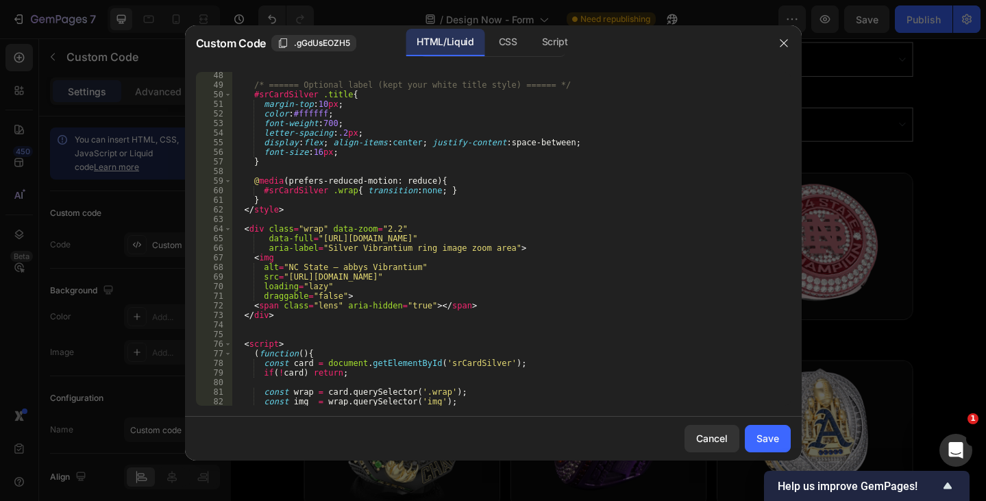
click at [342, 265] on div "/* ====== Optional label (kept your white title style) ====== */ #srCardSilver …" at bounding box center [505, 247] width 548 height 353
type textarea "alt="NC State — abyss Vibrantium""
click at [764, 438] on div "Save" at bounding box center [767, 438] width 23 height 14
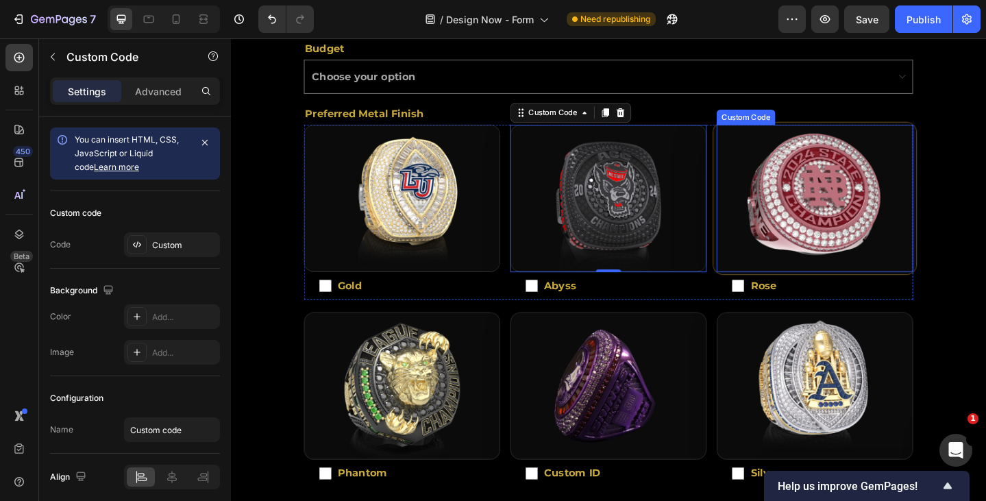
scroll to position [401, 0]
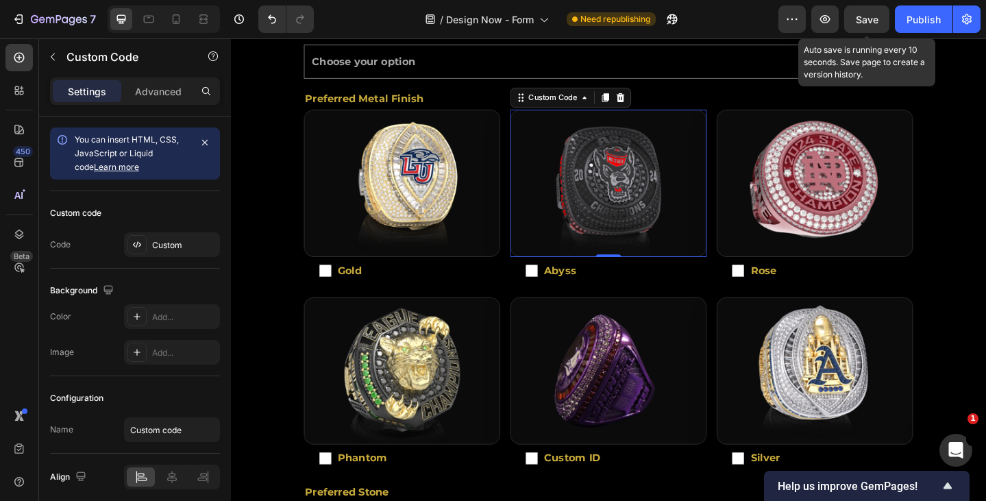
click at [857, 14] on span "Save" at bounding box center [866, 20] width 23 height 12
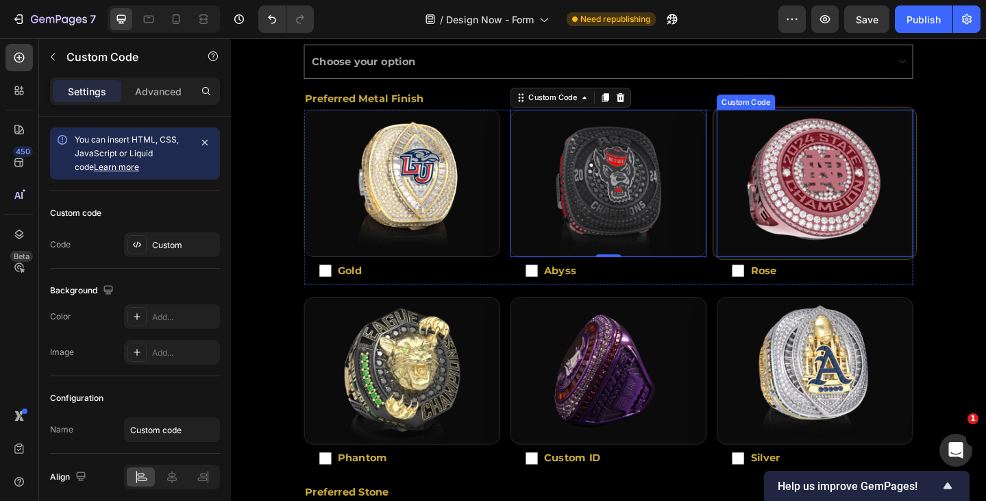
click at [862, 223] on img "Rose Gold ring image zoom area" at bounding box center [866, 196] width 221 height 165
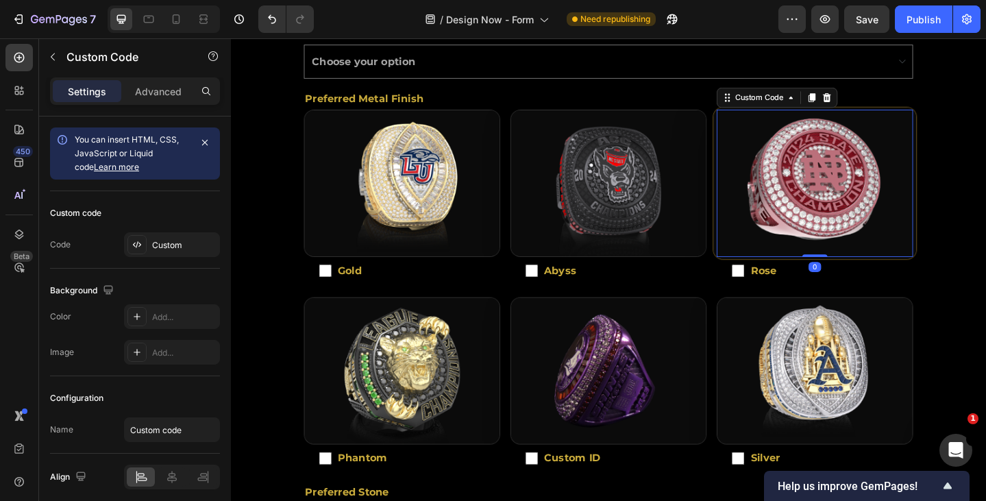
click at [862, 223] on img "Rose Gold ring image zoom area" at bounding box center [866, 196] width 221 height 165
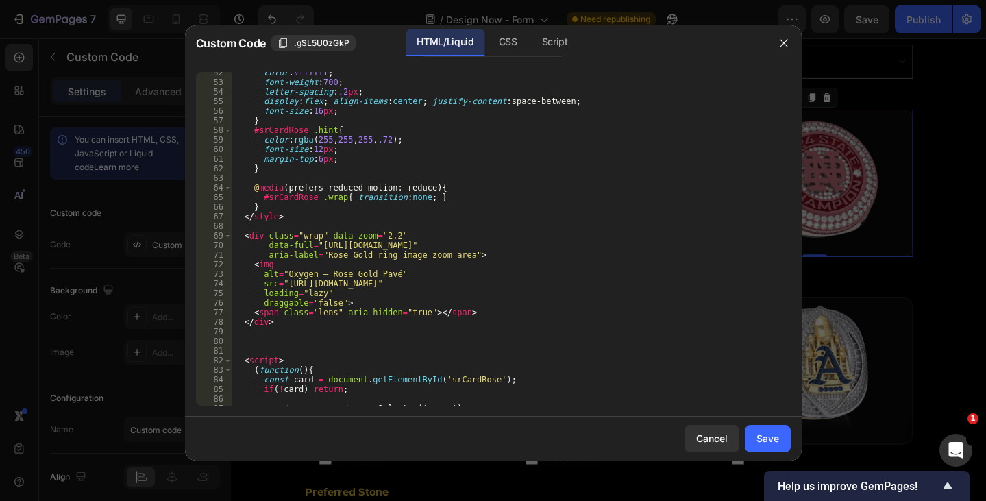
scroll to position [493, 0]
click at [298, 280] on div "color : #ffffff ; font-weight : 700 ; letter-spacing : .2 px ; display : flex ;…" at bounding box center [505, 244] width 548 height 353
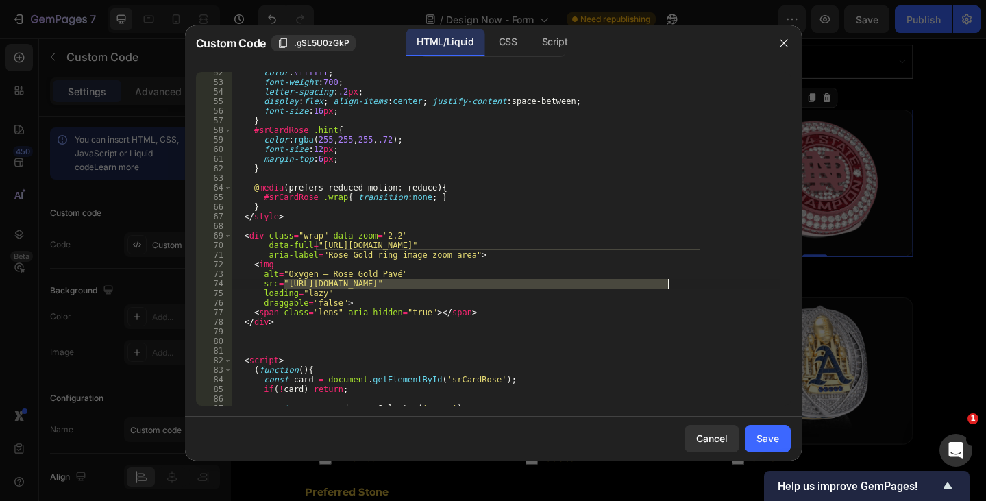
drag, startPoint x: 286, startPoint y: 281, endPoint x: 667, endPoint y: 286, distance: 381.5
click at [667, 286] on div "color : #ffffff ; font-weight : 700 ; letter-spacing : .2 px ; display : flex ;…" at bounding box center [505, 244] width 548 height 353
paste textarea "WE-_Militia-Cheersport-2024.790.png?v=1758645018"
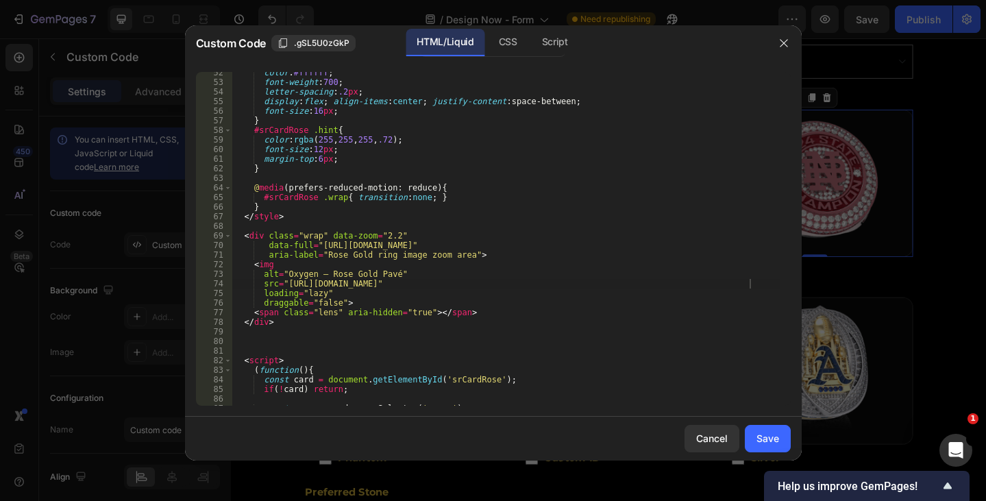
click at [248, 315] on div "color : #ffffff ; font-weight : 700 ; letter-spacing : .2 px ; display : flex ;…" at bounding box center [505, 244] width 548 height 353
click at [298, 273] on div "color : #ffffff ; font-weight : 700 ; letter-spacing : .2 px ; display : flex ;…" at bounding box center [505, 244] width 548 height 353
paste textarea "WE- Militia-Cheersport"
click at [304, 271] on div "color : #ffffff ; font-weight : 700 ; letter-spacing : .2 px ; display : flex ;…" at bounding box center [505, 244] width 548 height 353
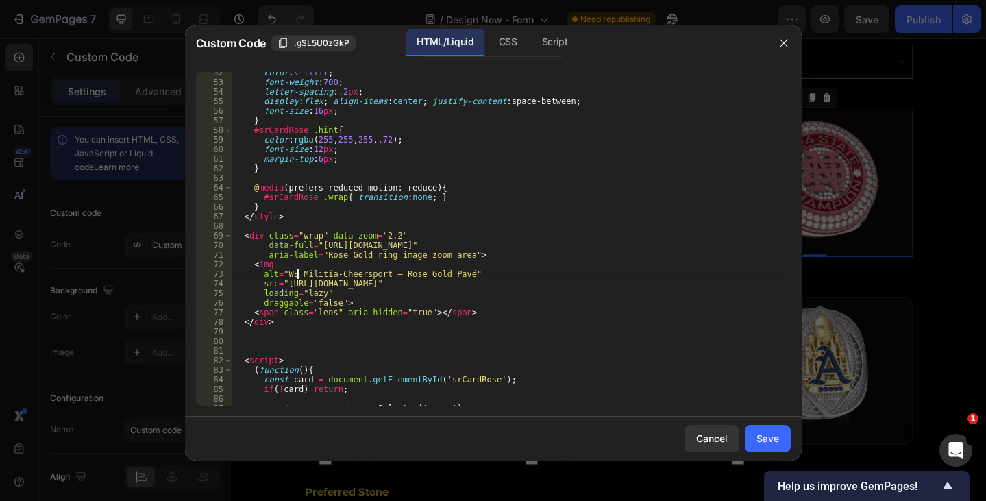
scroll to position [0, 5]
click at [338, 274] on div "color : #ffffff ; font-weight : 700 ; letter-spacing : .2 px ; display : flex ;…" at bounding box center [505, 244] width 548 height 353
click at [334, 273] on div "color : #ffffff ; font-weight : 700 ; letter-spacing : .2 px ; display : flex ;…" at bounding box center [505, 244] width 548 height 353
click at [422, 299] on div "color : #ffffff ; font-weight : 700 ; letter-spacing : .2 px ; display : flex ;…" at bounding box center [505, 244] width 548 height 353
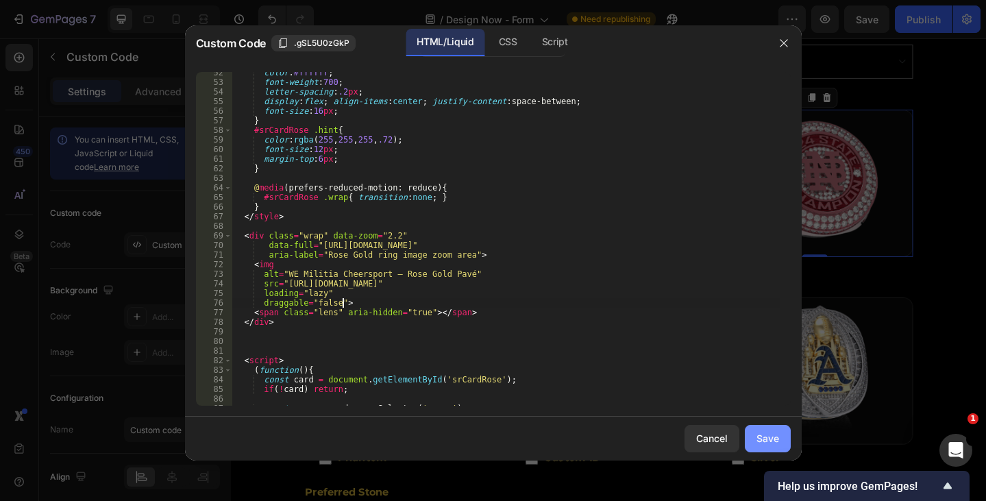
type textarea "draggable="false">"
click at [760, 440] on div "Save" at bounding box center [767, 438] width 23 height 14
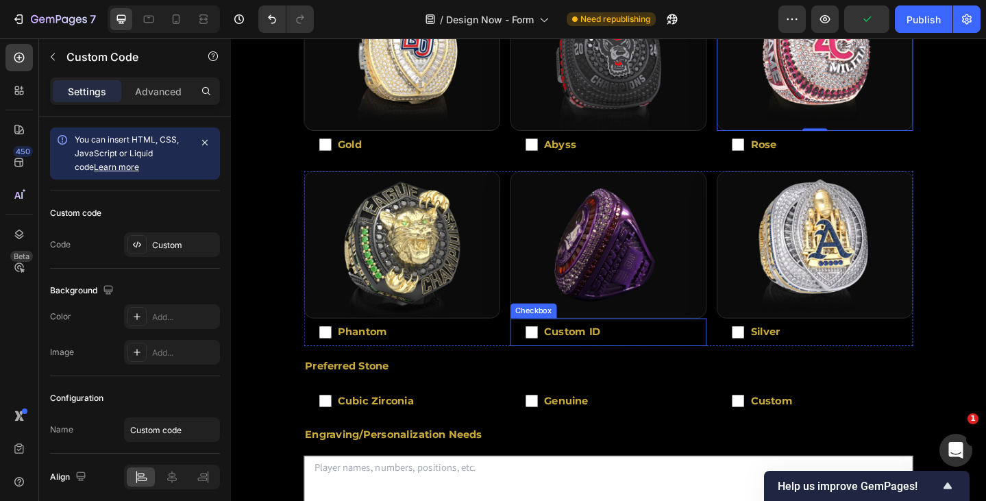
scroll to position [401, 0]
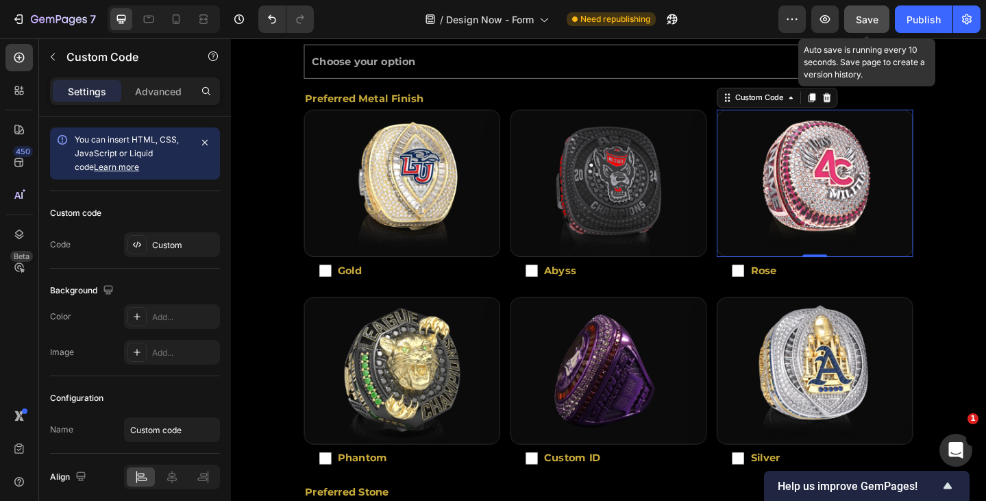
click at [879, 10] on button "Save" at bounding box center [866, 18] width 45 height 27
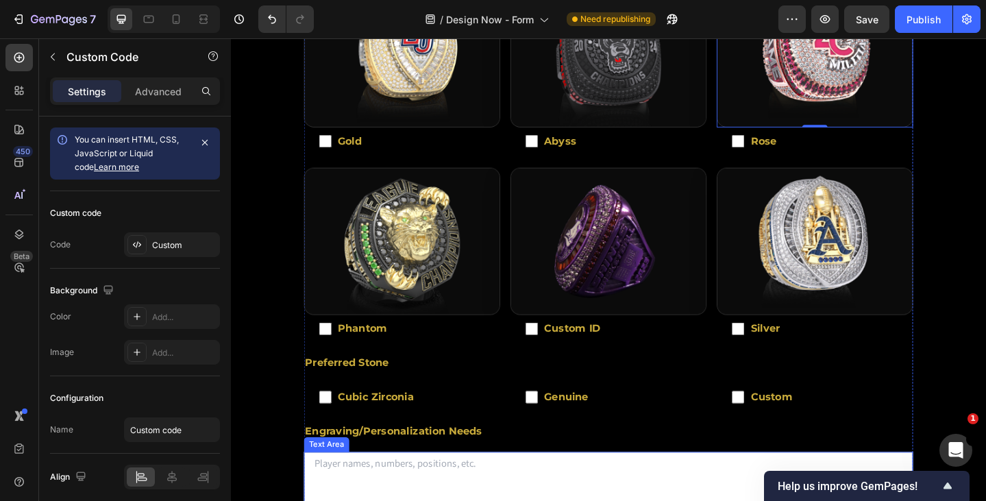
scroll to position [469, 0]
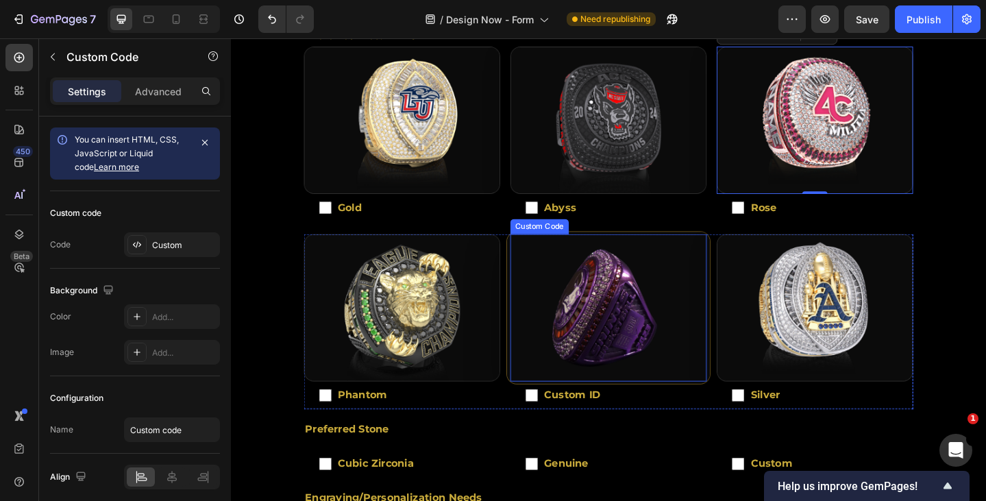
click at [645, 315] on img "Silver Vibrantium ring image zoom area" at bounding box center [641, 331] width 221 height 165
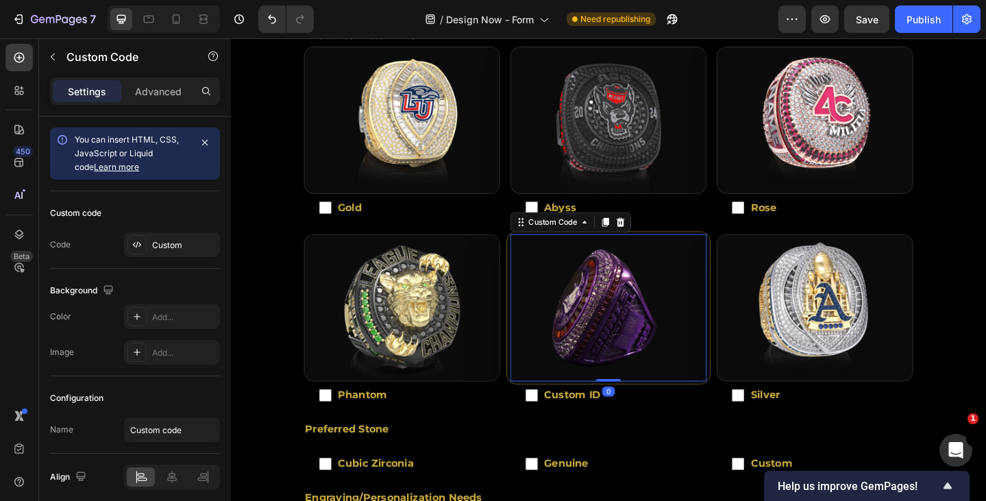
click at [645, 315] on img "Silver Vibrantium ring image zoom area" at bounding box center [641, 331] width 221 height 165
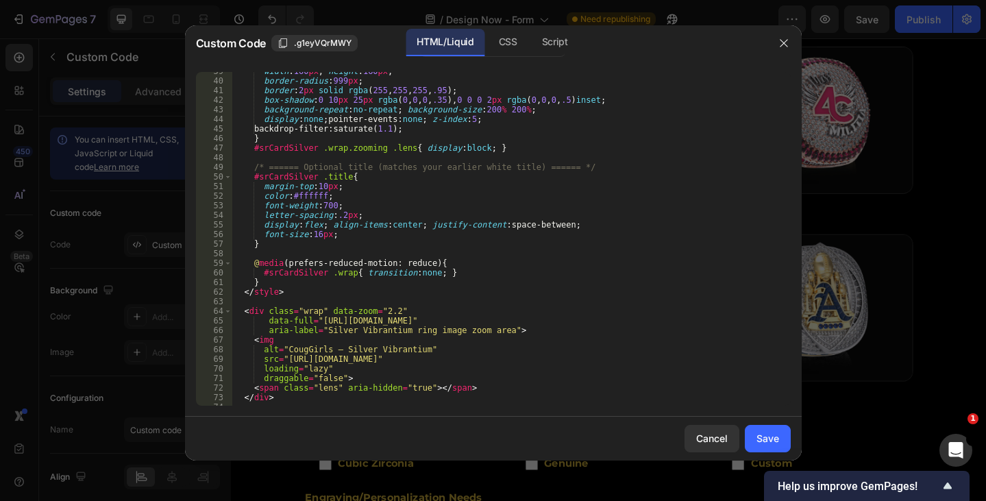
scroll to position [493, 0]
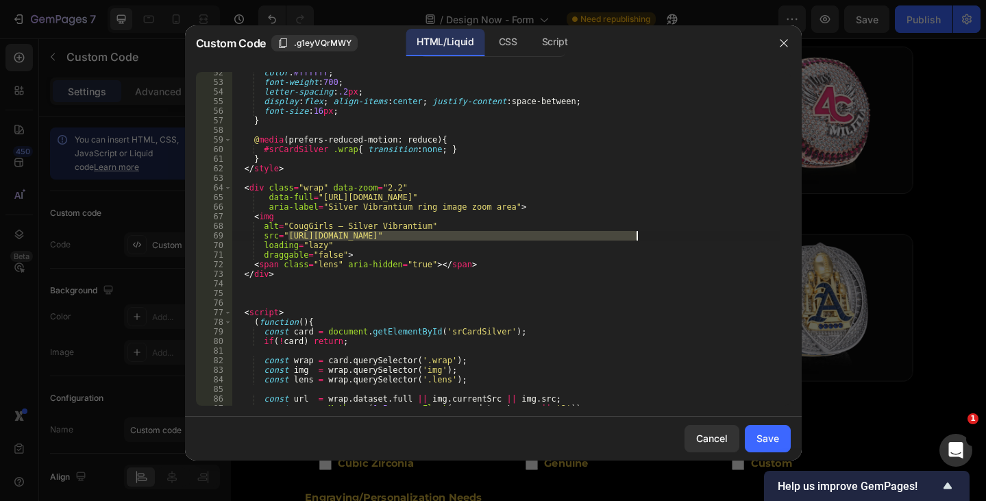
drag, startPoint x: 290, startPoint y: 233, endPoint x: 638, endPoint y: 238, distance: 348.0
click at [638, 238] on div "color : #ffffff ; font-weight : 700 ; letter-spacing : .2 px ; display : flex ;…" at bounding box center [505, 244] width 548 height 353
paste textarea "[URL][DOMAIN_NAME]"
click at [310, 221] on div "color : #ffffff ; font-weight : 700 ; letter-spacing : .2 px ; display : flex ;…" at bounding box center [505, 244] width 548 height 353
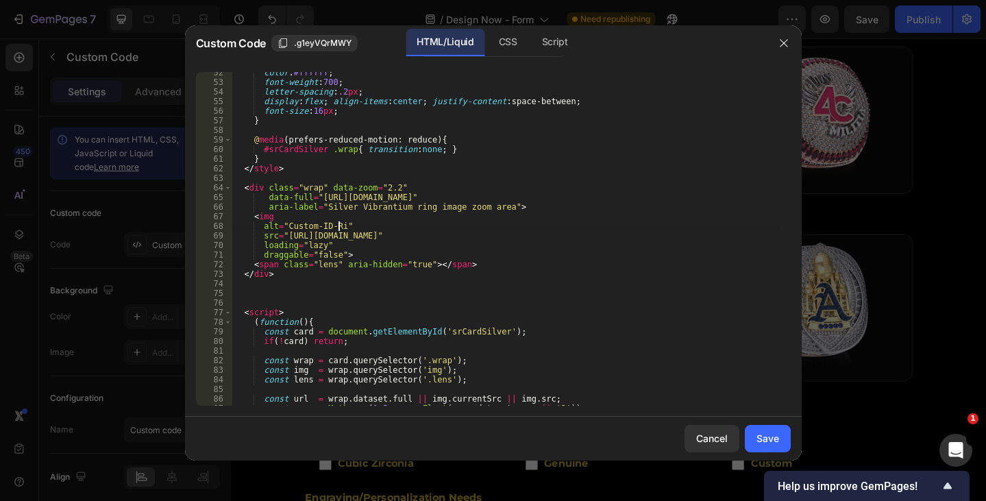
scroll to position [0, 9]
click at [511, 321] on div "color : #ffffff ; font-weight : 700 ; letter-spacing : .2 px ; display : flex ;…" at bounding box center [505, 244] width 548 height 353
type textarea "(function(){"
drag, startPoint x: 769, startPoint y: 431, endPoint x: 775, endPoint y: 434, distance: 7.1
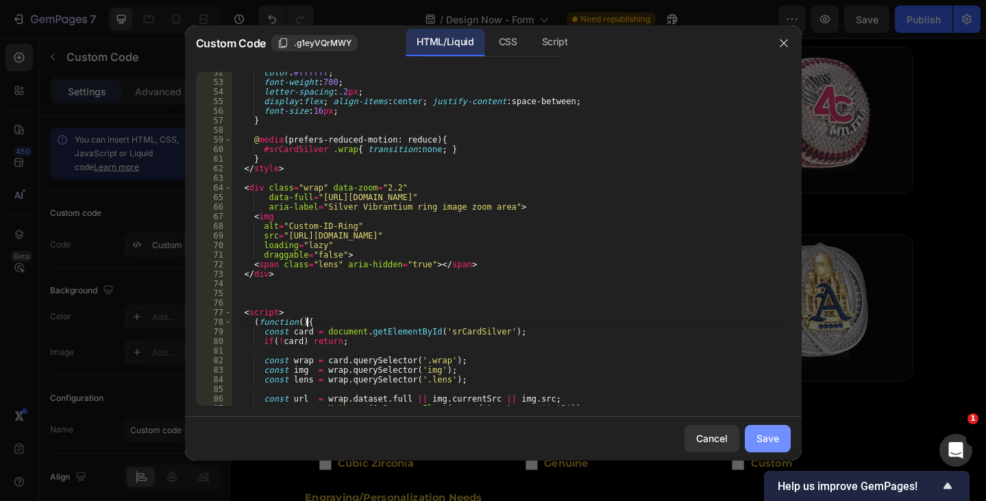
click at [770, 431] on div "Save" at bounding box center [767, 438] width 23 height 14
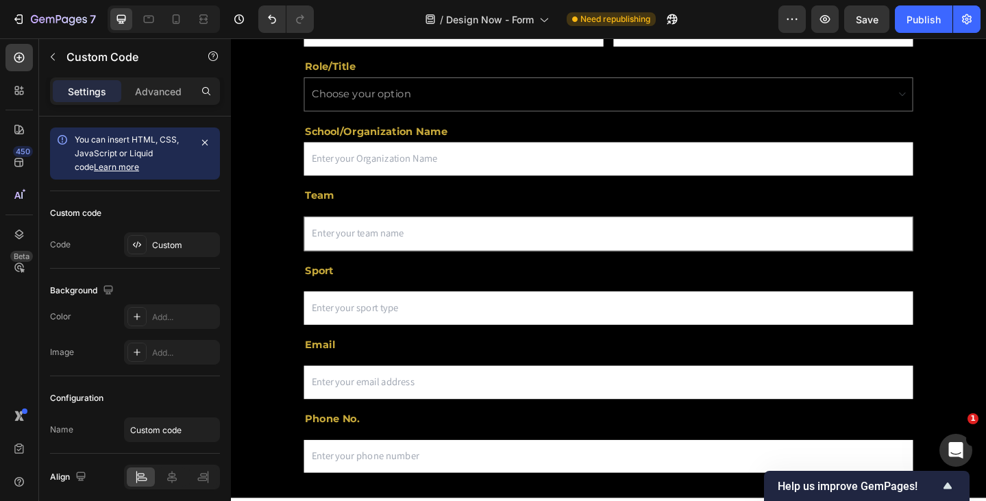
scroll to position [274, 0]
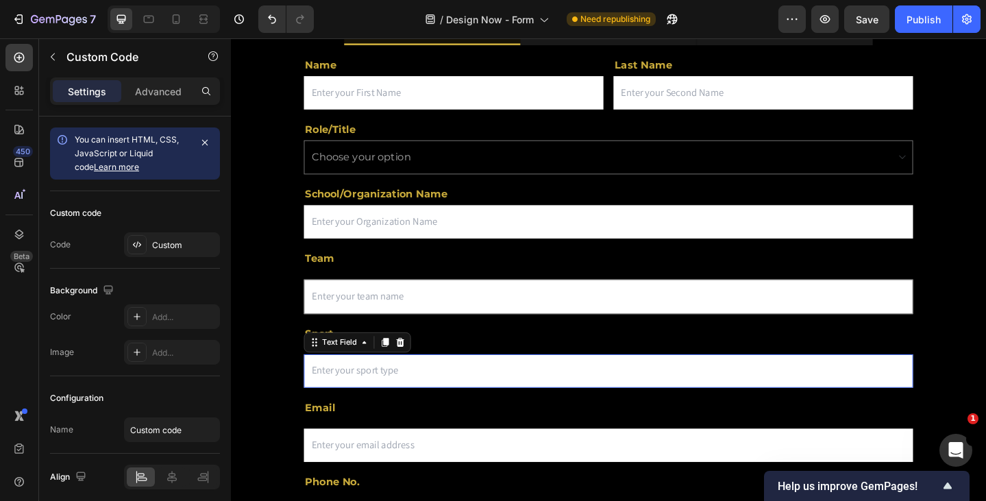
click at [432, 408] on input "text" at bounding box center [641, 400] width 663 height 36
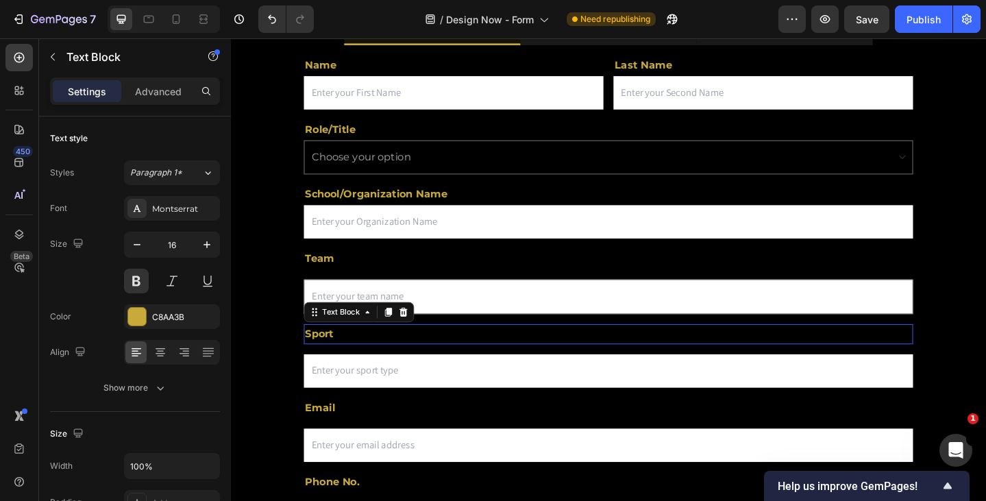
click at [514, 367] on p "Sport" at bounding box center [642, 361] width 660 height 20
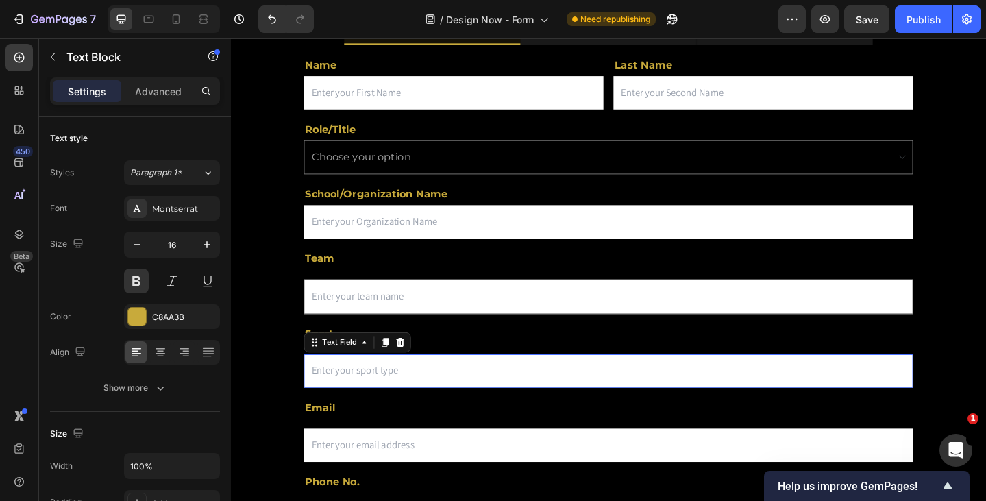
click at [368, 392] on input "text" at bounding box center [641, 400] width 663 height 36
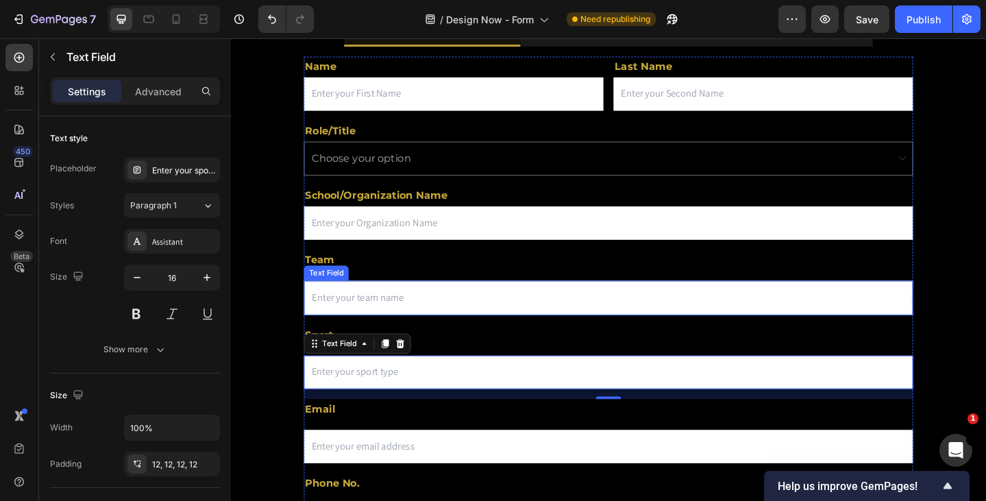
scroll to position [68, 0]
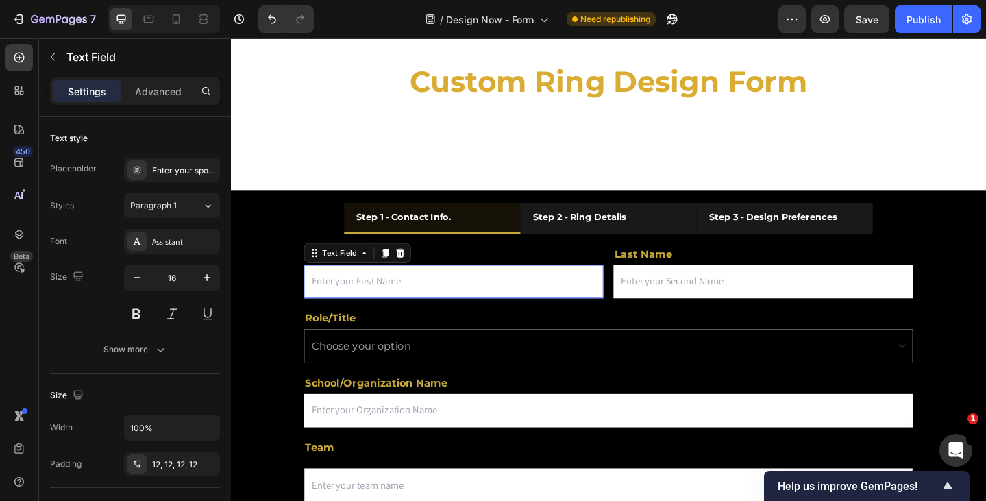
click at [498, 310] on input "text" at bounding box center [473, 303] width 326 height 36
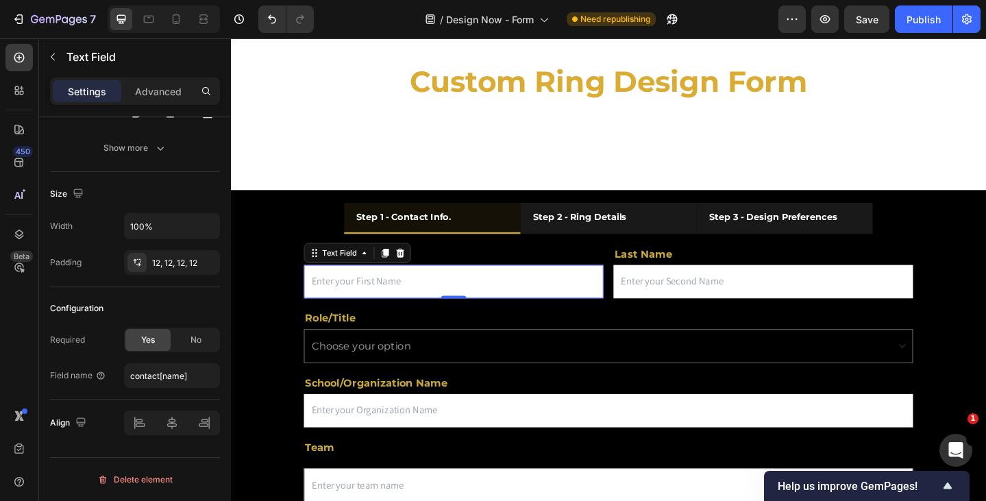
click at [412, 297] on input "text" at bounding box center [473, 303] width 326 height 36
click at [719, 310] on input "email" at bounding box center [810, 303] width 326 height 36
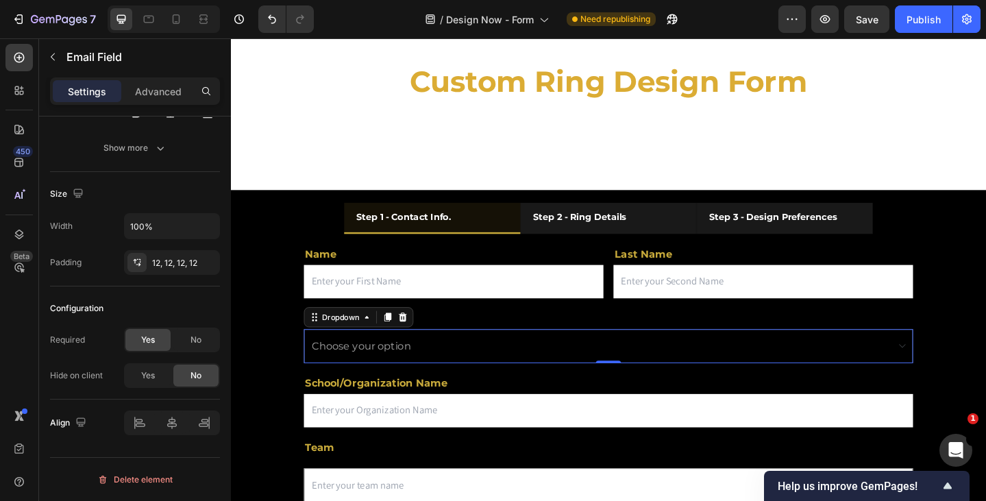
click at [414, 379] on select "Choose your option Coach Athletic Director Booster Parent Other" at bounding box center [641, 374] width 663 height 38
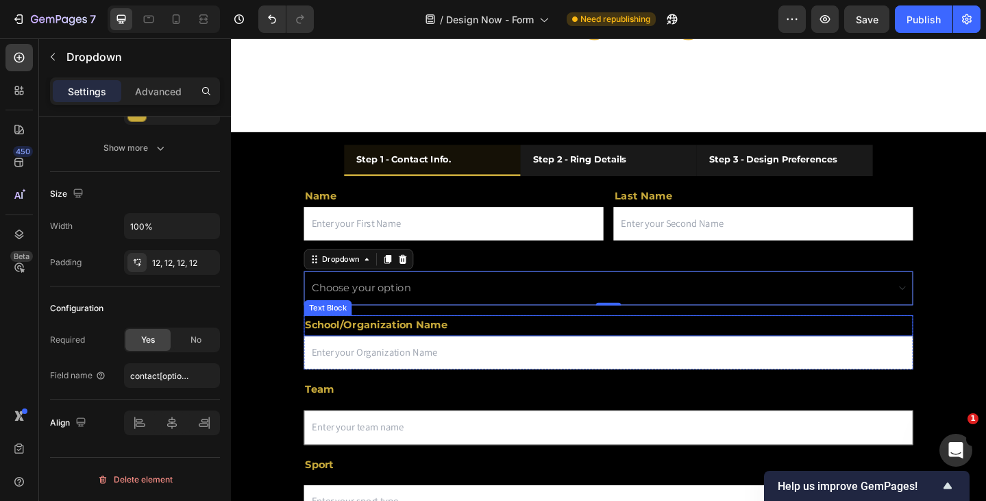
scroll to position [205, 0]
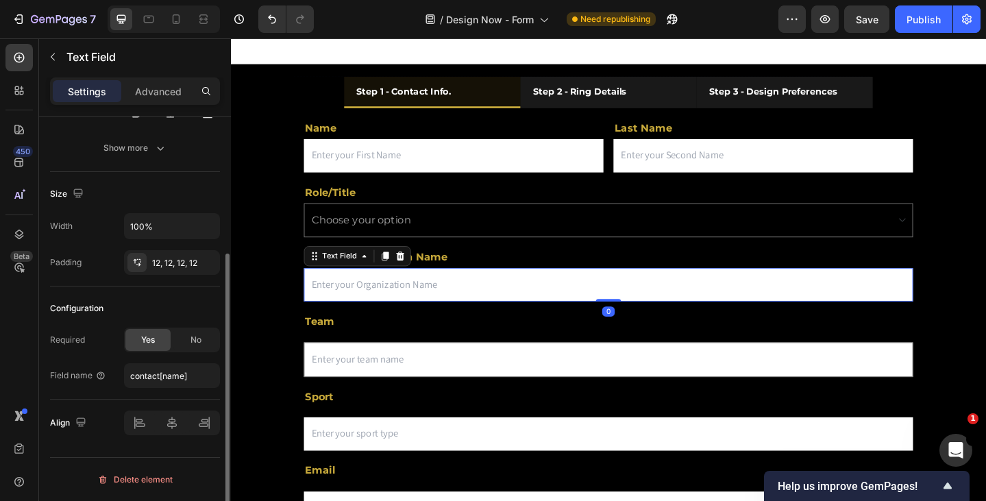
click at [442, 306] on input "text" at bounding box center [641, 306] width 663 height 36
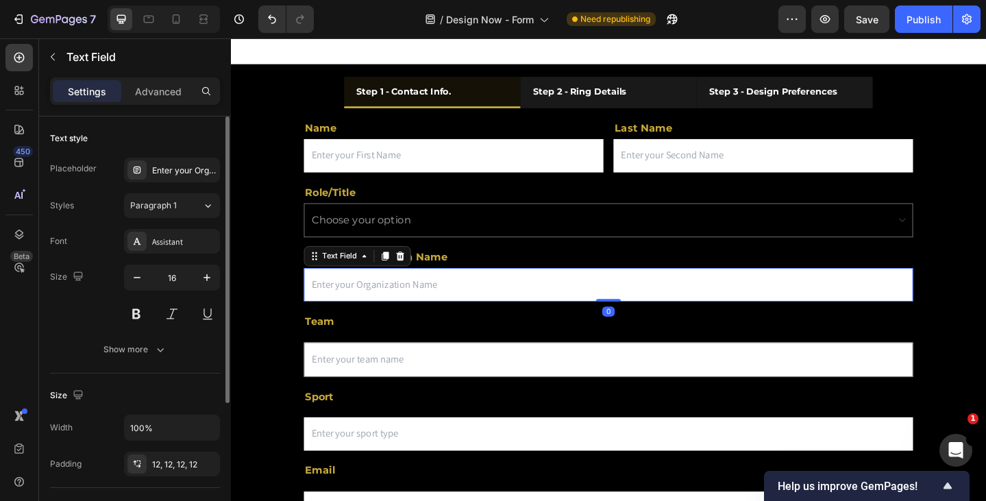
scroll to position [201, 0]
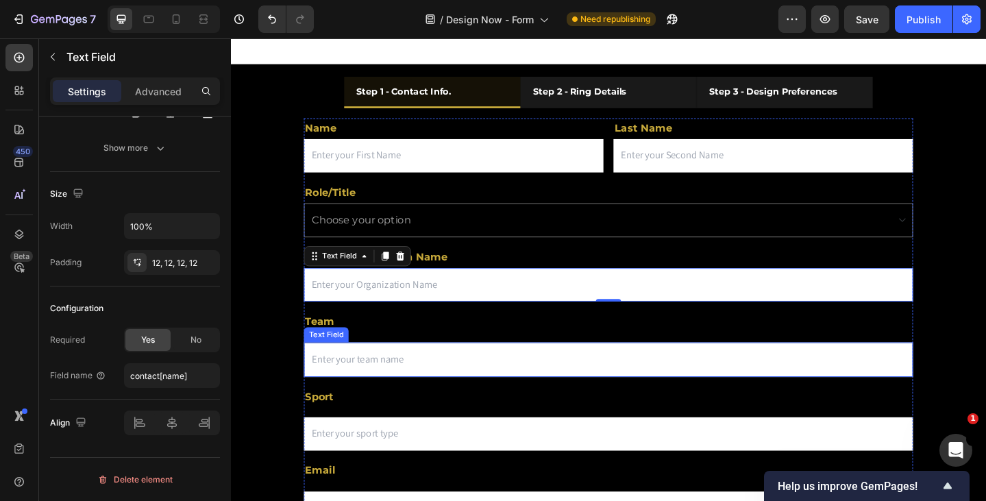
click at [395, 395] on input "text" at bounding box center [641, 388] width 663 height 38
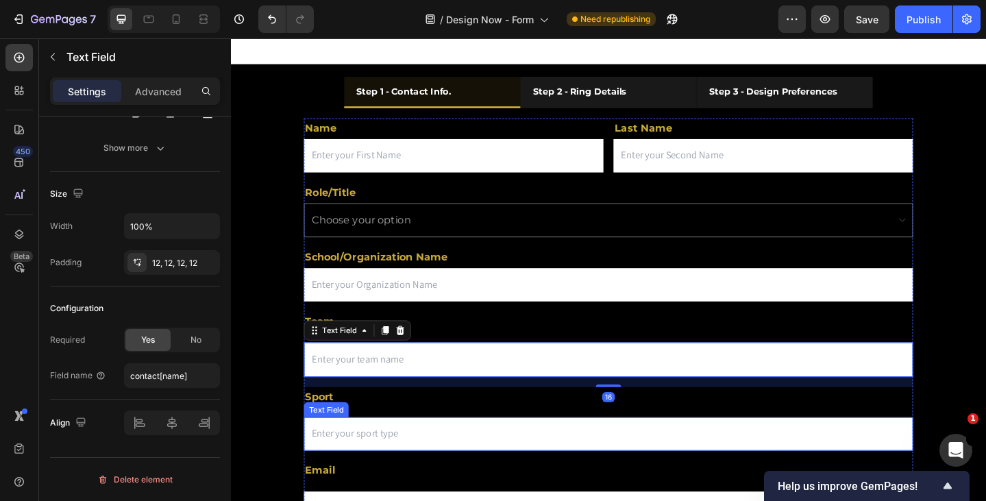
click at [387, 462] on input "text" at bounding box center [641, 469] width 663 height 36
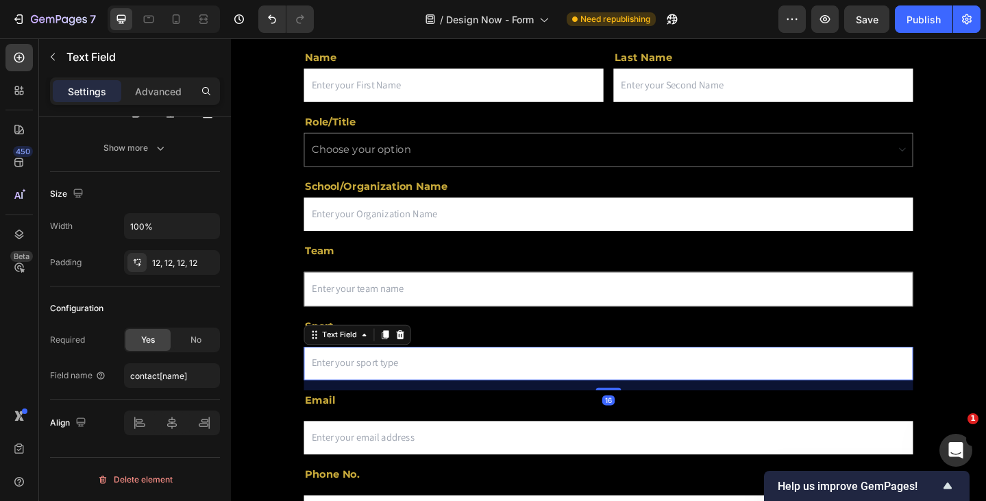
scroll to position [411, 0]
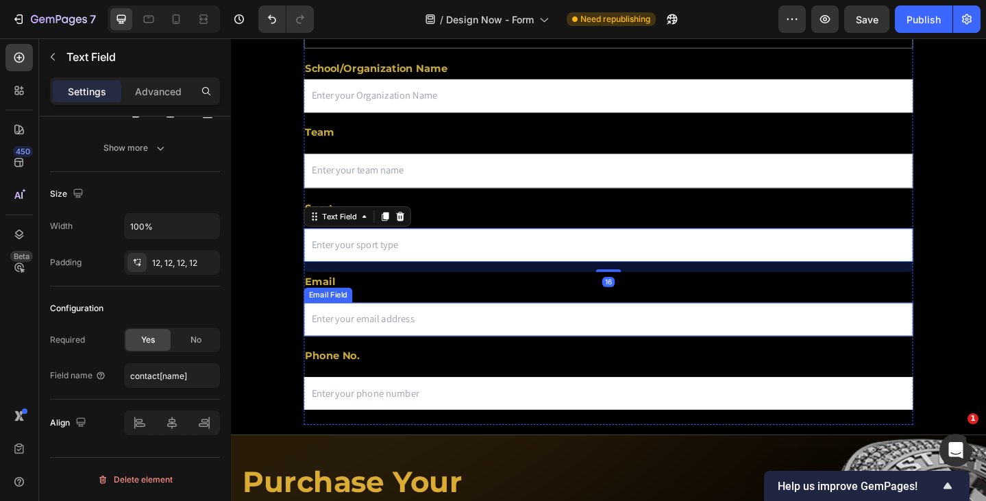
click at [411, 347] on input "email" at bounding box center [641, 344] width 663 height 36
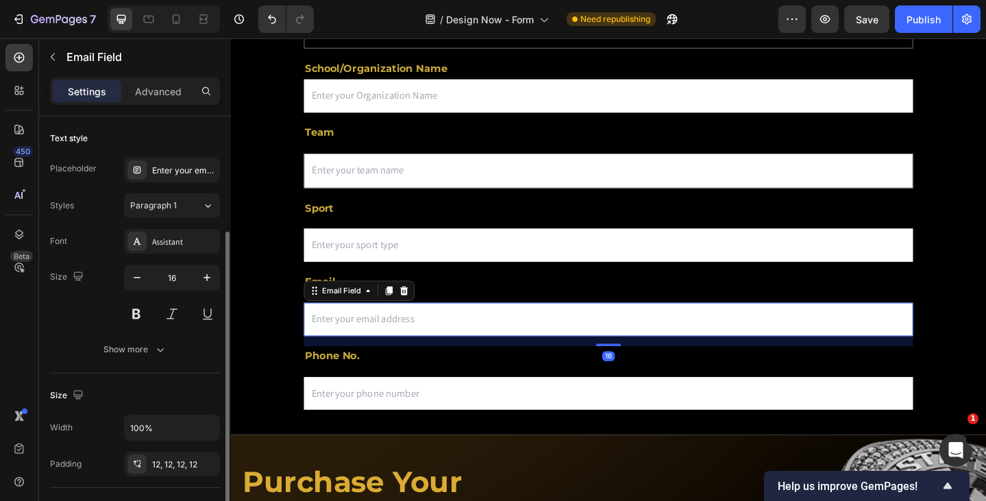
scroll to position [201, 0]
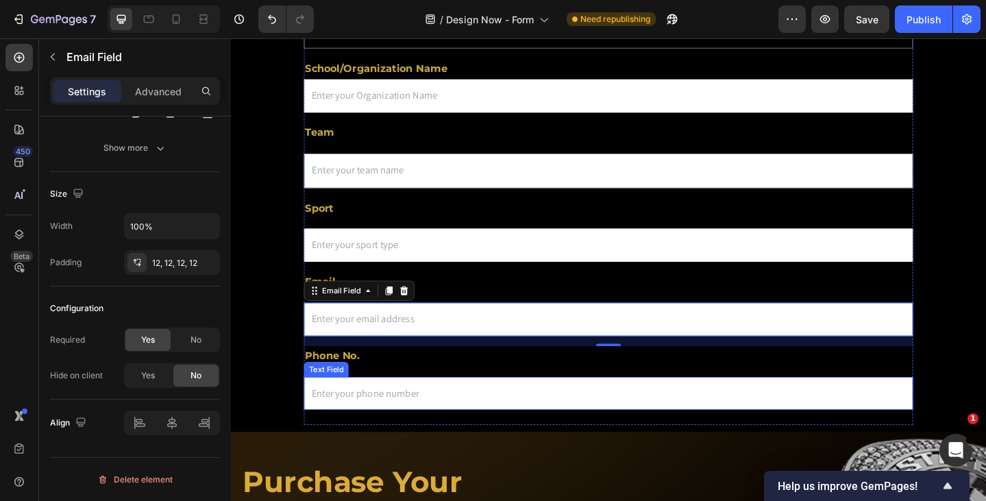
click at [419, 428] on input "text" at bounding box center [641, 425] width 663 height 36
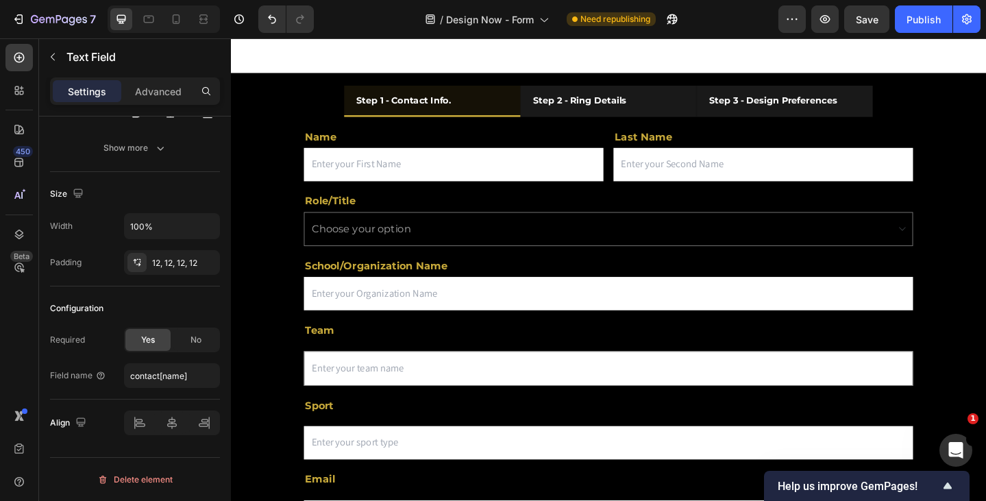
scroll to position [0, 0]
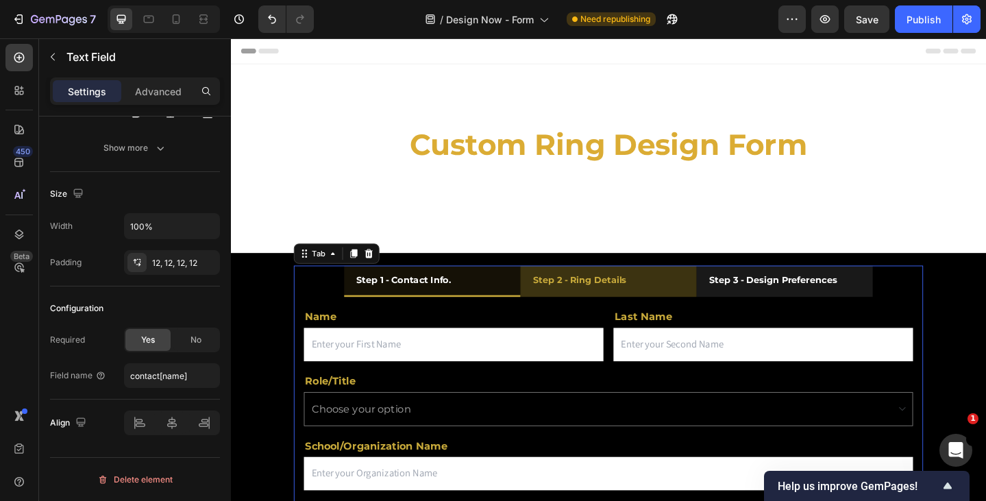
click at [589, 308] on p "Step 2 - Ring Details" at bounding box center [610, 301] width 101 height 17
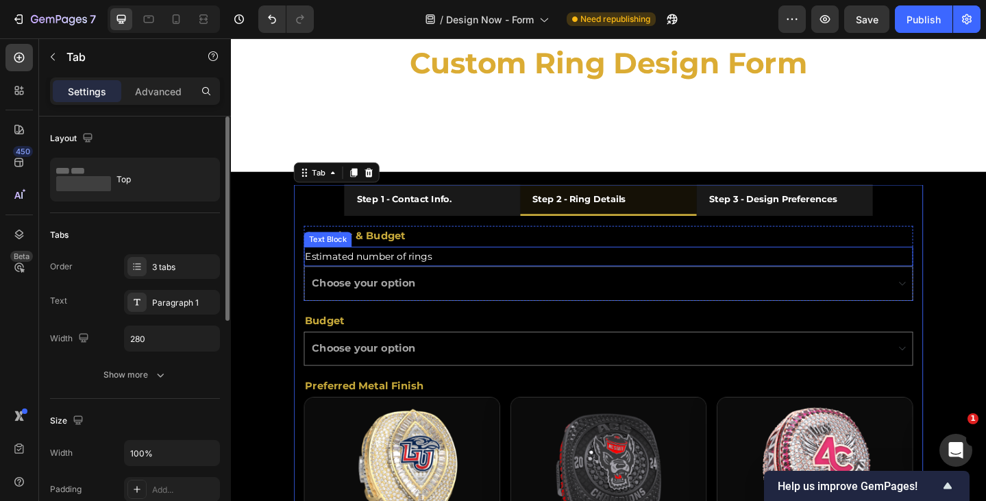
scroll to position [137, 0]
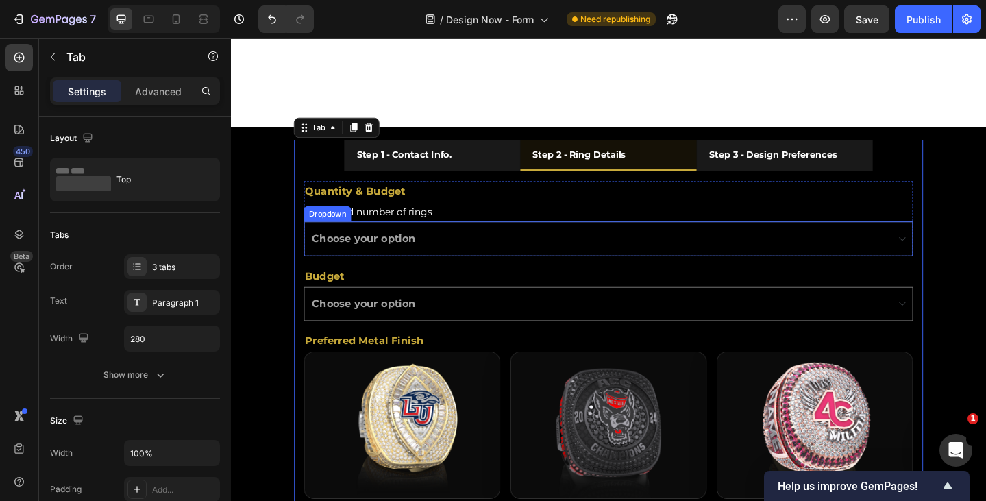
click at [487, 253] on select "Choose your option 1 2 - 10 11 - 20 21 - 30 31 - 40 41 - 50 51 - 70 71 - 100 10…" at bounding box center [641, 257] width 663 height 38
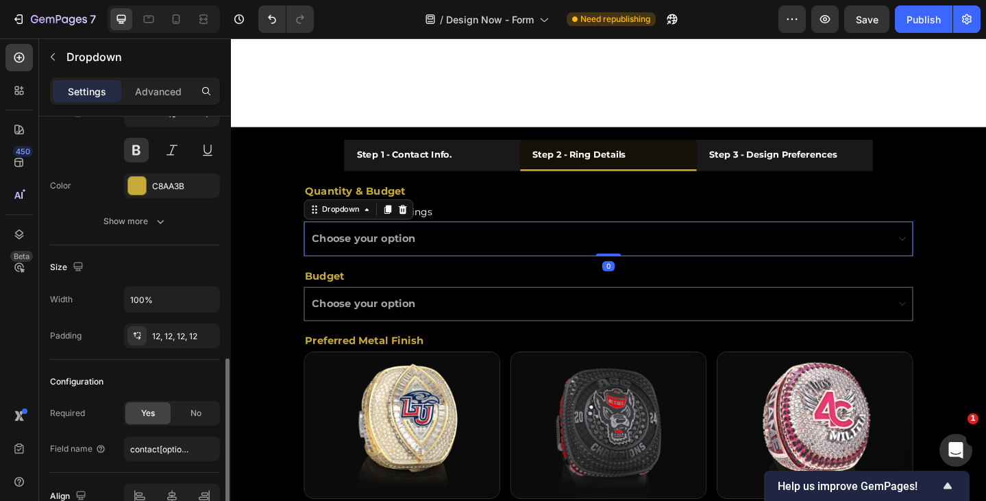
scroll to position [279, 0]
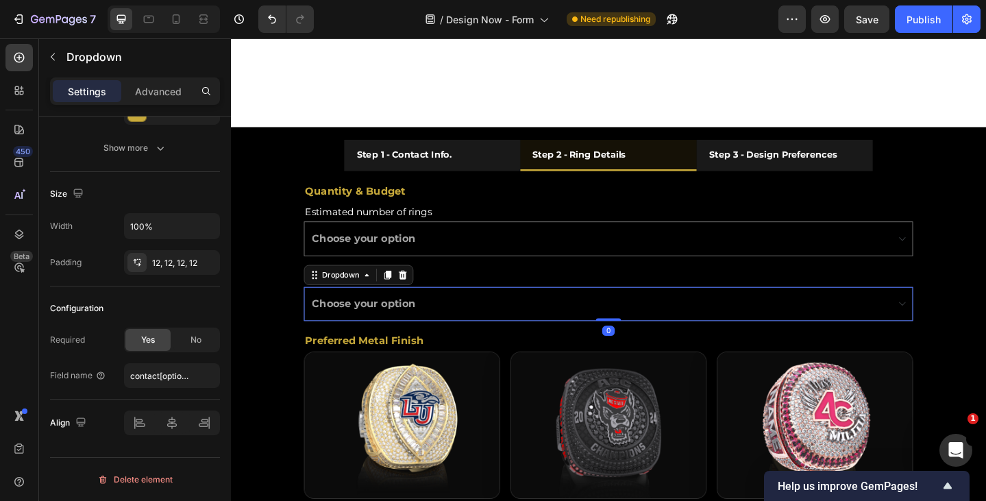
click at [374, 327] on select "Choose your option Below $225 $226 - $250 $251 - $300 $301 - $400 $401 - $500 $…" at bounding box center [641, 328] width 663 height 38
click at [90, 436] on div "Align" at bounding box center [135, 422] width 170 height 47
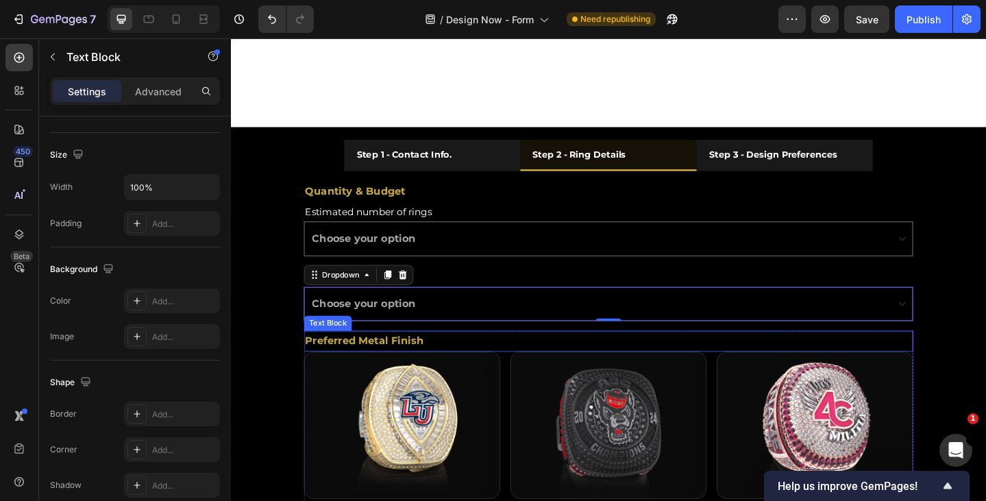
click at [414, 366] on p "Preferred Metal Finish" at bounding box center [642, 368] width 660 height 20
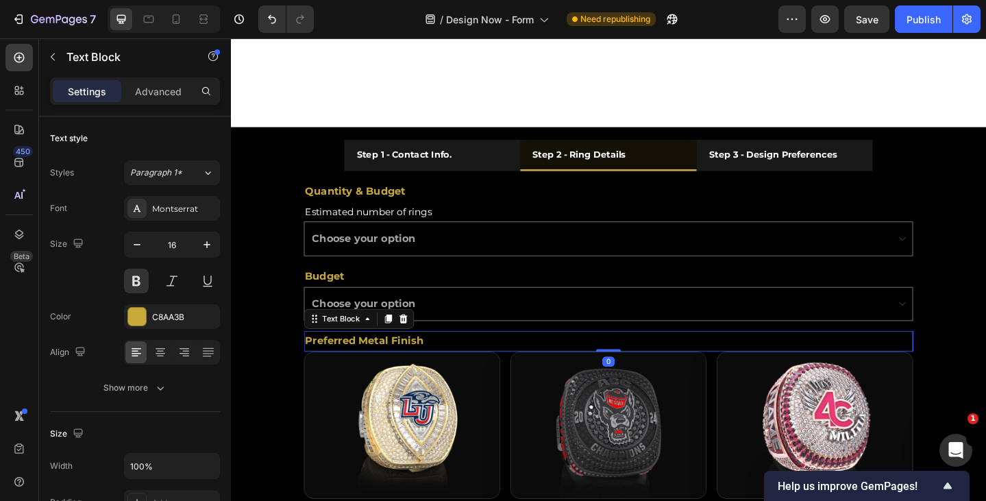
scroll to position [388, 0]
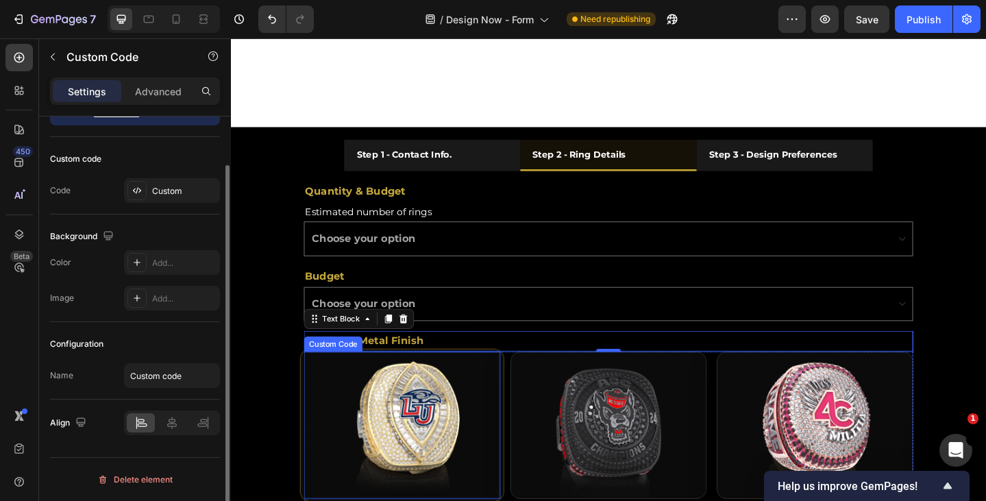
click at [327, 463] on div "Abyss ring image zoom area" at bounding box center [417, 460] width 222 height 166
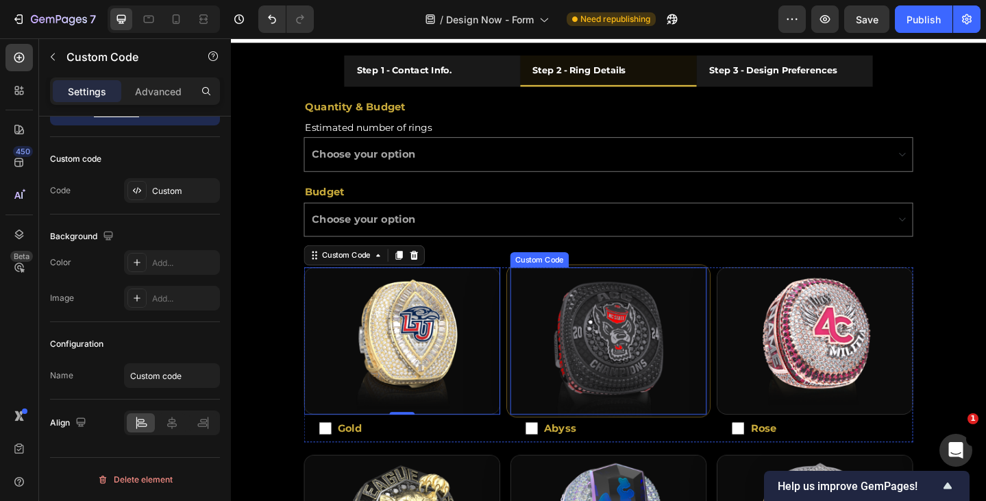
scroll to position [274, 0]
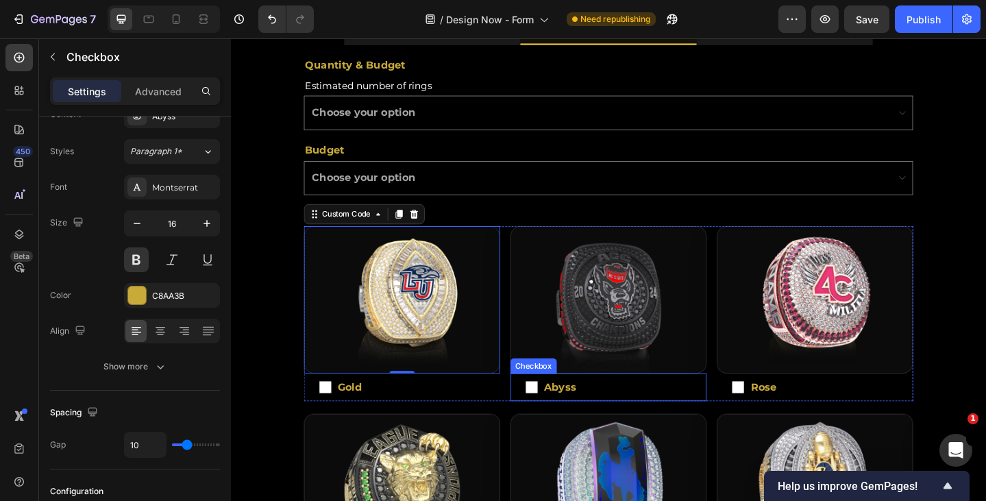
click at [627, 416] on span "Abyss" at bounding box center [648, 417] width 167 height 5
click at [565, 416] on input "Abyss" at bounding box center [558, 418] width 14 height 14
checkbox input "false"
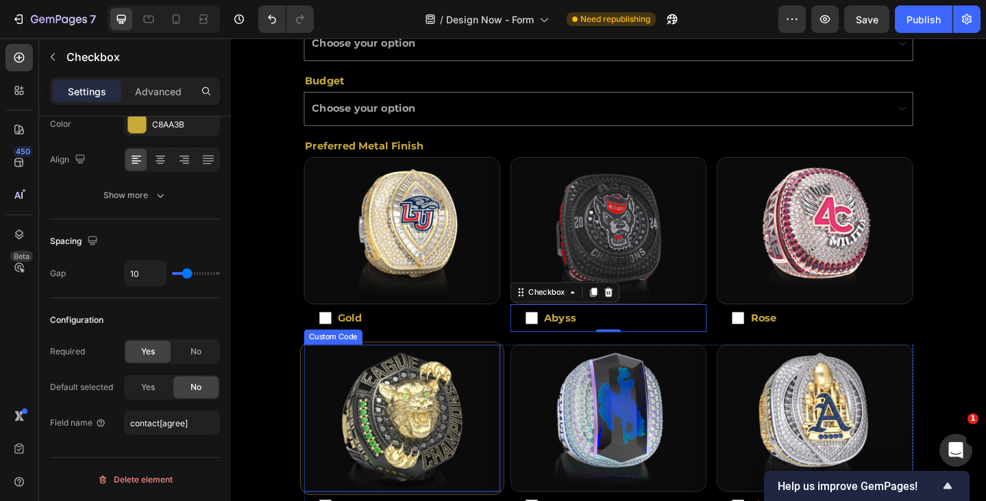
scroll to position [411, 0]
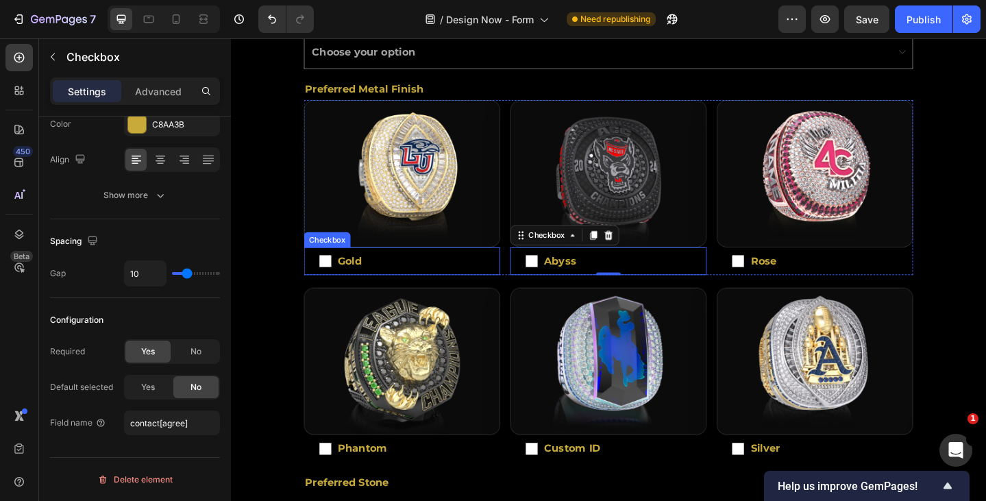
click at [448, 283] on label "Gold" at bounding box center [417, 281] width 214 height 30
click at [340, 283] on input "Gold" at bounding box center [334, 281] width 14 height 14
checkbox input "false"
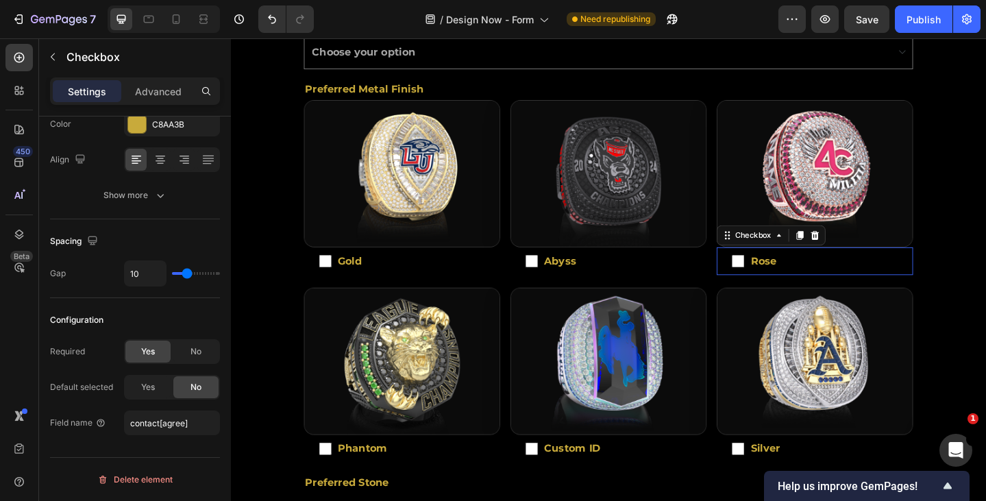
click at [870, 281] on label "Rose" at bounding box center [867, 281] width 214 height 30
click at [790, 281] on input "Rose" at bounding box center [783, 281] width 14 height 14
checkbox input "false"
click at [444, 482] on label "Phantom" at bounding box center [417, 485] width 214 height 30
click at [340, 482] on input "Phantom" at bounding box center [334, 485] width 14 height 14
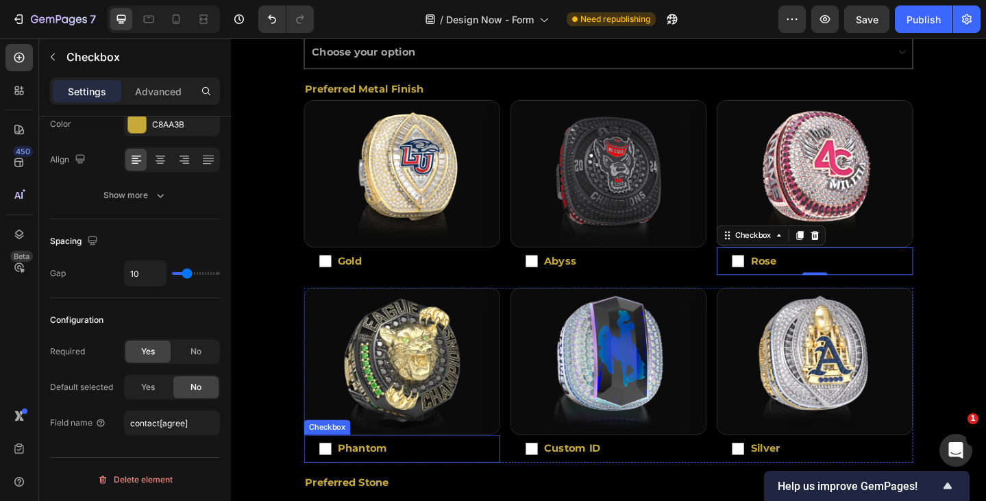
checkbox input "false"
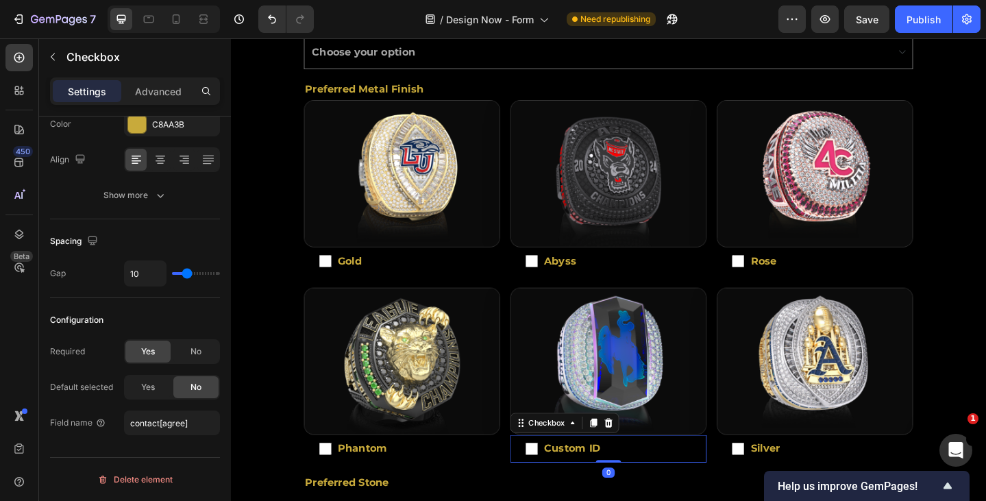
click at [651, 482] on span "Custom ID" at bounding box center [648, 484] width 167 height 5
click at [565, 482] on input "Custom ID" at bounding box center [558, 485] width 14 height 14
checkbox input "false"
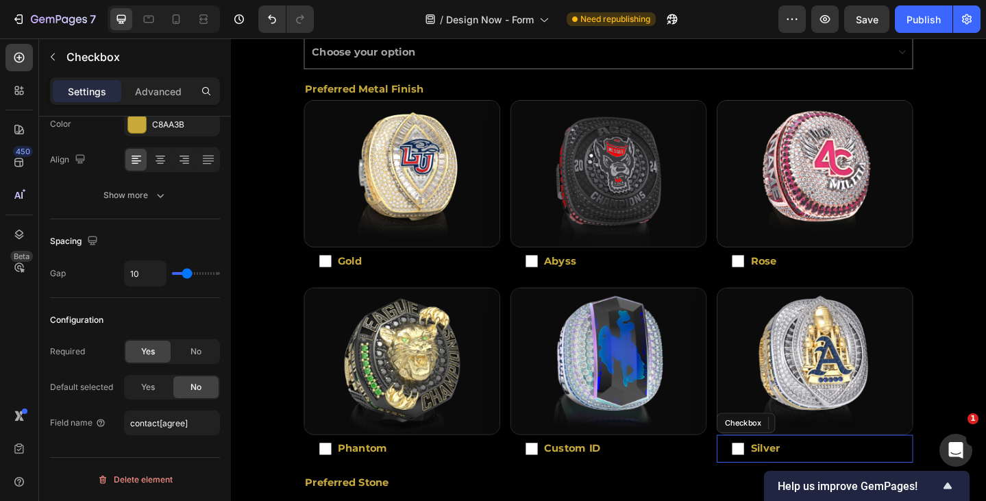
click at [848, 482] on span "Silver" at bounding box center [873, 484] width 167 height 5
click at [790, 479] on input "Silver" at bounding box center [783, 485] width 14 height 14
checkbox input "false"
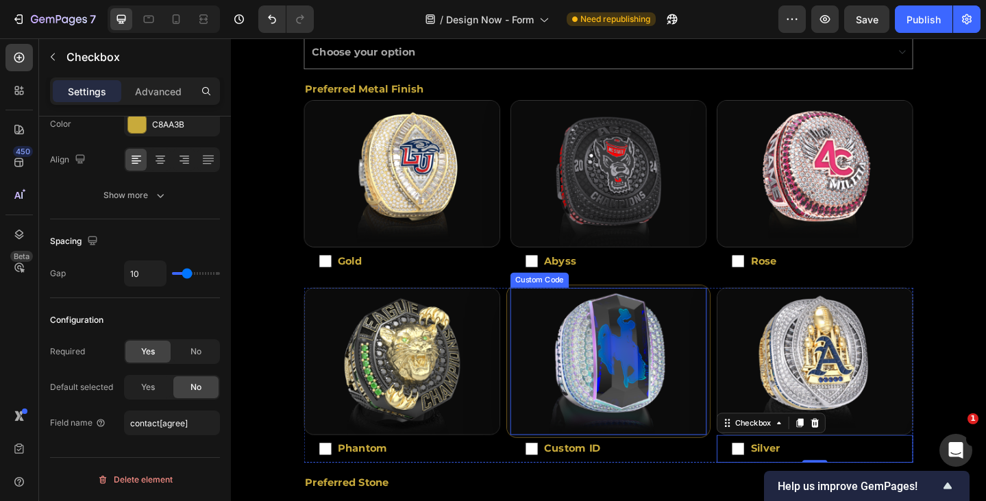
scroll to position [616, 0]
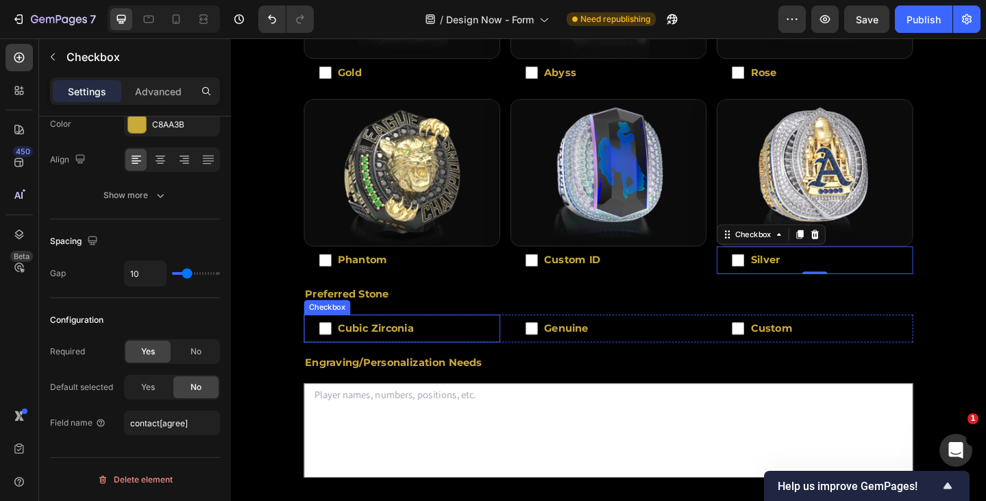
click at [481, 355] on label "Cubic Zirconia" at bounding box center [417, 354] width 214 height 30
click at [340, 355] on input "Cubic Zirconia" at bounding box center [334, 354] width 14 height 14
checkbox input "false"
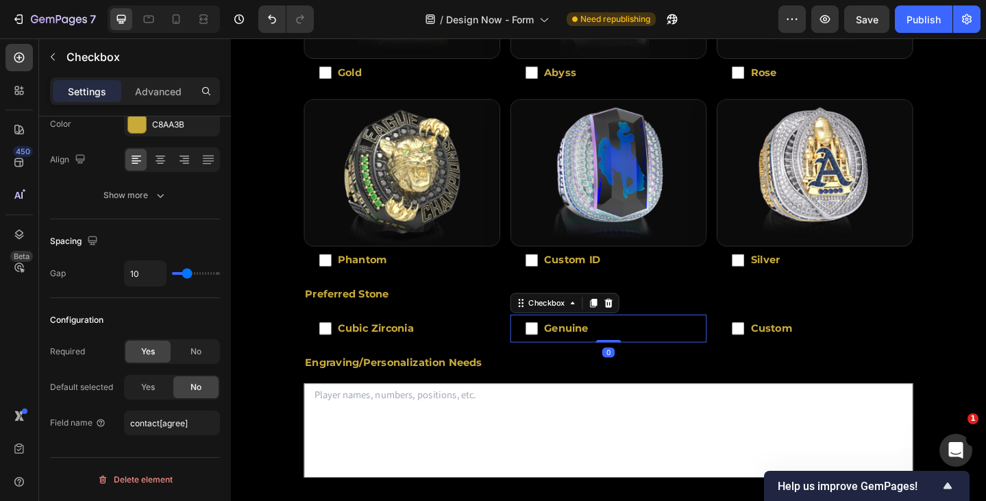
click at [639, 360] on label "Genuine" at bounding box center [642, 354] width 214 height 30
click at [565, 360] on input "Genuine" at bounding box center [558, 354] width 14 height 14
checkbox input "false"
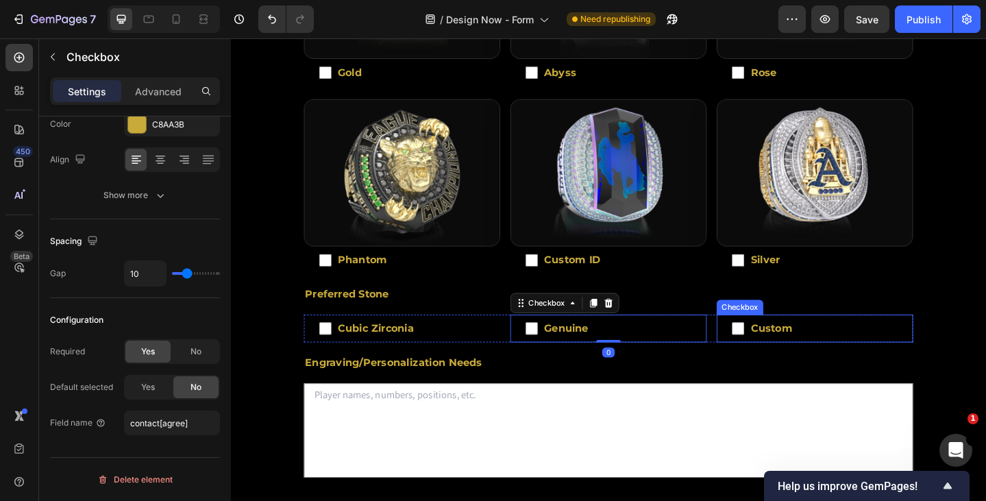
click at [855, 352] on label "Custom" at bounding box center [867, 354] width 214 height 30
click at [790, 352] on input "Custom" at bounding box center [783, 354] width 14 height 14
checkbox input "false"
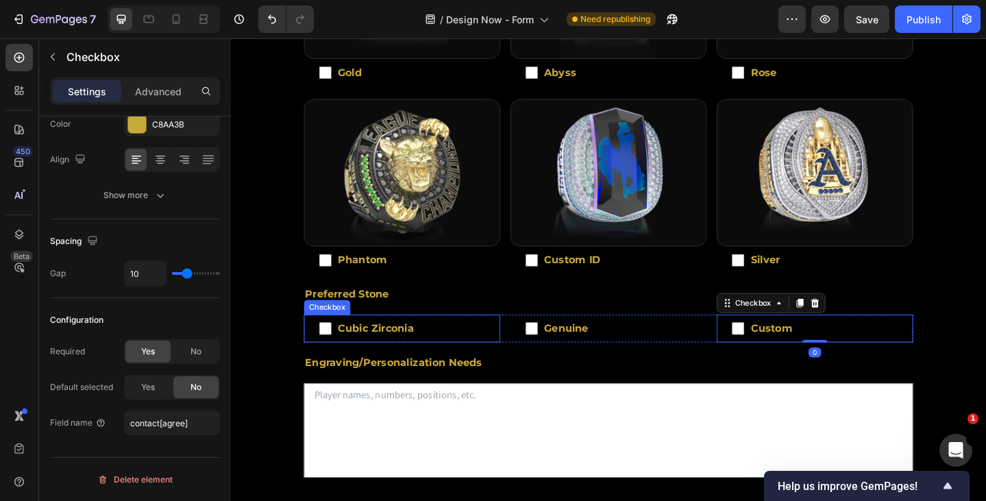
click at [476, 343] on label "Cubic Zirconia" at bounding box center [417, 354] width 214 height 30
click at [340, 347] on input "Cubic Zirconia" at bounding box center [334, 354] width 14 height 14
checkbox input "false"
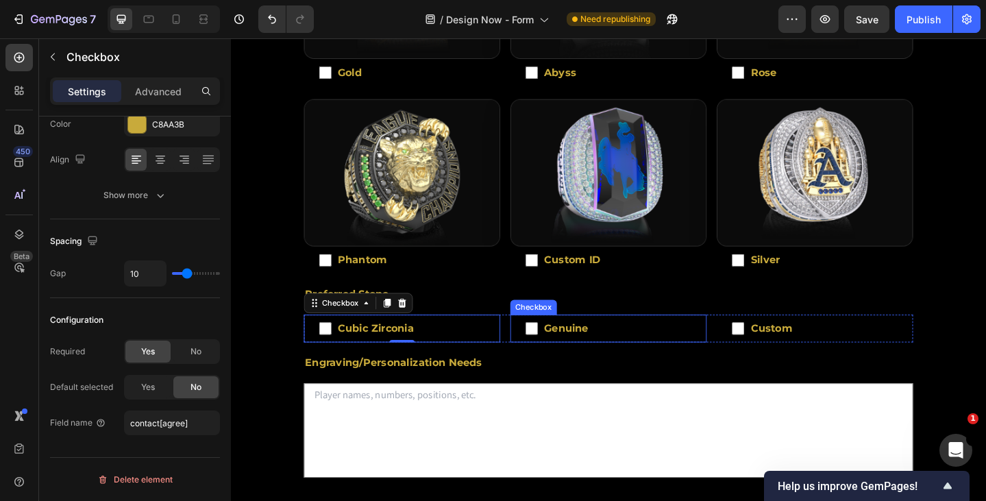
click at [647, 351] on span "Genuine" at bounding box center [648, 353] width 167 height 5
click at [565, 347] on input "Genuine" at bounding box center [558, 354] width 14 height 14
checkbox input "false"
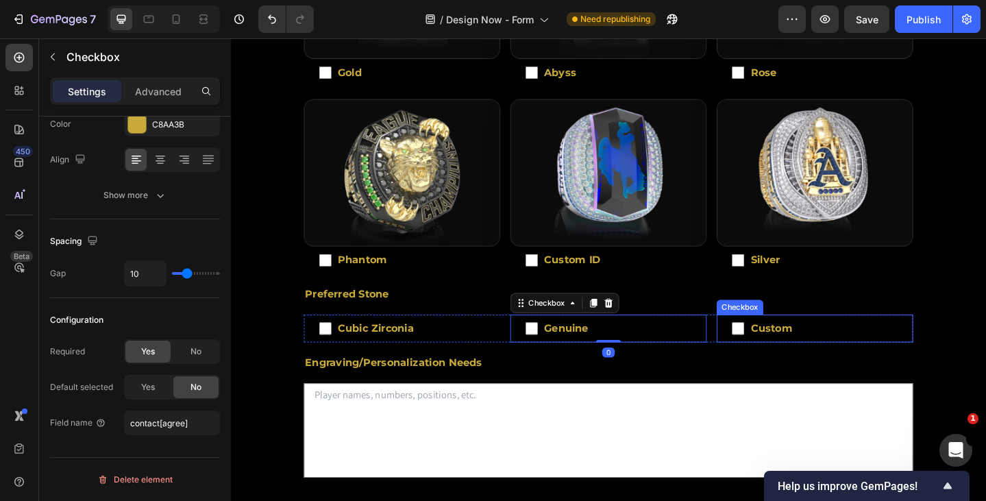
click at [862, 351] on span "Custom" at bounding box center [873, 353] width 167 height 5
click at [790, 347] on input "Custom" at bounding box center [783, 354] width 14 height 14
checkbox input "false"
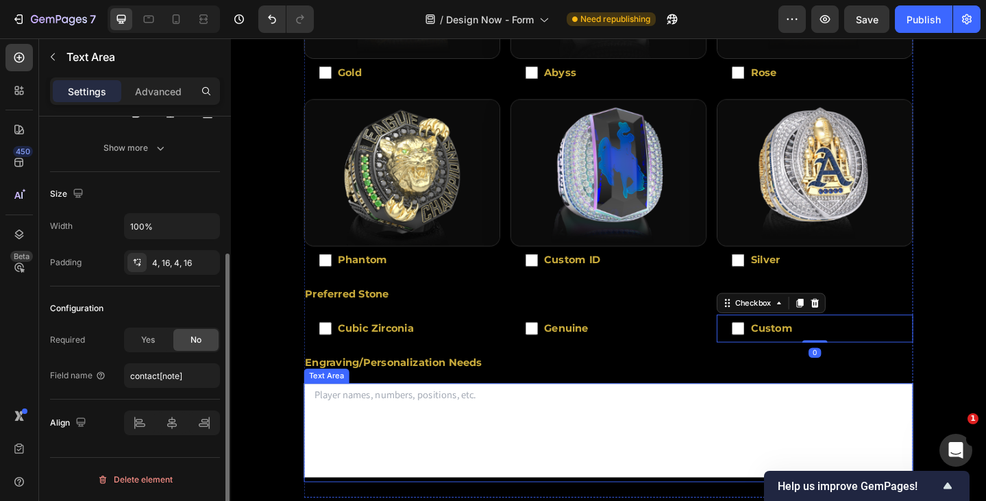
click at [491, 442] on textarea at bounding box center [641, 465] width 663 height 103
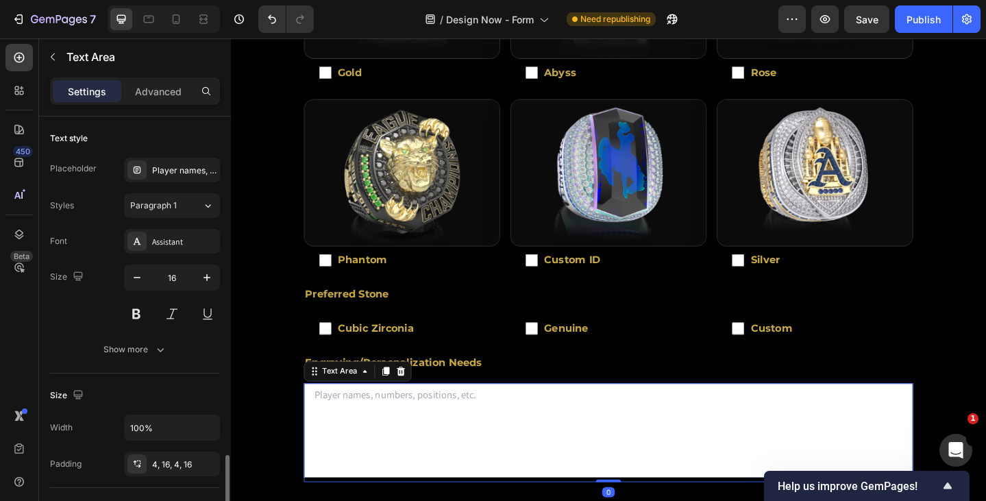
scroll to position [201, 0]
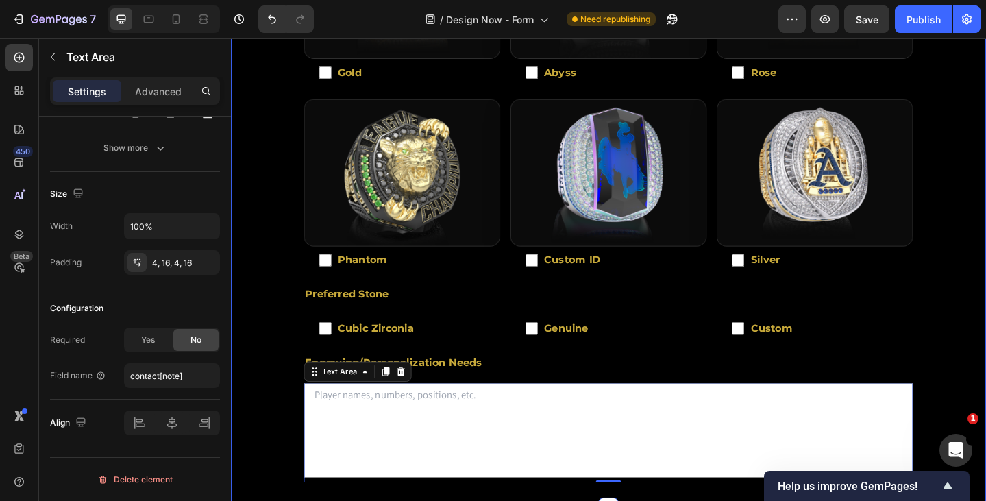
click at [277, 458] on div "Step 1 - Contact Info. Step 2 - Ring Details Step 3 - Design Preferences Name T…" at bounding box center [642, 101] width 822 height 893
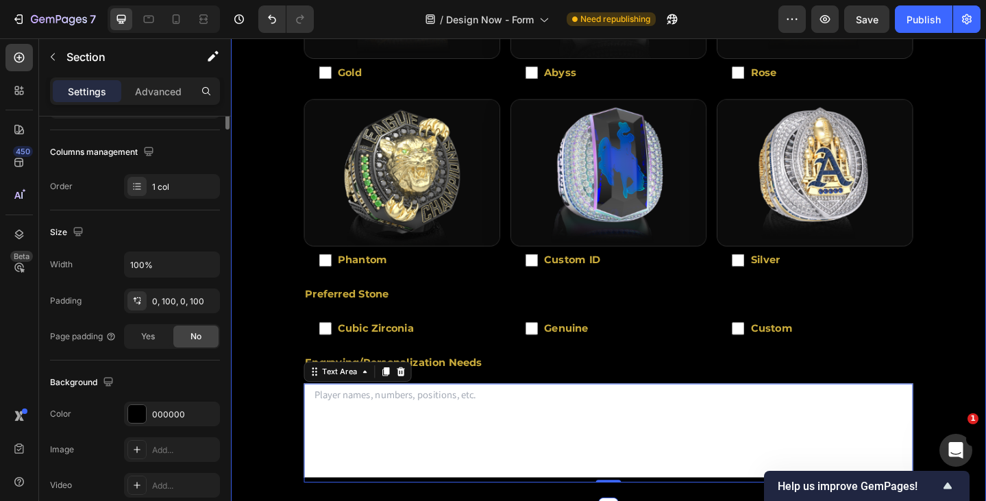
scroll to position [0, 0]
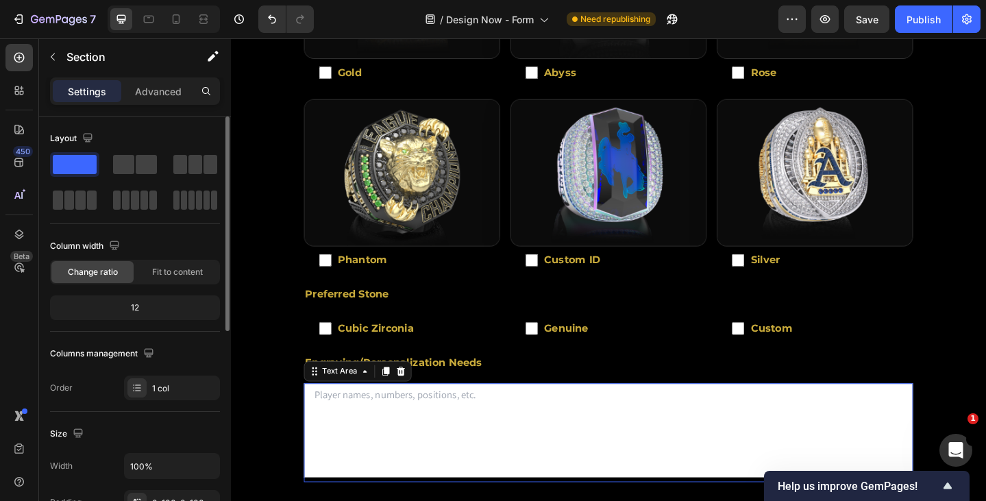
click at [429, 486] on textarea at bounding box center [641, 465] width 663 height 103
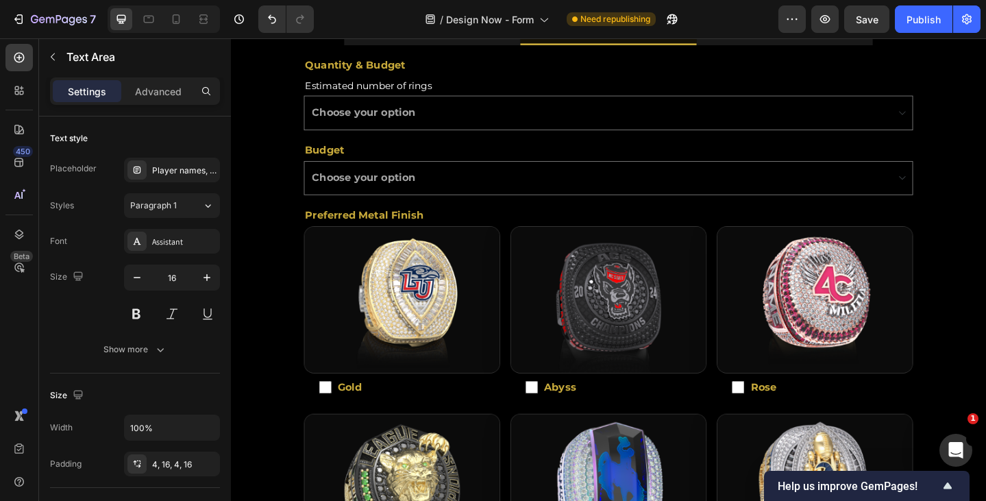
scroll to position [68, 0]
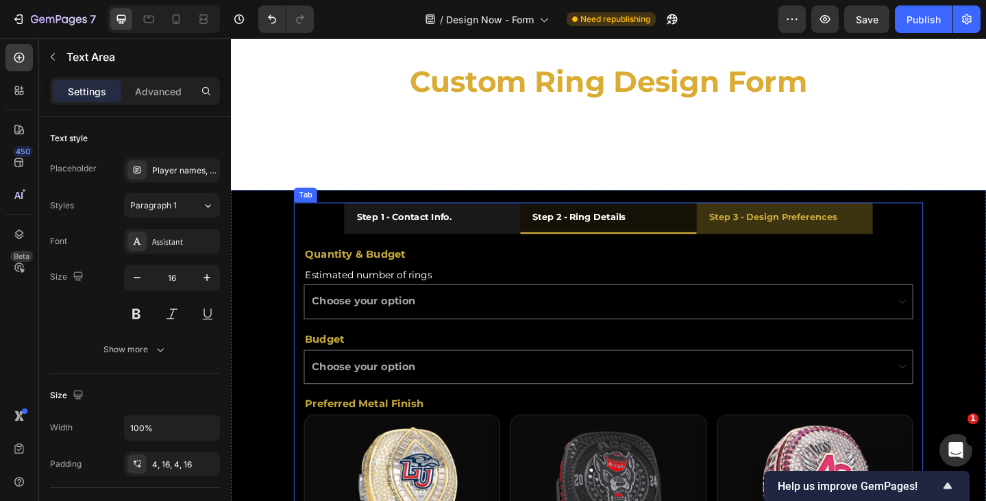
click at [812, 240] on p "Step 3 - Design Preferences" at bounding box center [820, 233] width 139 height 17
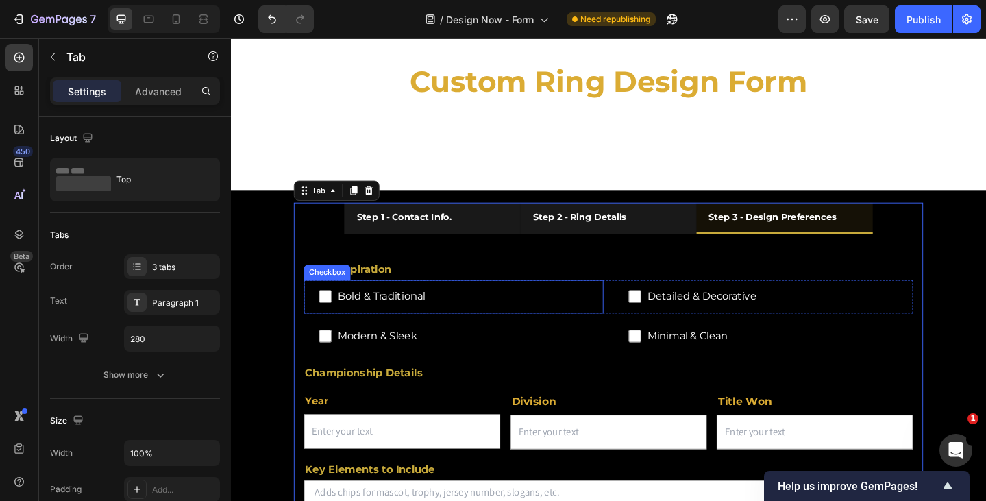
click at [510, 318] on span "Bold & Traditional" at bounding box center [479, 320] width 279 height 20
click at [340, 318] on input "Bold & Traditional" at bounding box center [334, 319] width 14 height 14
checkbox input "false"
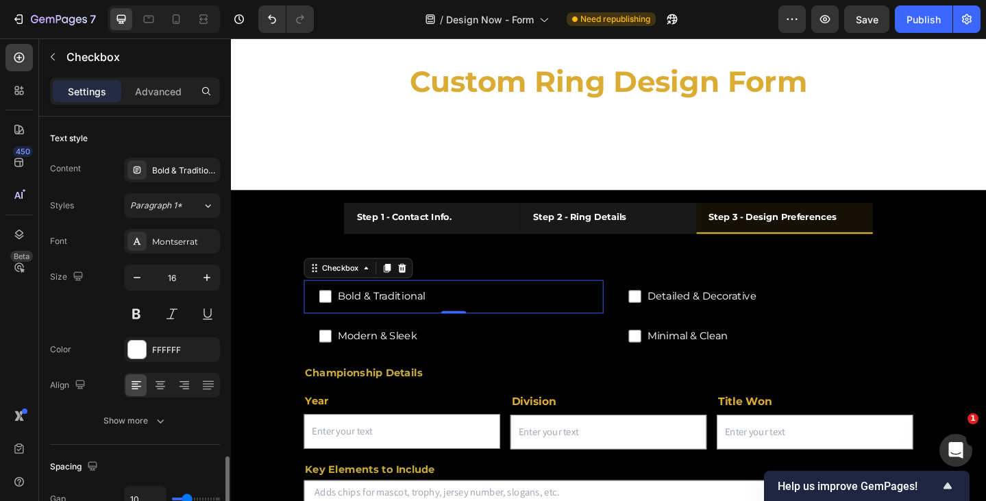
scroll to position [205, 0]
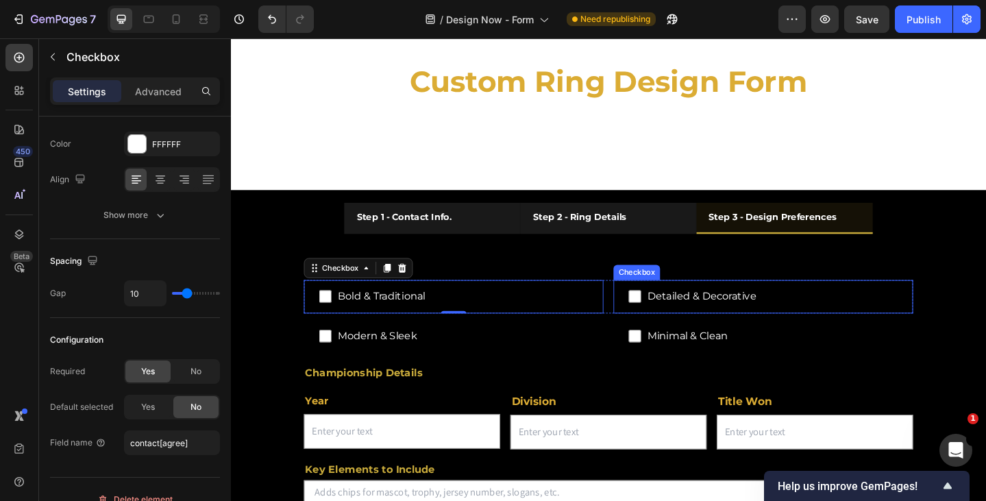
click at [836, 325] on span "Detailed & Decorative" at bounding box center [816, 320] width 279 height 20
click at [677, 325] on input "Detailed & Decorative" at bounding box center [671, 319] width 14 height 14
checkbox input "false"
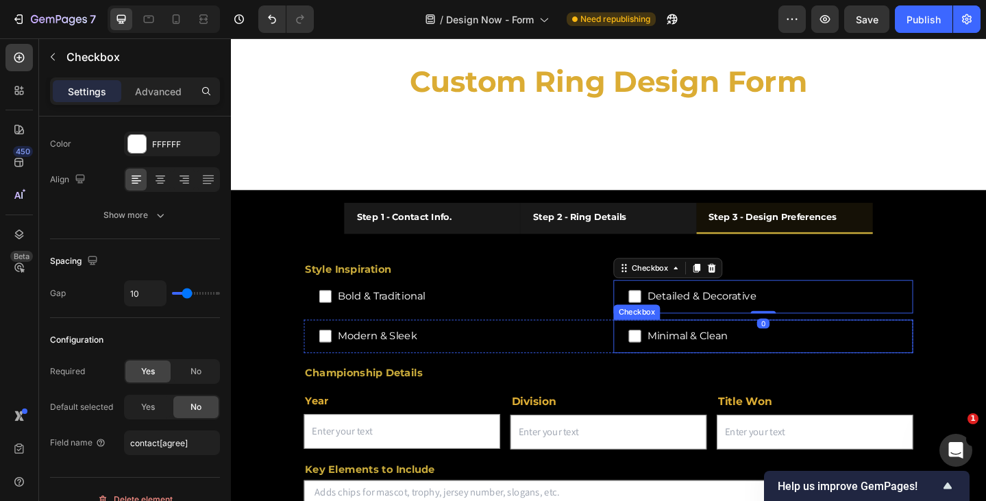
click at [835, 355] on span "Minimal & Clean" at bounding box center [816, 363] width 279 height 20
click at [677, 355] on input "Minimal & Clean" at bounding box center [671, 362] width 14 height 14
checkbox input "false"
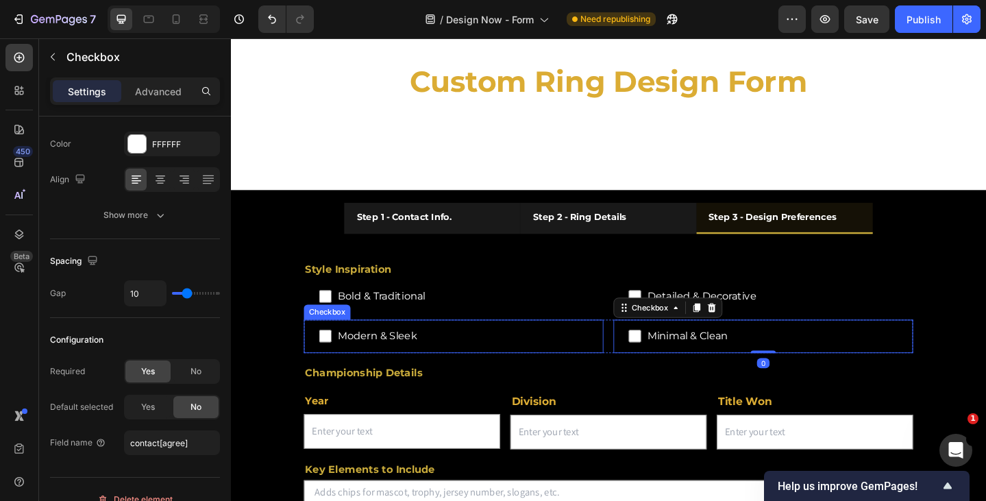
click at [543, 356] on span "Modern & Sleek" at bounding box center [479, 363] width 279 height 20
click at [340, 356] on input "Modern & Sleek" at bounding box center [334, 362] width 14 height 14
checkbox input "false"
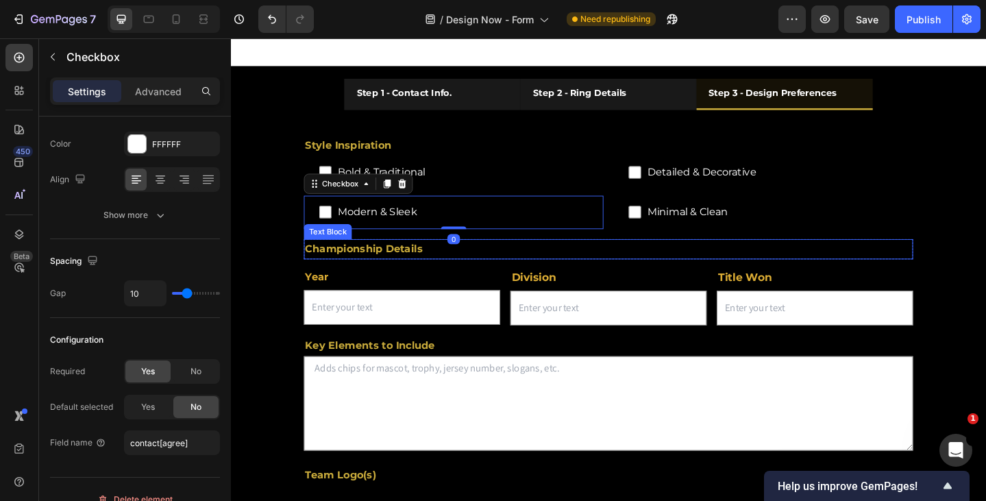
scroll to position [274, 0]
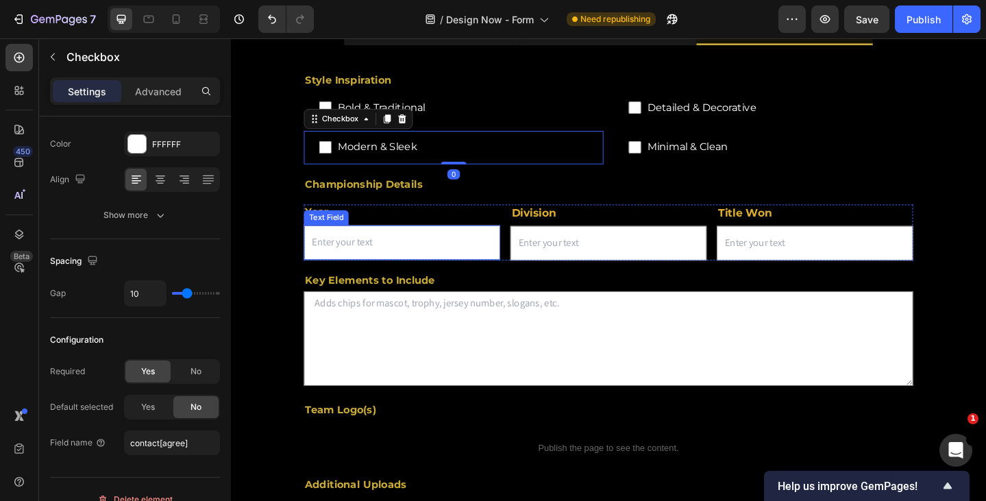
click at [483, 268] on input "text" at bounding box center [417, 261] width 214 height 38
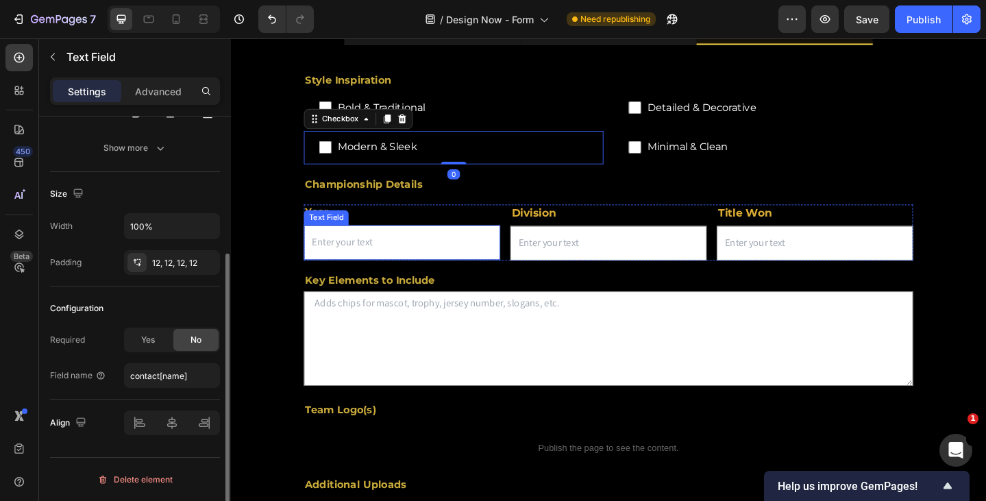
scroll to position [0, 0]
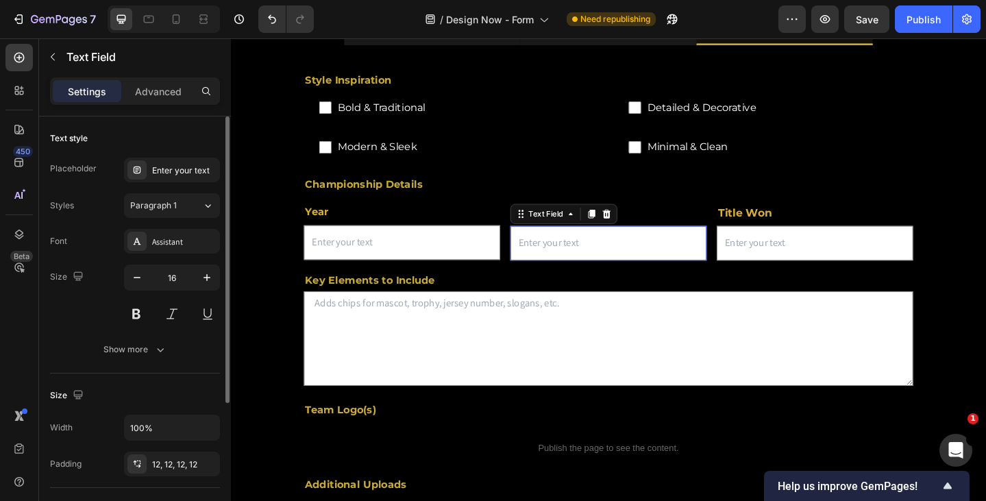
click at [660, 279] on input "text" at bounding box center [642, 261] width 214 height 38
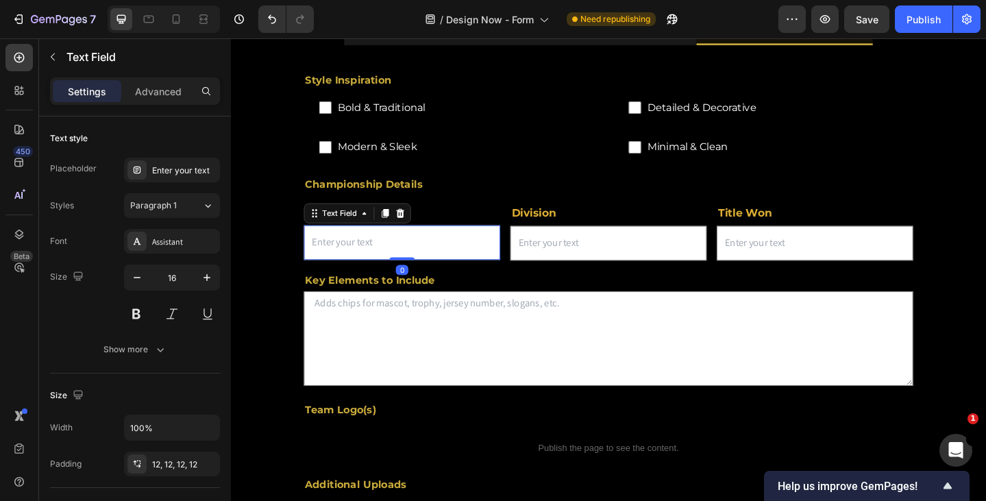
click at [415, 277] on div "Text Field 0" at bounding box center [417, 261] width 214 height 38
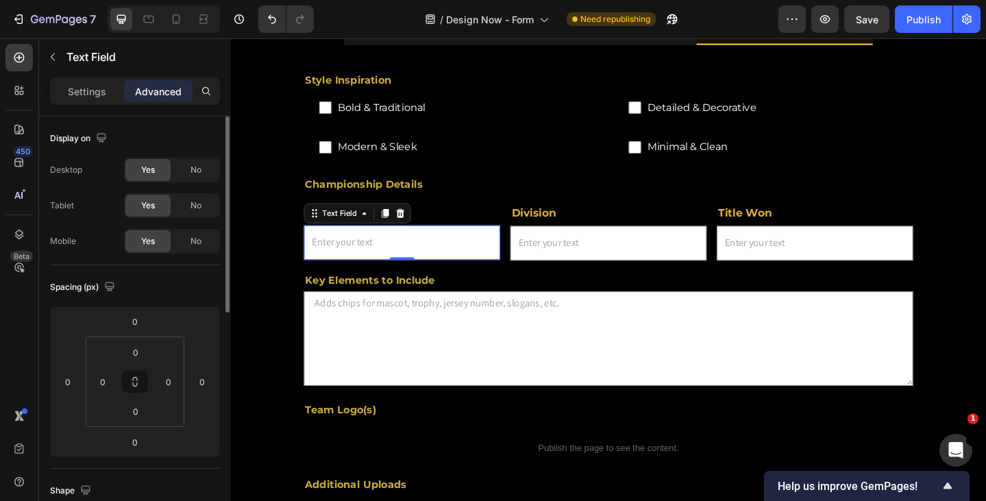
click at [93, 95] on p "Settings" at bounding box center [87, 91] width 38 height 14
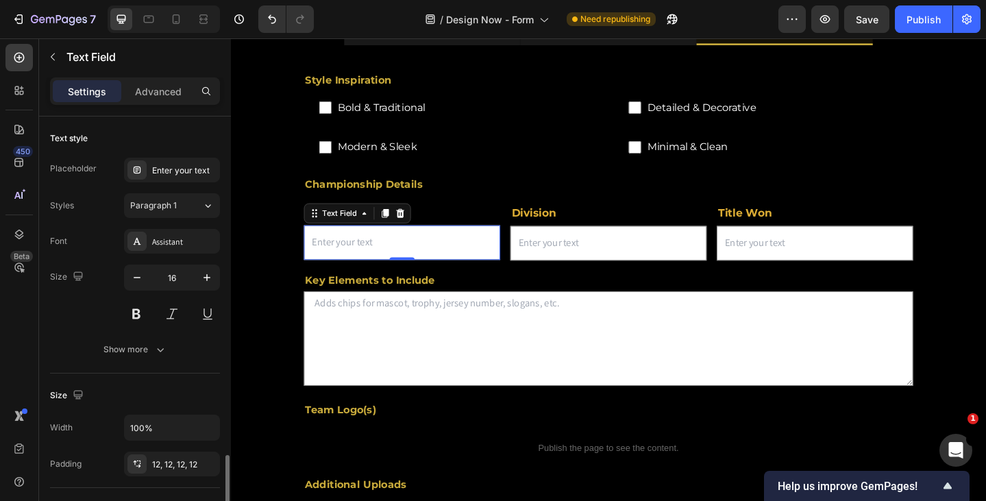
scroll to position [201, 0]
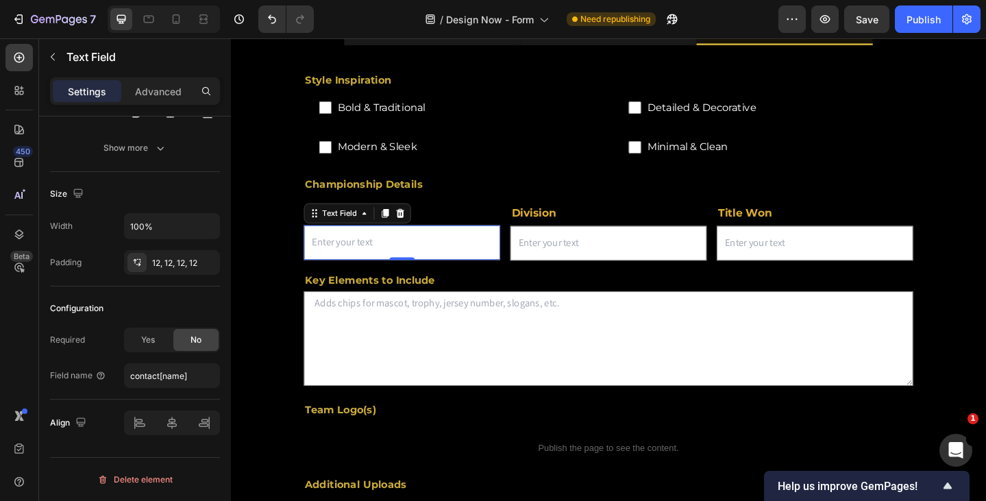
click at [468, 268] on input "text" at bounding box center [417, 261] width 214 height 38
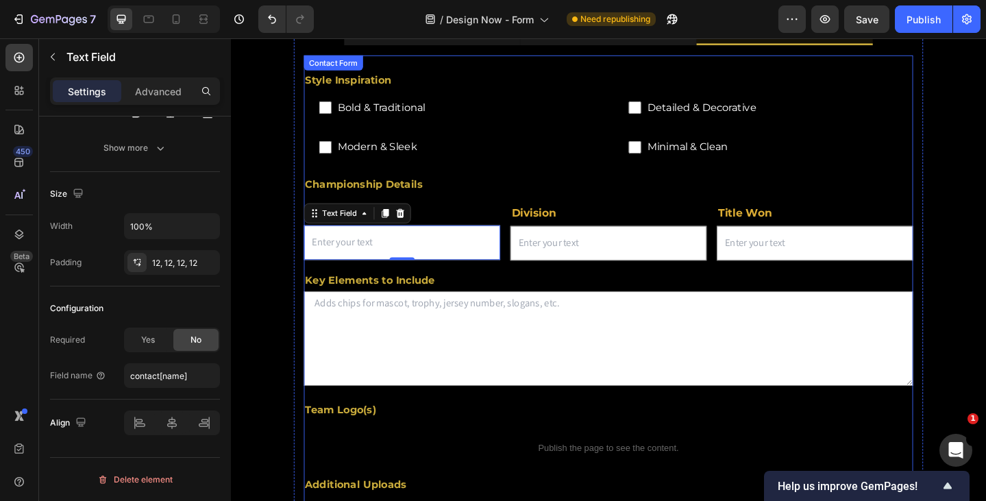
click at [509, 430] on div "Style Inspiration Text Block Bold & Traditional Checkbox Detailed & Decorative …" at bounding box center [641, 433] width 663 height 752
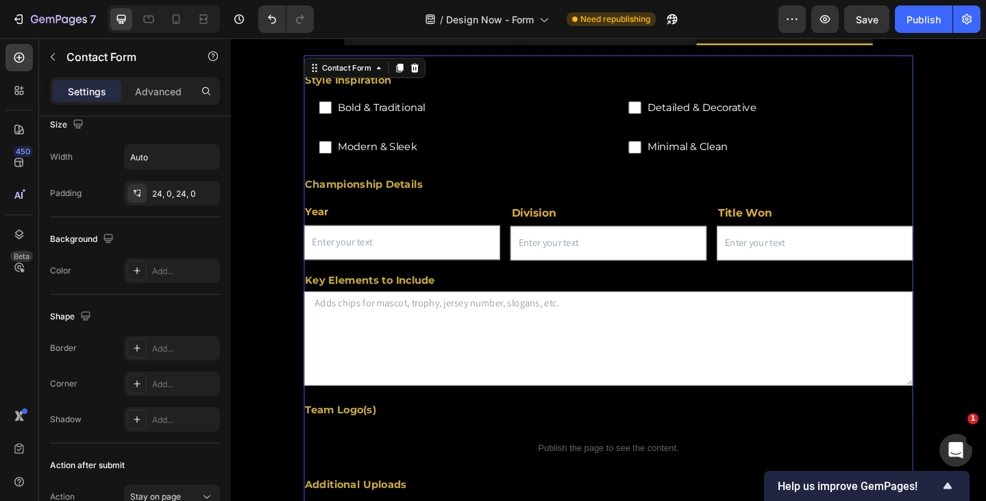
scroll to position [0, 0]
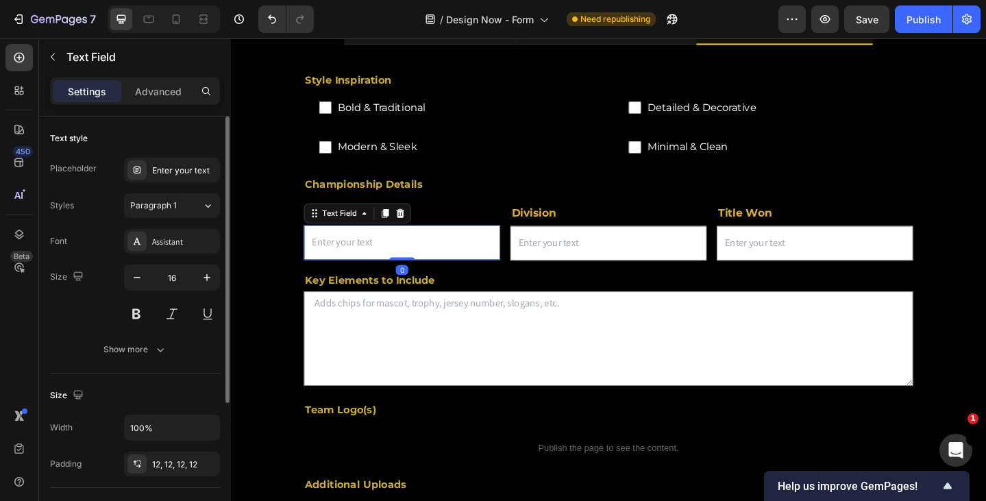
click at [472, 266] on input "text" at bounding box center [417, 261] width 214 height 38
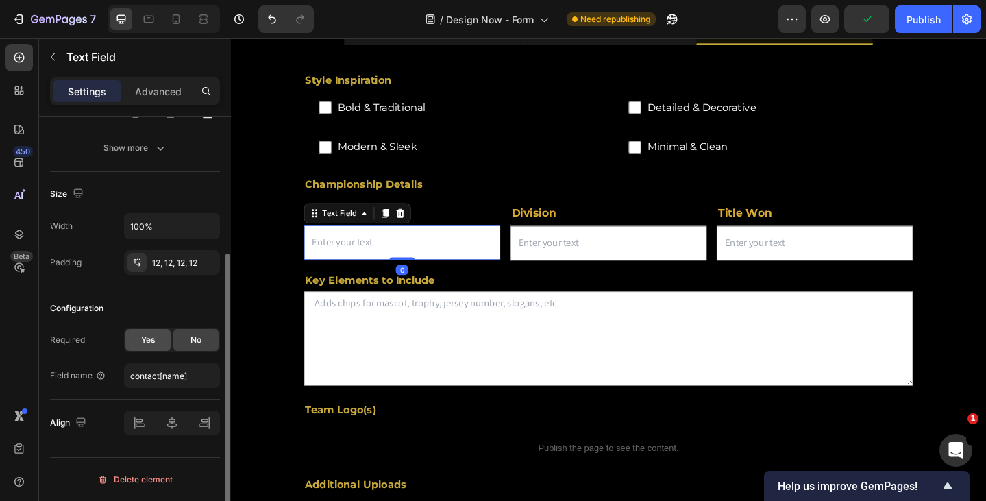
click at [159, 338] on div "Yes" at bounding box center [147, 340] width 45 height 22
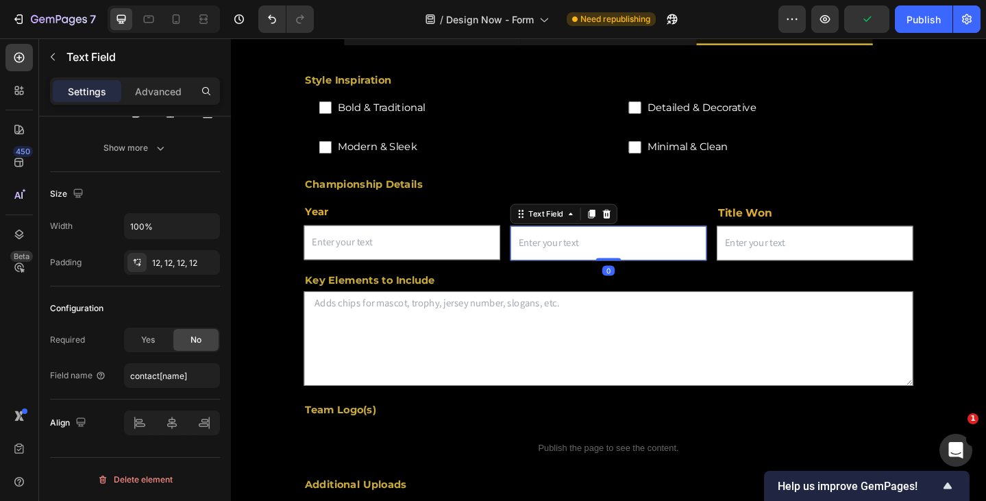
click at [669, 269] on input "text" at bounding box center [642, 261] width 214 height 38
click at [150, 340] on span "Yes" at bounding box center [148, 340] width 14 height 12
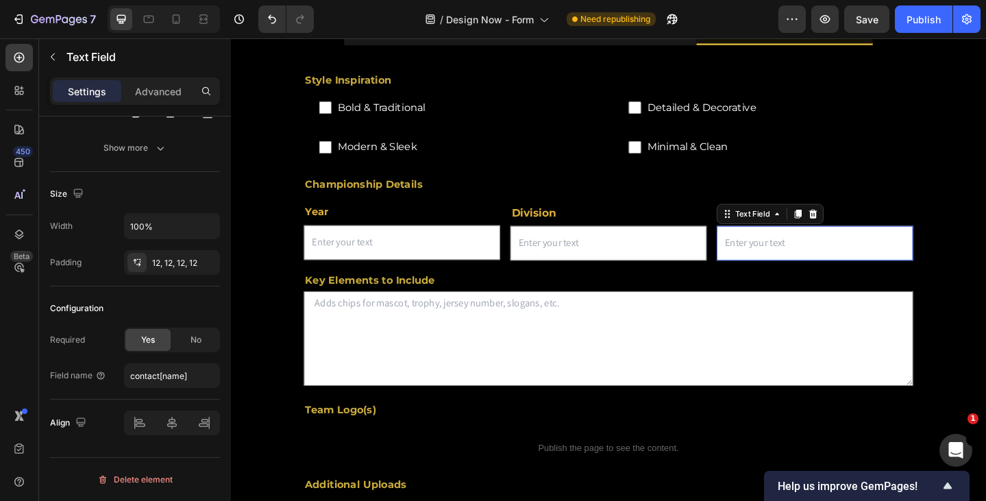
click at [849, 264] on input "text" at bounding box center [867, 261] width 214 height 38
click at [160, 337] on div "Yes" at bounding box center [147, 340] width 45 height 22
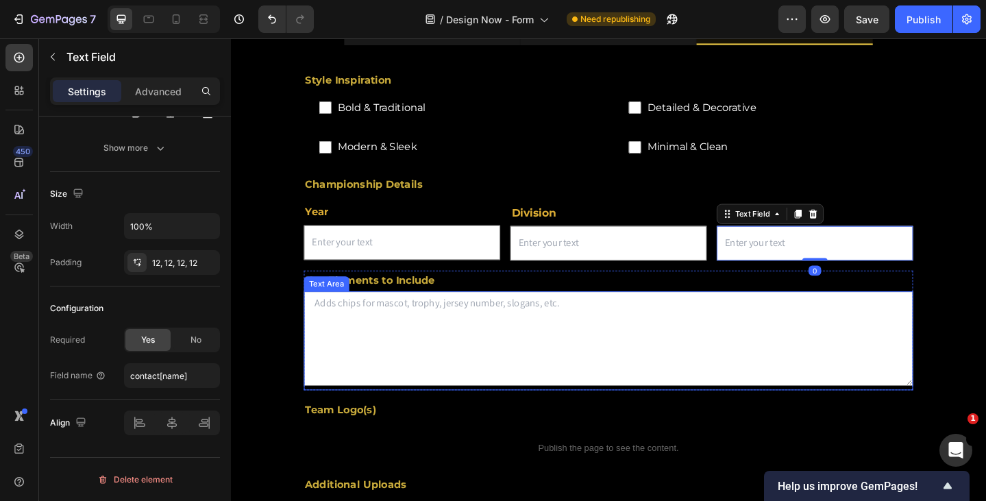
click at [441, 391] on textarea at bounding box center [641, 365] width 663 height 103
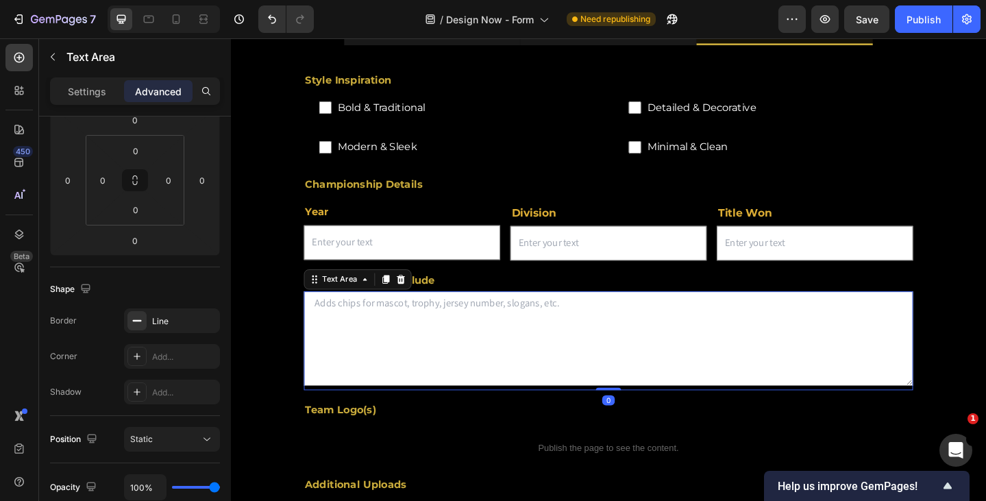
scroll to position [0, 0]
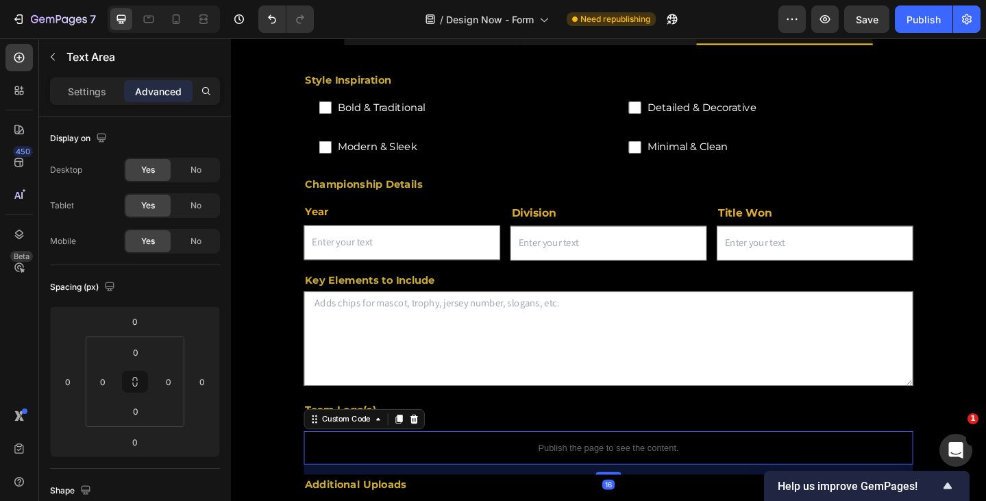
click at [482, 491] on p "Publish the page to see the content." at bounding box center [641, 484] width 663 height 14
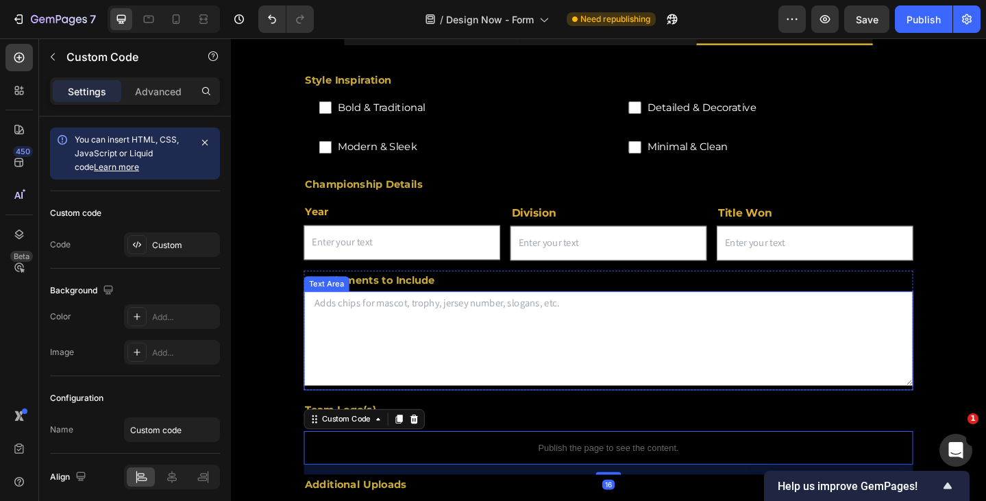
click at [450, 372] on textarea at bounding box center [641, 365] width 663 height 103
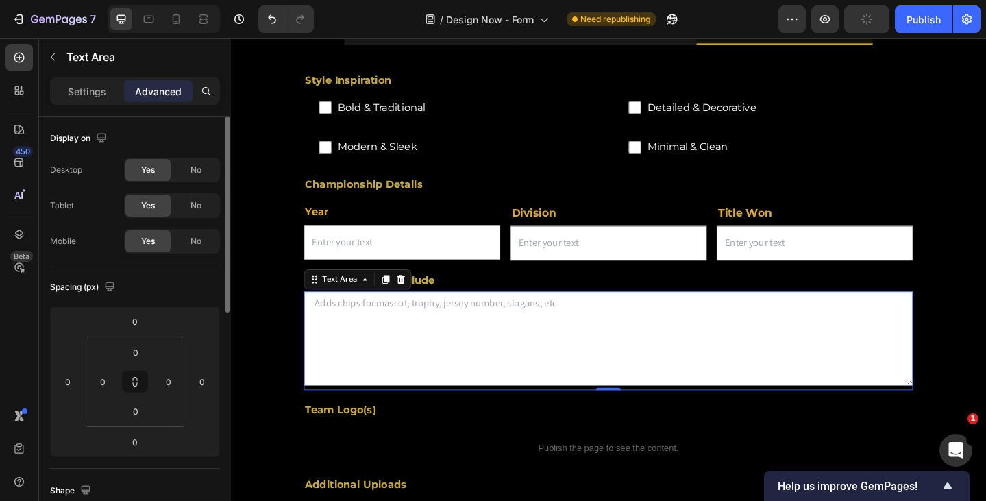
click at [76, 97] on p "Settings" at bounding box center [87, 91] width 38 height 14
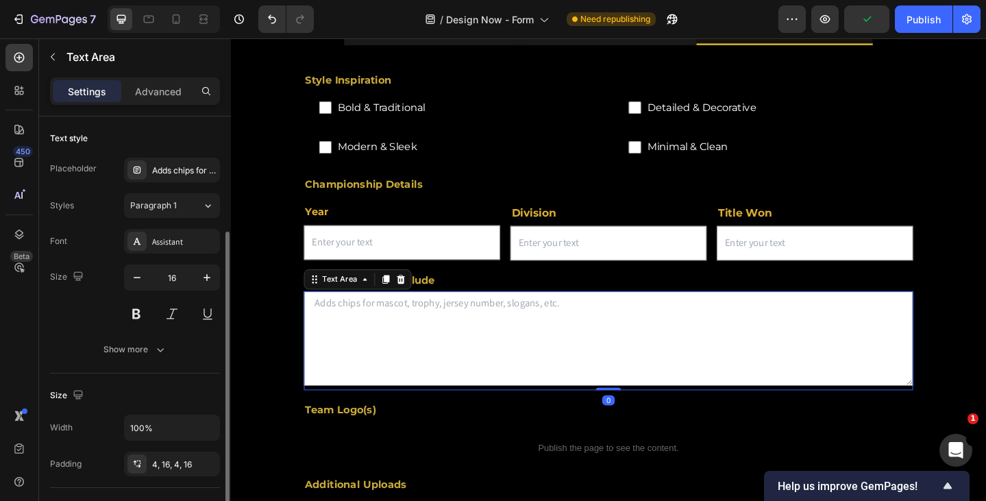
scroll to position [201, 0]
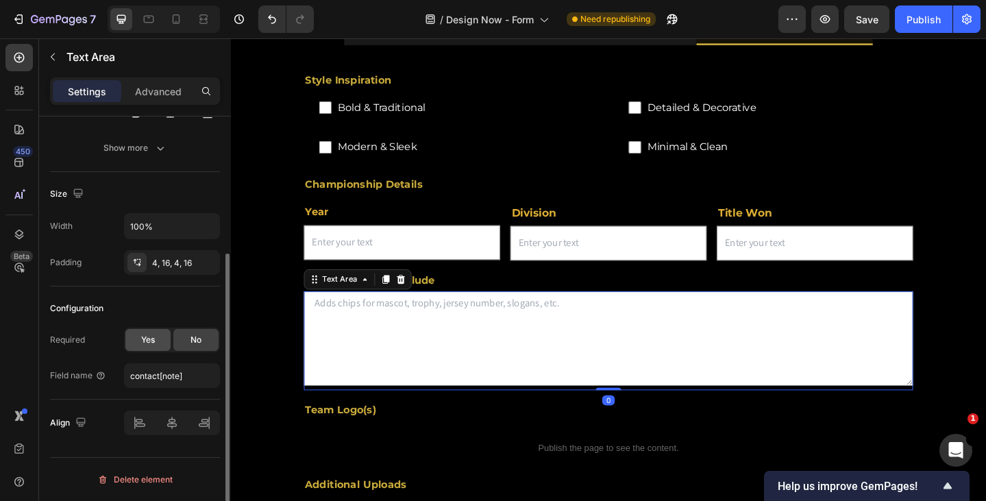
click at [149, 335] on span "Yes" at bounding box center [148, 340] width 14 height 12
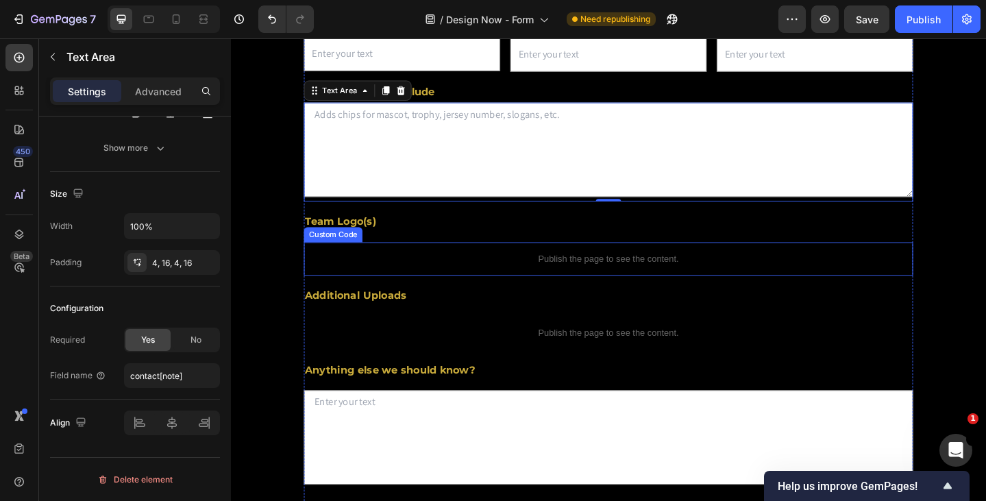
scroll to position [54, 0]
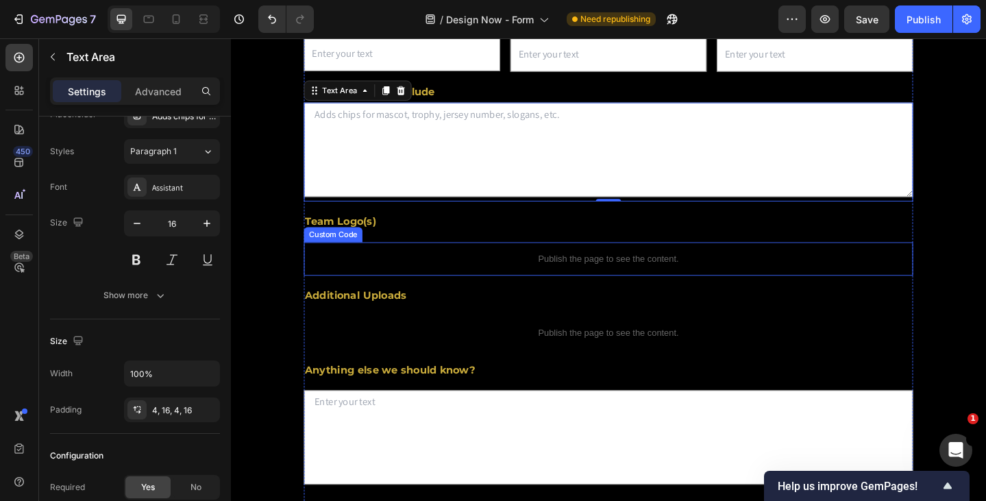
click at [728, 286] on p "Publish the page to see the content." at bounding box center [641, 278] width 663 height 14
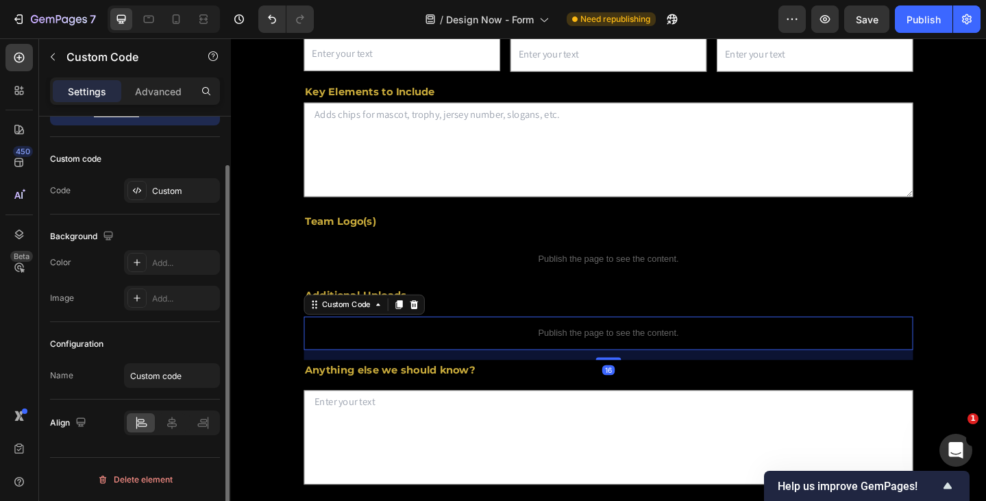
click at [523, 366] on p "Publish the page to see the content." at bounding box center [641, 359] width 663 height 14
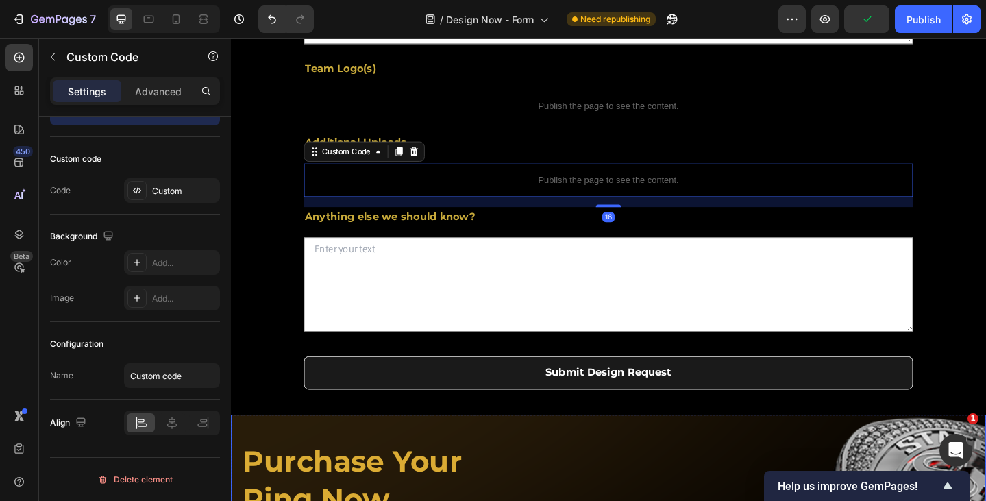
scroll to position [685, 0]
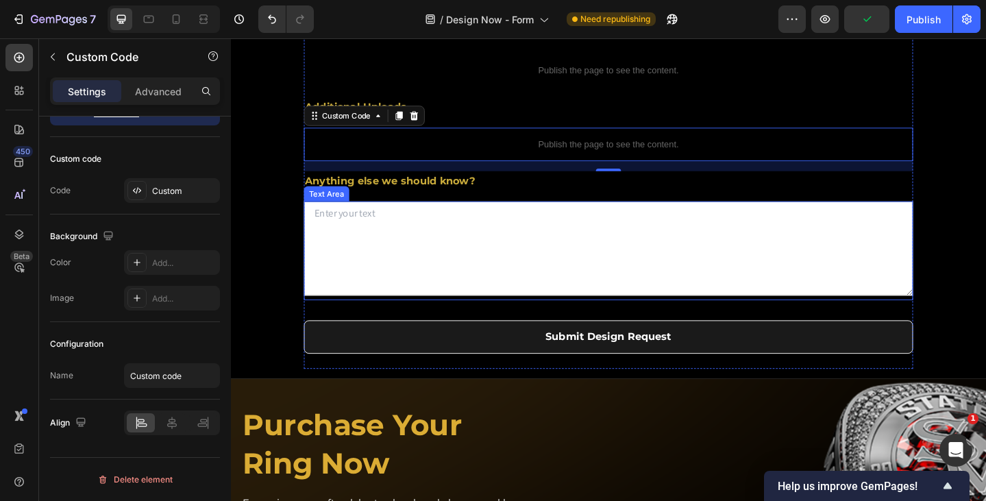
click at [514, 318] on textarea at bounding box center [641, 267] width 663 height 103
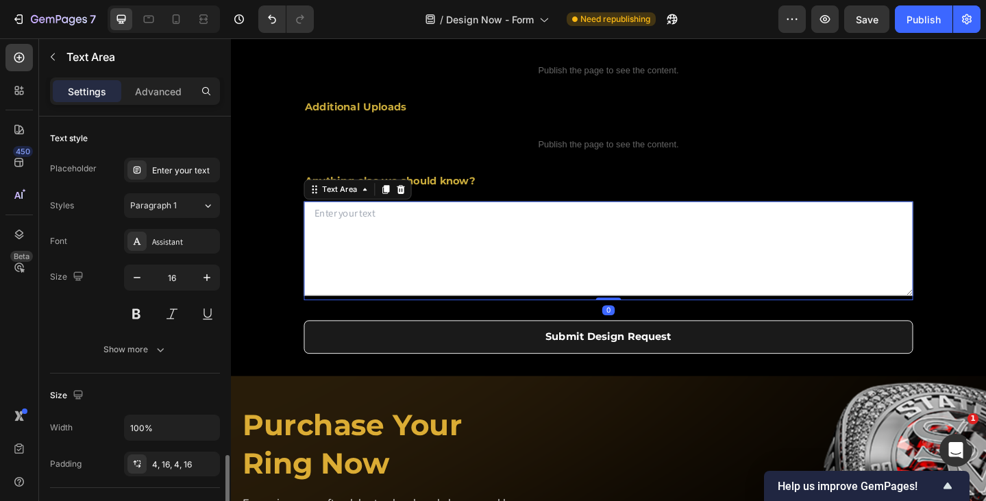
scroll to position [201, 0]
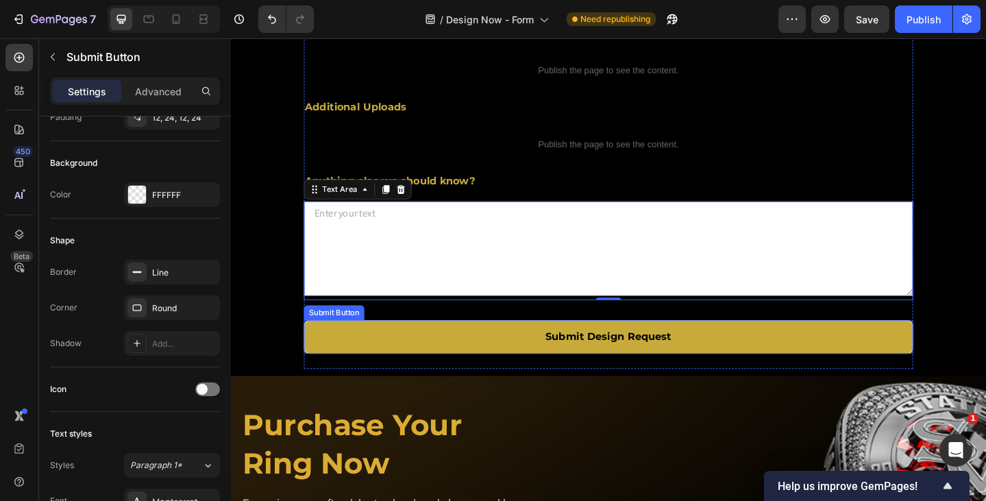
click at [473, 381] on button "Submit Design Request" at bounding box center [641, 363] width 663 height 36
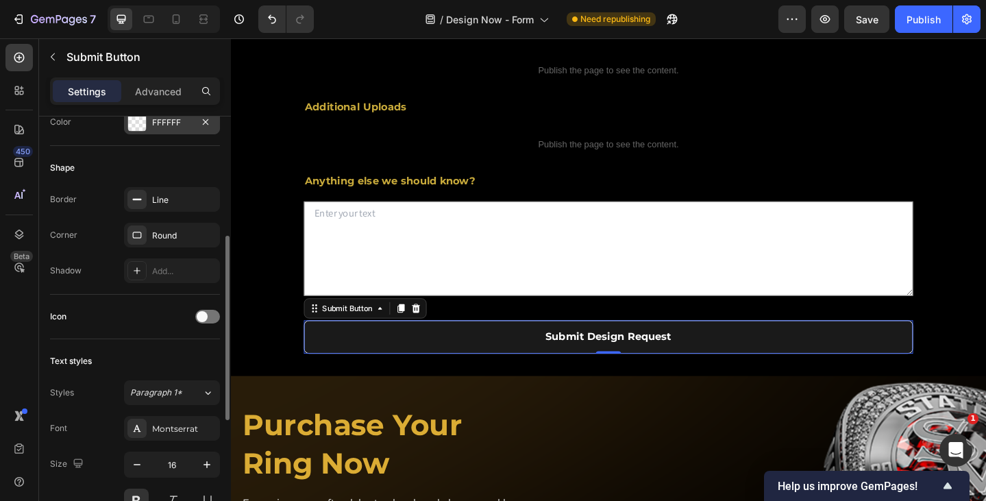
scroll to position [548, 0]
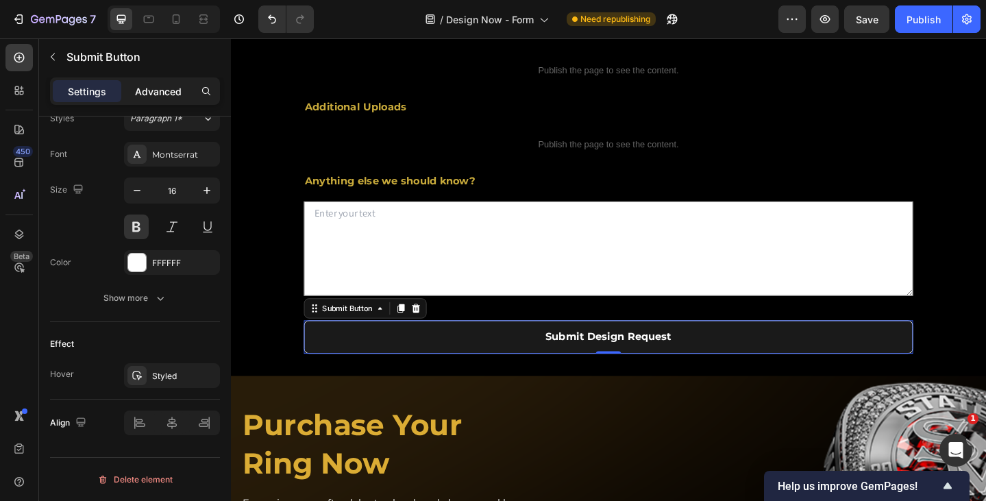
click at [162, 90] on p "Advanced" at bounding box center [158, 91] width 47 height 14
